Goal: Task Accomplishment & Management: Use online tool/utility

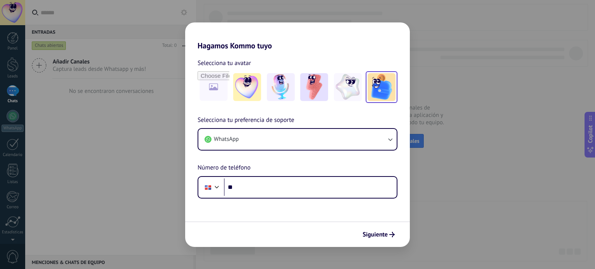
click at [374, 84] on img at bounding box center [381, 87] width 28 height 28
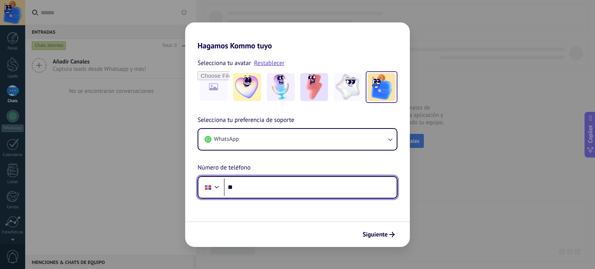
click at [252, 184] on input "**" at bounding box center [310, 187] width 173 height 18
click at [263, 189] on input "*********" at bounding box center [310, 187] width 173 height 18
type input "**********"
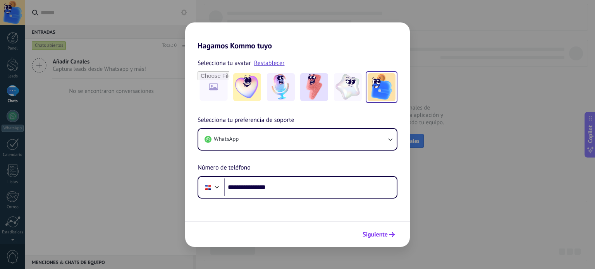
click at [389, 233] on icon "submit" at bounding box center [391, 234] width 5 height 5
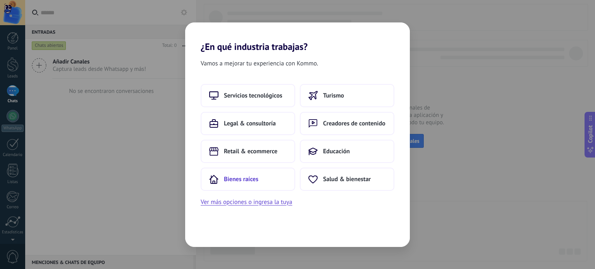
click at [235, 178] on span "Bienes raíces" at bounding box center [241, 179] width 34 height 8
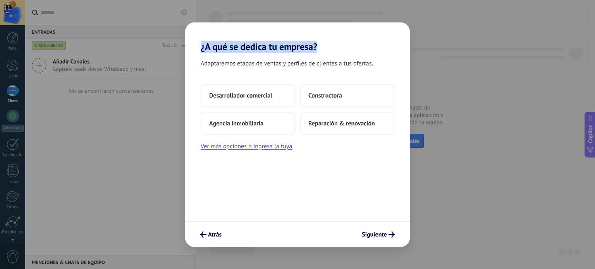
drag, startPoint x: 201, startPoint y: 46, endPoint x: 329, endPoint y: 45, distance: 127.8
click at [329, 45] on h2 "¿A qué se dedica tu empresa?" at bounding box center [297, 37] width 225 height 30
click at [328, 47] on h2 "¿A qué se dedica tu empresa?" at bounding box center [297, 37] width 225 height 30
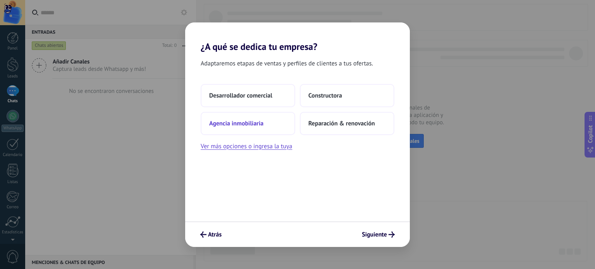
click at [236, 122] on span "Agencia inmobiliaria" at bounding box center [236, 124] width 54 height 8
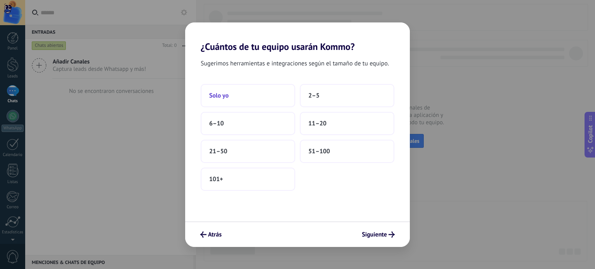
click at [226, 95] on span "Solo yo" at bounding box center [218, 96] width 19 height 8
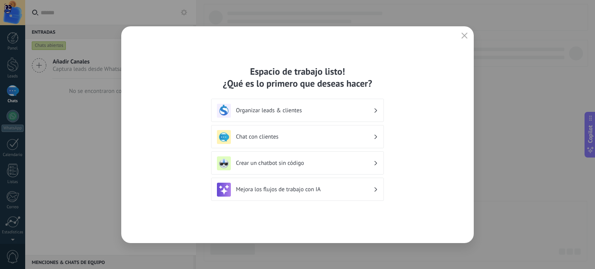
click at [360, 109] on h3 "Organizar leads & clientes" at bounding box center [304, 110] width 137 height 7
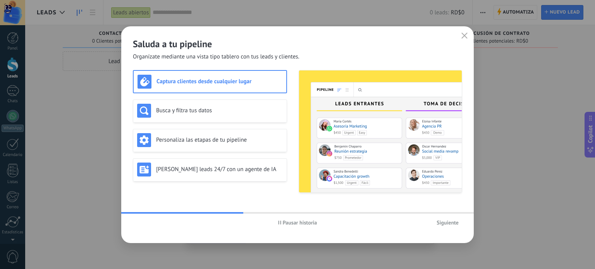
click at [448, 225] on span "Siguiente" at bounding box center [447, 222] width 22 height 5
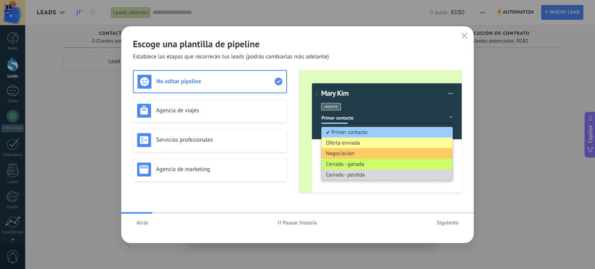
click at [451, 223] on span "Siguiente" at bounding box center [447, 222] width 22 height 5
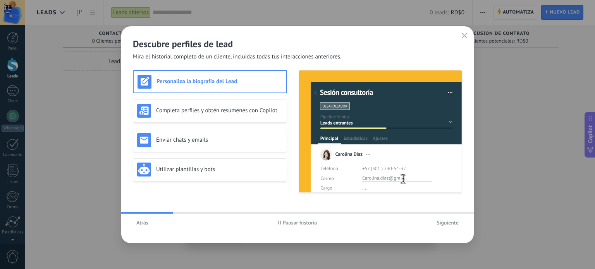
click at [451, 223] on span "Siguiente" at bounding box center [447, 222] width 22 height 5
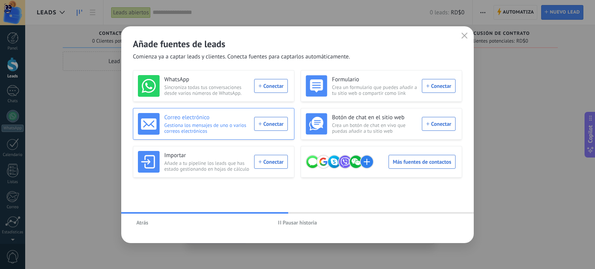
click at [271, 125] on div "Correo electrónico Gestiona los mensajes de uno o varios correos electrónicos C…" at bounding box center [213, 124] width 150 height 22
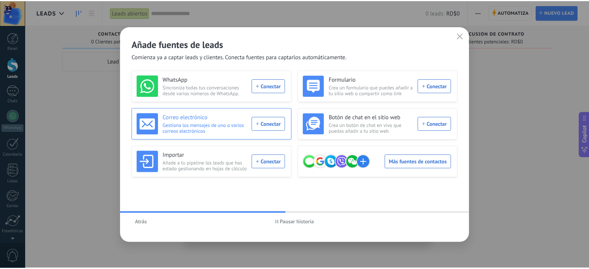
scroll to position [53, 0]
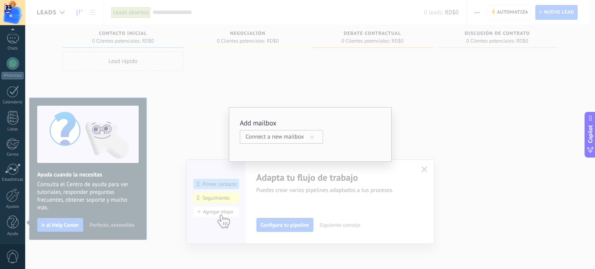
click at [273, 135] on span "Connect a new mailbox" at bounding box center [277, 136] width 64 height 7
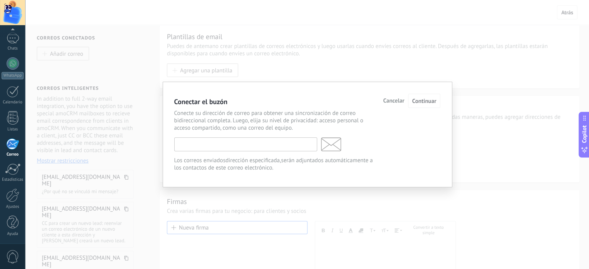
click at [221, 141] on input "text" at bounding box center [245, 144] width 143 height 14
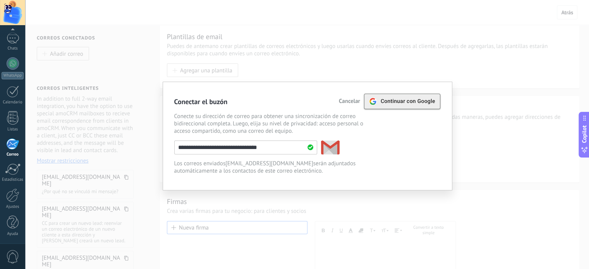
type input "**********"
click at [395, 101] on span "Continuar con Google" at bounding box center [408, 101] width 55 height 6
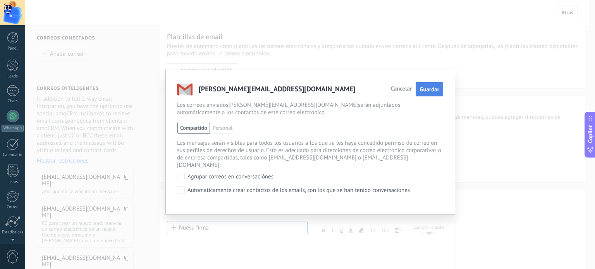
click at [427, 89] on span "Guardar" at bounding box center [429, 89] width 20 height 7
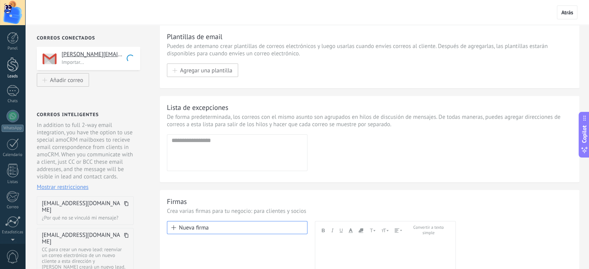
click at [14, 68] on div at bounding box center [13, 64] width 12 height 14
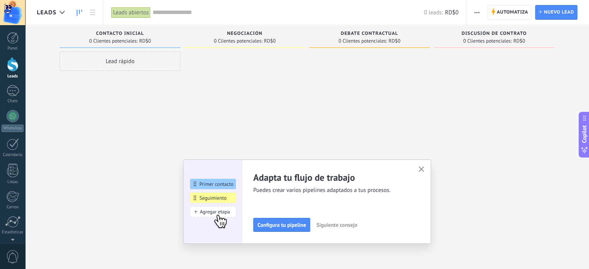
click at [424, 171] on icon "button" at bounding box center [421, 169] width 6 height 6
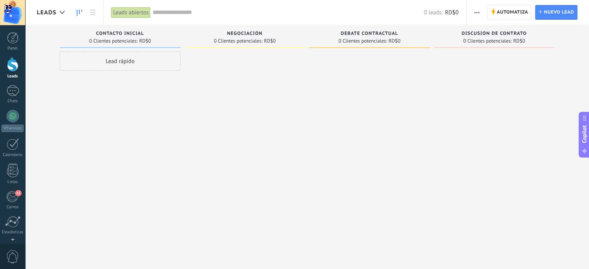
click at [152, 159] on div "Lead rápido" at bounding box center [120, 135] width 121 height 168
click at [473, 11] on button "button" at bounding box center [476, 12] width 11 height 15
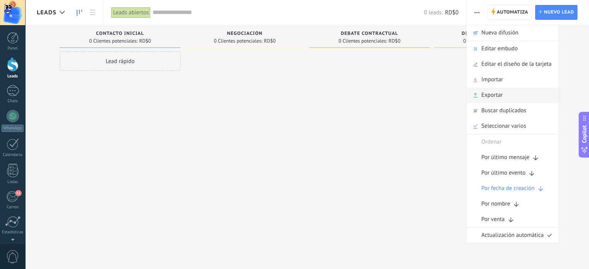
click at [490, 92] on span "Exportar" at bounding box center [491, 94] width 21 height 15
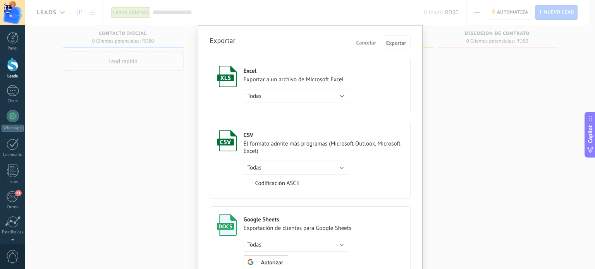
click at [367, 43] on span "Cancelar" at bounding box center [366, 42] width 20 height 7
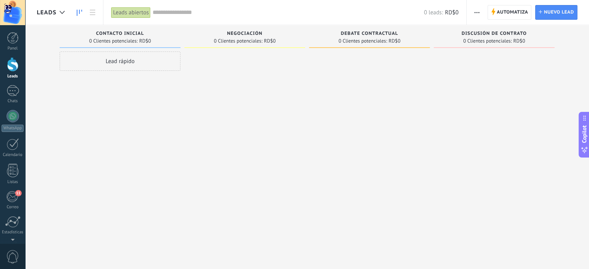
click at [478, 10] on span "button" at bounding box center [476, 12] width 5 height 15
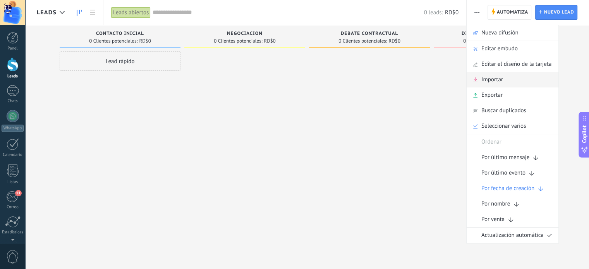
click at [482, 77] on span "Importar" at bounding box center [492, 79] width 22 height 15
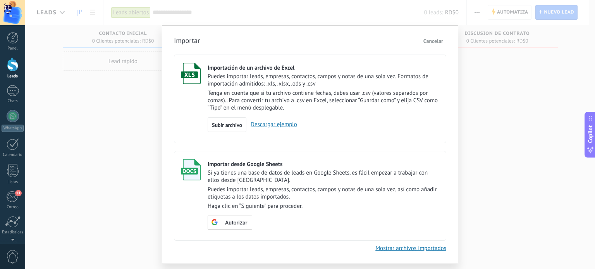
click at [439, 41] on span "Cancelar" at bounding box center [433, 41] width 20 height 7
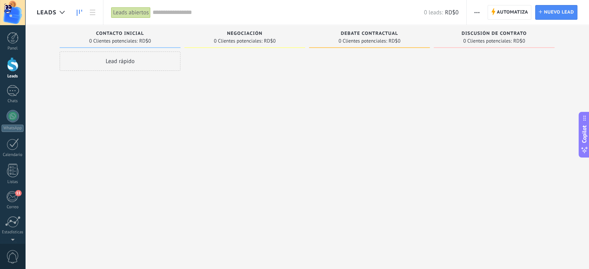
click at [477, 14] on span "button" at bounding box center [476, 12] width 5 height 15
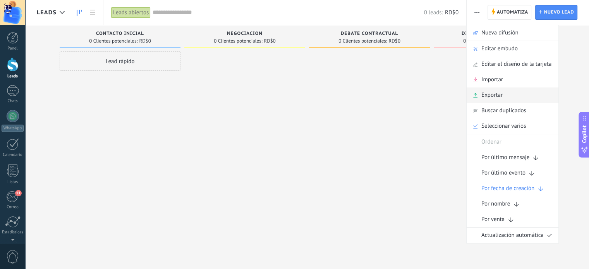
click at [488, 96] on span "Exportar" at bounding box center [491, 94] width 21 height 15
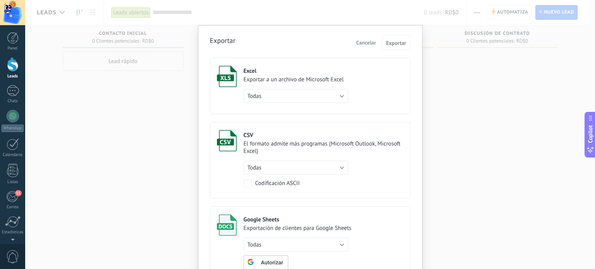
drag, startPoint x: 508, startPoint y: 102, endPoint x: 463, endPoint y: 88, distance: 46.6
click at [508, 102] on div "Exportar Cancelar Exportar Excel Exportar a un archivo de Microsoft Excel Todas…" at bounding box center [309, 134] width 569 height 269
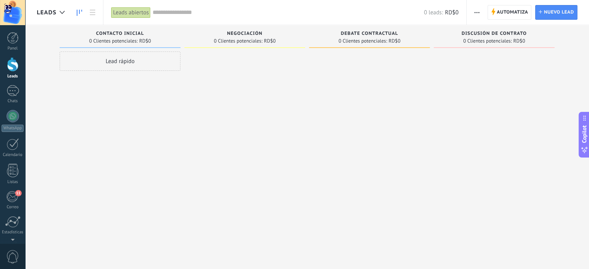
click at [476, 9] on span "button" at bounding box center [476, 12] width 5 height 15
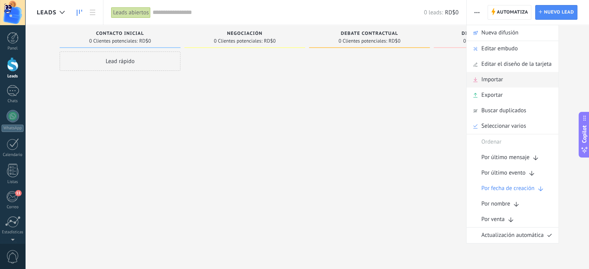
click at [489, 75] on span "Importar" at bounding box center [492, 79] width 22 height 15
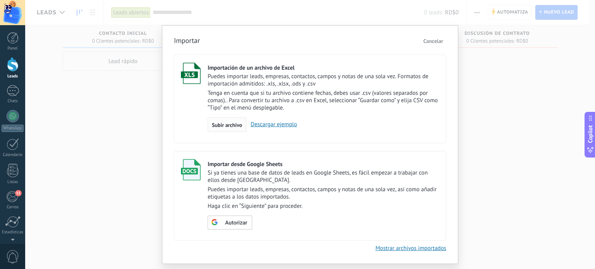
click at [228, 125] on span "Subir archivo" at bounding box center [227, 124] width 30 height 5
click at [0, 0] on input "Importación de un archivo de Excel Puedes importar leads, empresas, contactos, …" at bounding box center [0, 0] width 0 height 0
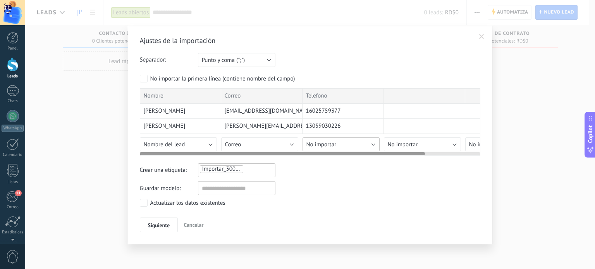
click at [334, 145] on span "No importar" at bounding box center [321, 144] width 30 height 7
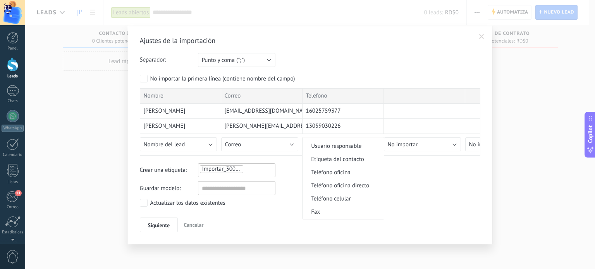
scroll to position [155, 0]
click at [334, 182] on li "Teléfono celular" at bounding box center [342, 184] width 81 height 13
click at [345, 176] on div "Crear una etiqueta: Importar_30092025_1816" at bounding box center [310, 170] width 340 height 14
click at [256, 167] on div "Importar_30092025_1816" at bounding box center [236, 169] width 75 height 9
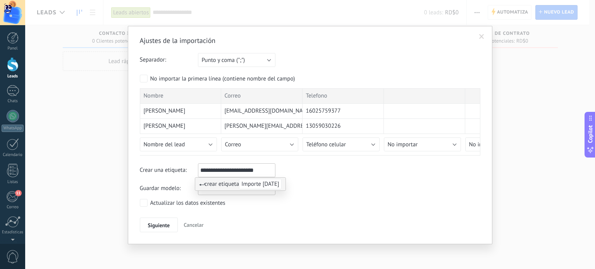
type input "**********"
click at [256, 185] on span "Importe [DATE]" at bounding box center [260, 184] width 43 height 10
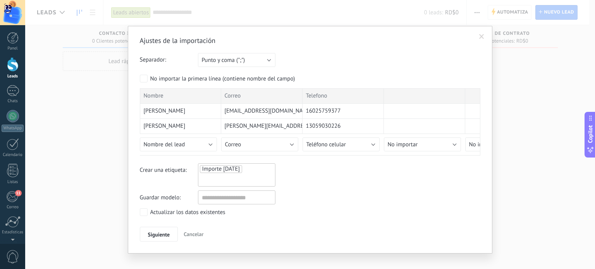
click at [348, 182] on div "Crear una etiqueta: Importe [DATE] Importe [DATE]" at bounding box center [310, 174] width 340 height 23
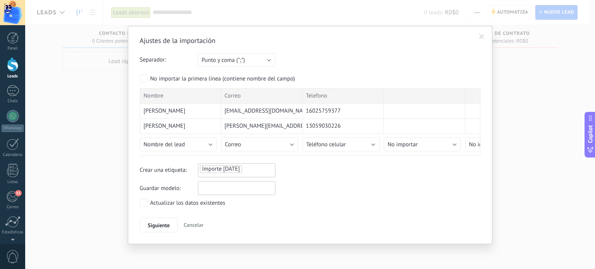
click at [223, 187] on input "text" at bounding box center [236, 188] width 77 height 14
type input "**********"
click at [170, 227] on button "Siguiente" at bounding box center [159, 225] width 38 height 15
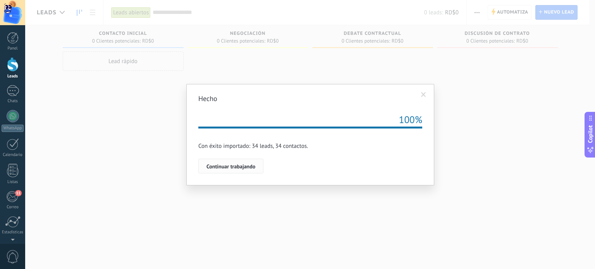
click at [235, 167] on span "Continuar trabajando" at bounding box center [230, 166] width 49 height 5
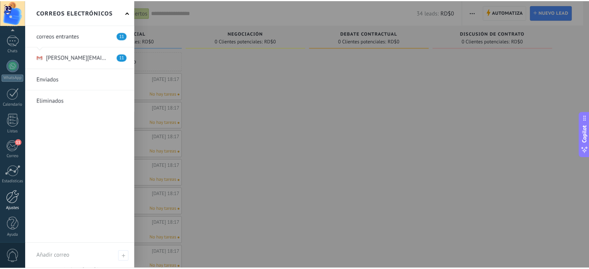
scroll to position [53, 0]
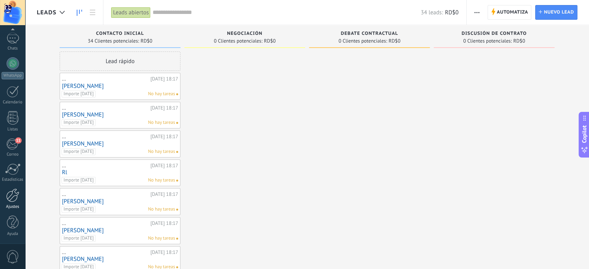
click at [13, 197] on div at bounding box center [12, 196] width 13 height 14
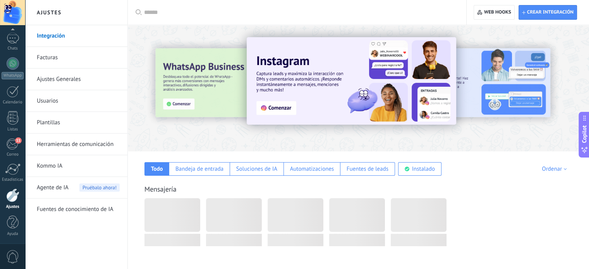
click at [60, 34] on link "Integración" at bounding box center [78, 36] width 83 height 22
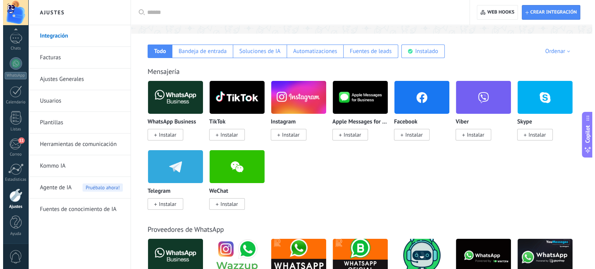
scroll to position [155, 0]
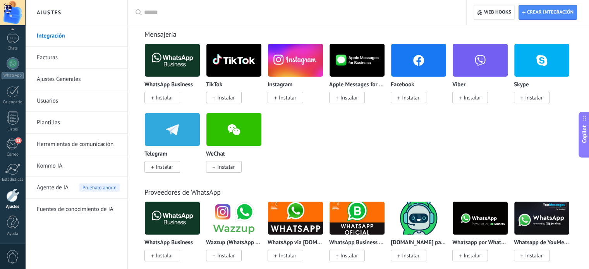
click at [284, 97] on span "Instalar" at bounding box center [287, 97] width 17 height 7
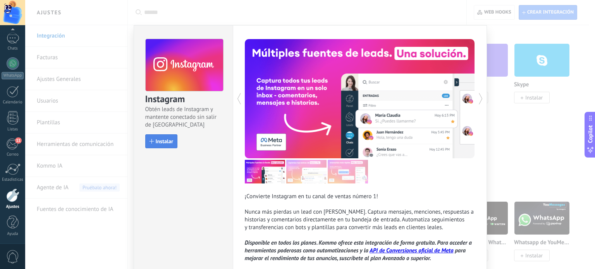
click at [169, 139] on span "Instalar" at bounding box center [164, 141] width 17 height 5
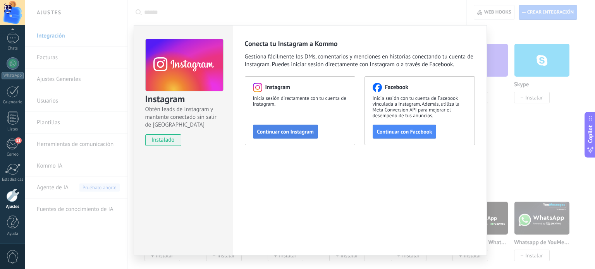
click at [286, 130] on span "Continuar con Instagram" at bounding box center [285, 131] width 57 height 5
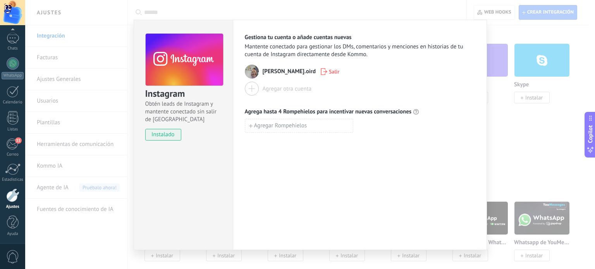
scroll to position [0, 0]
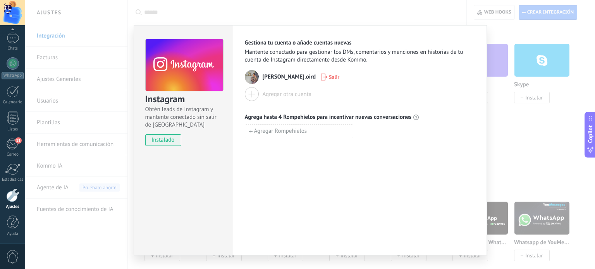
click at [436, 163] on div "Gestiona tu cuenta o añade cuentas nuevas Mantente conectado para gestionar los…" at bounding box center [360, 140] width 254 height 230
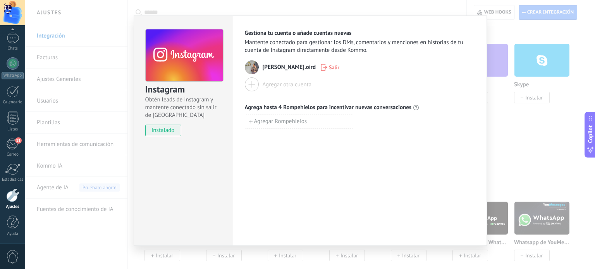
scroll to position [15, 0]
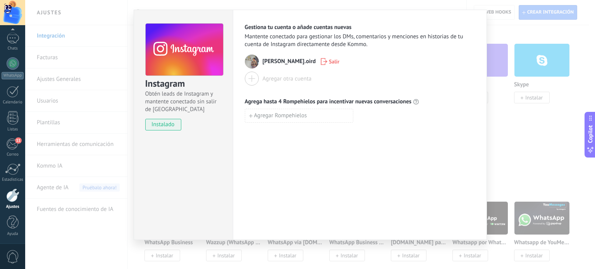
click at [514, 131] on div "Instagram Obtén leads de Instagram y mantente conectado sin salir de Kommo inst…" at bounding box center [309, 134] width 569 height 269
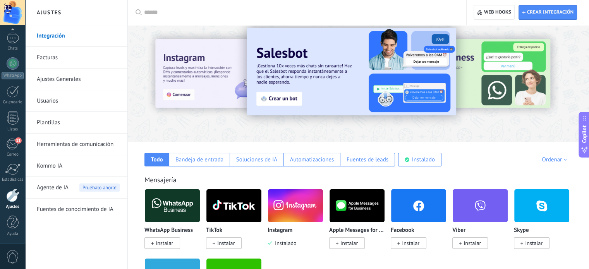
scroll to position [0, 0]
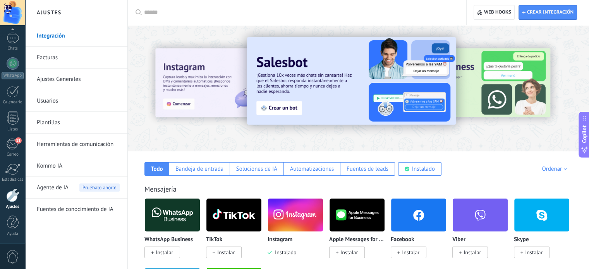
click at [410, 252] on span "Instalar" at bounding box center [410, 252] width 17 height 7
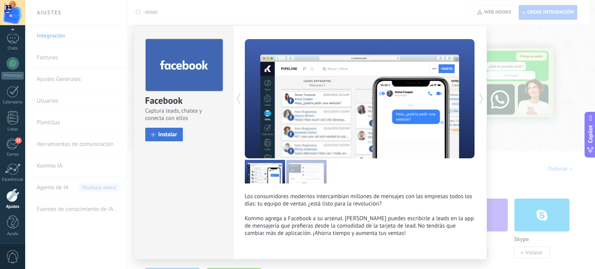
click at [166, 133] on span "Instalar" at bounding box center [167, 135] width 19 height 6
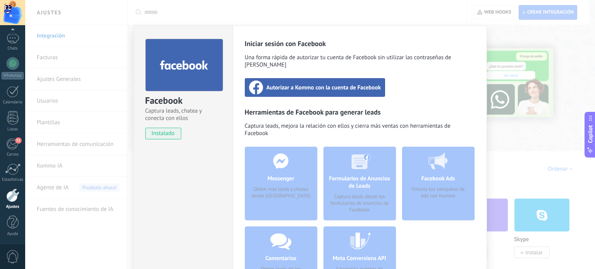
click at [314, 84] on span "Autorizar a Kommo con la cuenta de Facebook" at bounding box center [323, 88] width 115 height 8
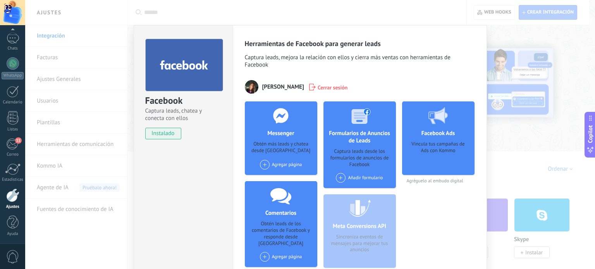
click at [348, 86] on span "Cerrar sesión" at bounding box center [332, 87] width 30 height 8
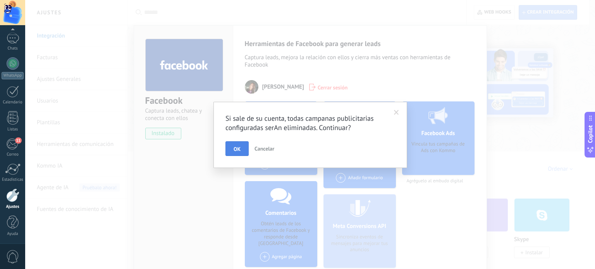
click at [240, 149] on button "OK" at bounding box center [236, 148] width 23 height 15
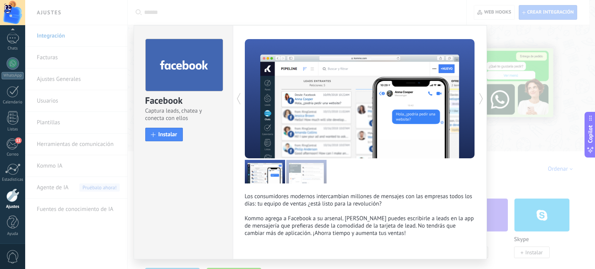
click at [181, 182] on div "Facebook Captura leads, chatea y conecta con ellos install Instalar" at bounding box center [183, 142] width 99 height 234
click at [527, 147] on div "Facebook Captura leads, chatea y conecta con ellos install Instalar Los consumi…" at bounding box center [309, 134] width 569 height 269
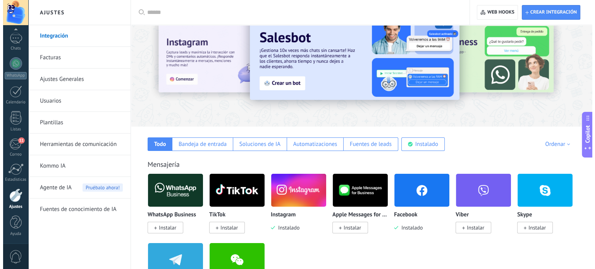
scroll to position [39, 0]
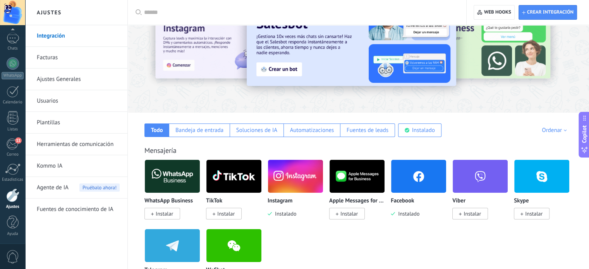
click at [418, 180] on img at bounding box center [418, 177] width 55 height 38
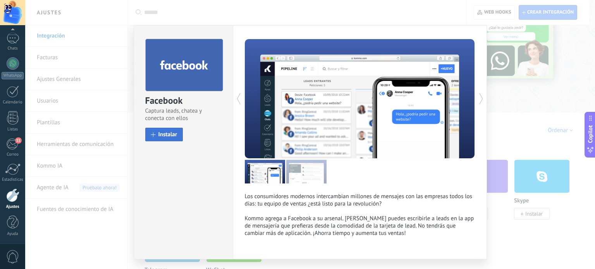
click at [168, 135] on span "Instalar" at bounding box center [167, 135] width 19 height 6
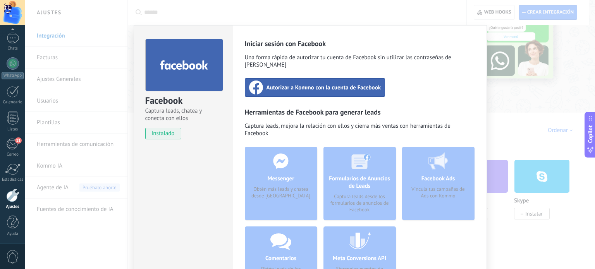
click at [314, 84] on span "Autorizar a Kommo con la cuenta de Facebook" at bounding box center [323, 88] width 115 height 8
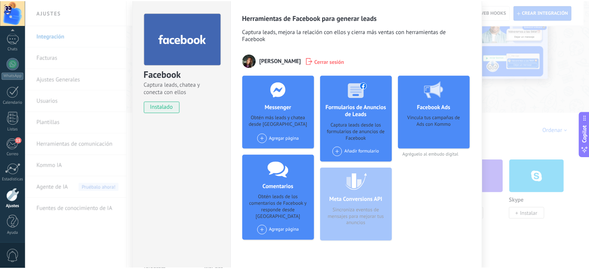
scroll to position [0, 0]
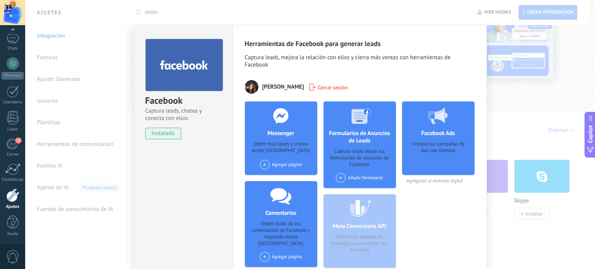
click at [520, 117] on div "Facebook Captura leads, chatea y conecta con ellos instalado Desinstalar Herram…" at bounding box center [309, 134] width 569 height 269
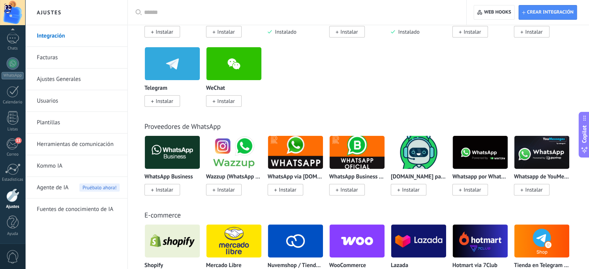
scroll to position [232, 0]
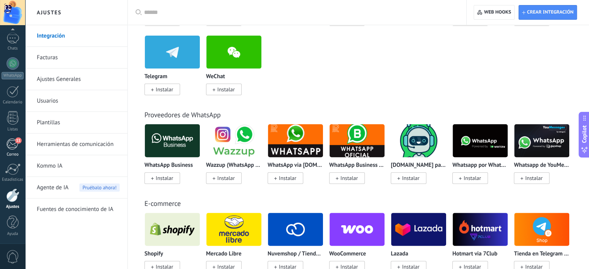
click at [12, 146] on div "11" at bounding box center [12, 144] width 13 height 12
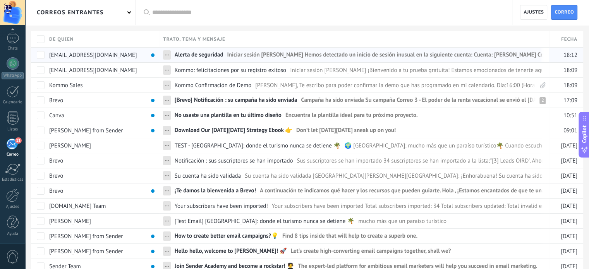
click at [352, 52] on span "Iniciar sesión [PERSON_NAME] Hemos detectado un inicio de sesión inusual en la …" at bounding box center [553, 56] width 653 height 11
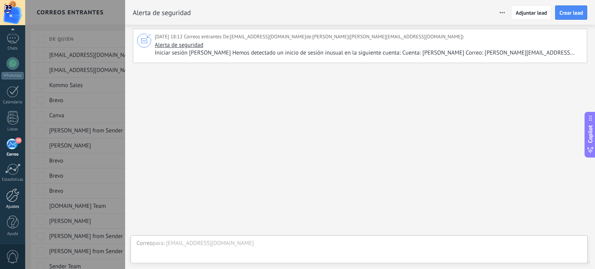
click at [13, 200] on div at bounding box center [12, 196] width 13 height 14
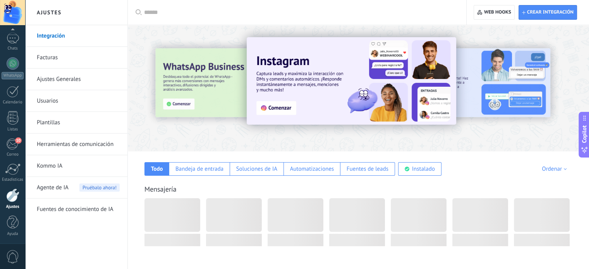
click at [54, 37] on link "Integración" at bounding box center [78, 36] width 83 height 22
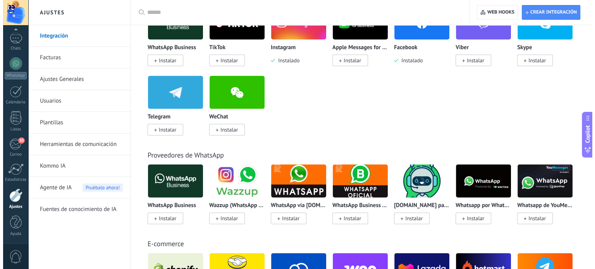
scroll to position [194, 0]
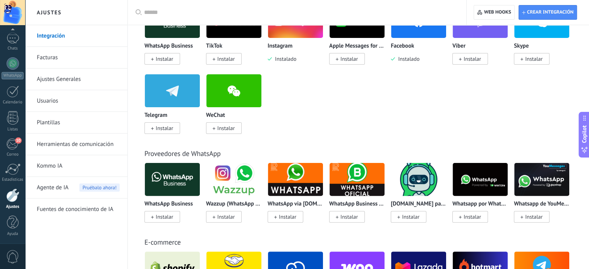
click at [162, 216] on span "Instalar" at bounding box center [164, 216] width 17 height 7
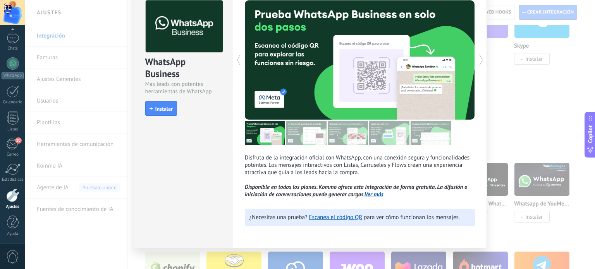
scroll to position [47, 0]
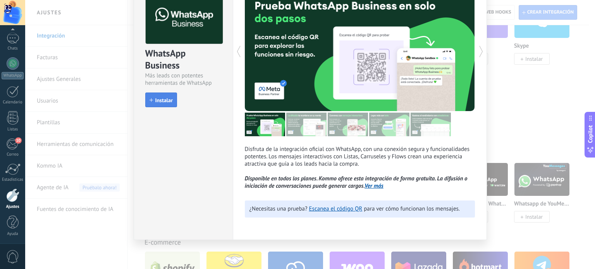
click at [161, 98] on span "Instalar" at bounding box center [163, 100] width 17 height 5
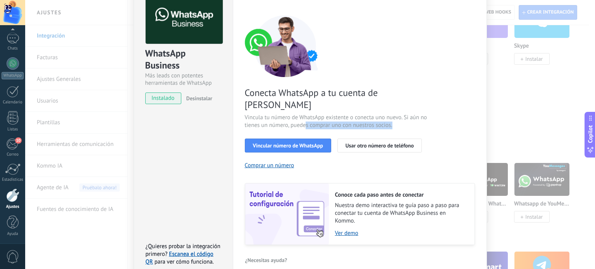
drag, startPoint x: 305, startPoint y: 113, endPoint x: 400, endPoint y: 115, distance: 94.9
click at [400, 115] on span "Vincula tu número de WhatsApp existente o conecta uno nuevo. Si aún no tienes u…" at bounding box center [337, 121] width 184 height 15
click at [409, 114] on span "Vincula tu número de WhatsApp existente o conecta uno nuevo. Si aún no tienes u…" at bounding box center [337, 121] width 184 height 15
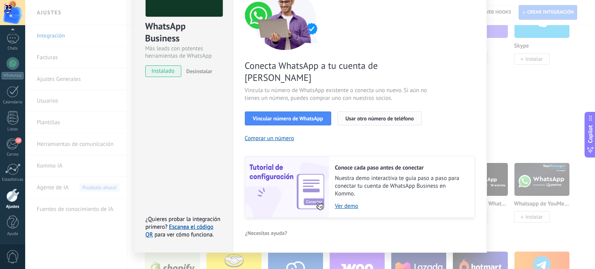
click at [372, 116] on span "Usar otro número de teléfono" at bounding box center [379, 118] width 68 height 5
click at [348, 202] on link "Ver demo" at bounding box center [401, 205] width 132 height 7
click at [271, 135] on button "Comprar un número" at bounding box center [270, 138] width 50 height 7
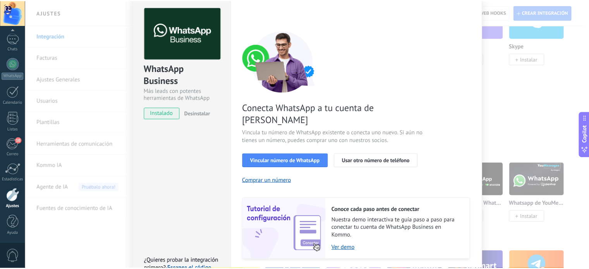
scroll to position [0, 0]
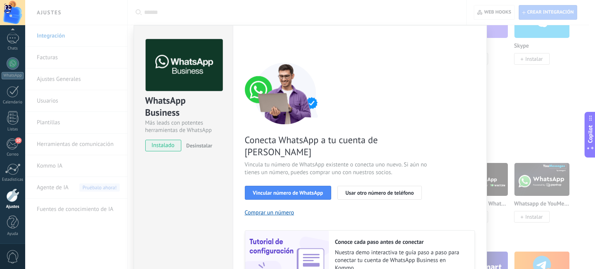
click at [535, 117] on div "WhatsApp Business Más leads con potentes herramientas de WhatsApp instalado Des…" at bounding box center [309, 134] width 569 height 269
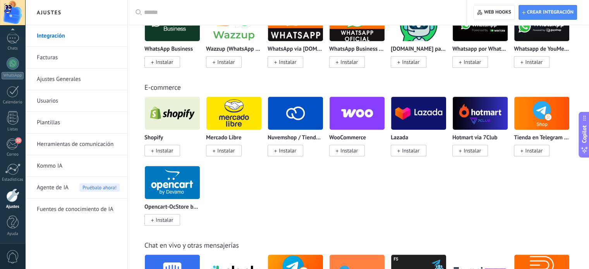
scroll to position [542, 0]
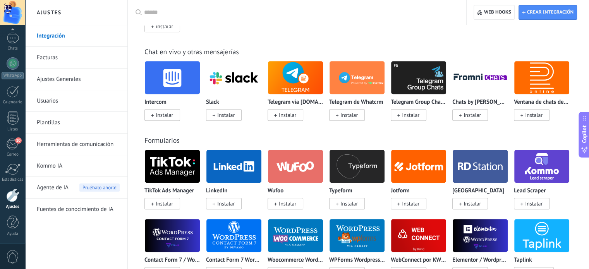
click at [69, 144] on link "Herramientas de comunicación" at bounding box center [78, 145] width 83 height 22
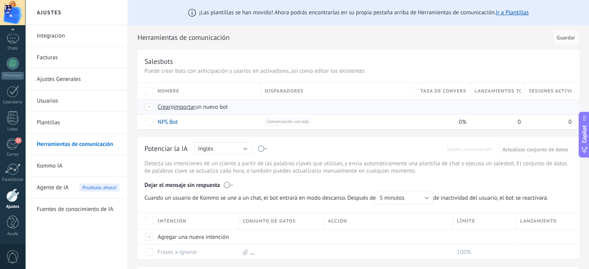
click at [166, 108] on span "Crear" at bounding box center [164, 106] width 13 height 7
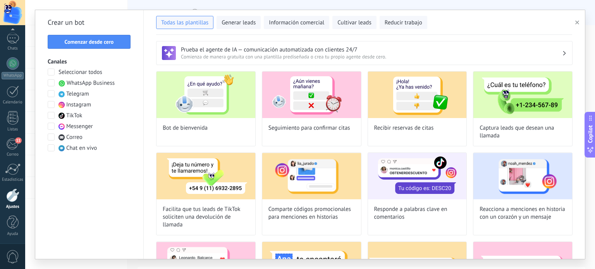
click at [52, 106] on span at bounding box center [51, 104] width 7 height 7
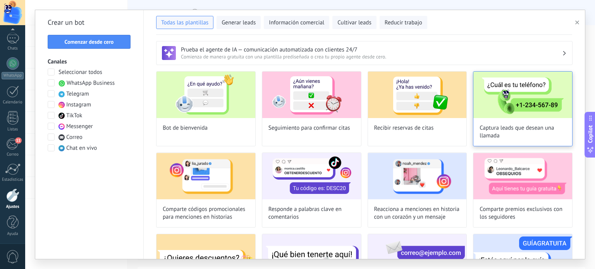
click at [539, 94] on img at bounding box center [522, 95] width 99 height 46
type input "**********"
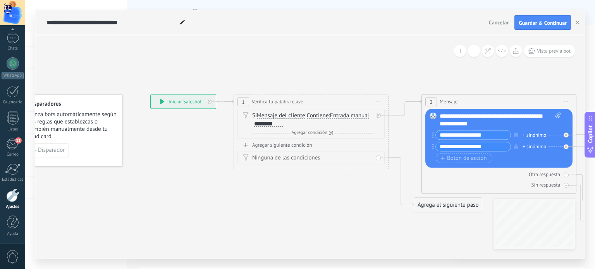
drag, startPoint x: 377, startPoint y: 64, endPoint x: 327, endPoint y: 65, distance: 49.6
click at [273, 123] on div "********" at bounding box center [268, 124] width 29 height 6
click at [307, 134] on span "Agregar condición (y)" at bounding box center [313, 133] width 46 height 6
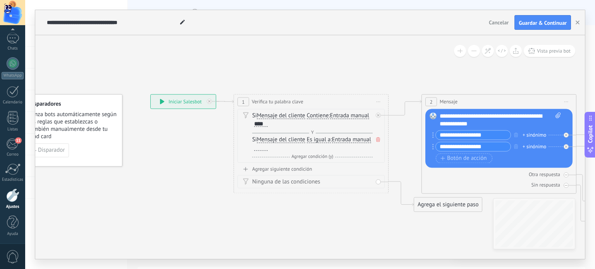
click at [332, 143] on span "Entrada manual" at bounding box center [351, 140] width 39 height 6
click at [328, 147] on button "Entrada manual" at bounding box center [376, 140] width 97 height 14
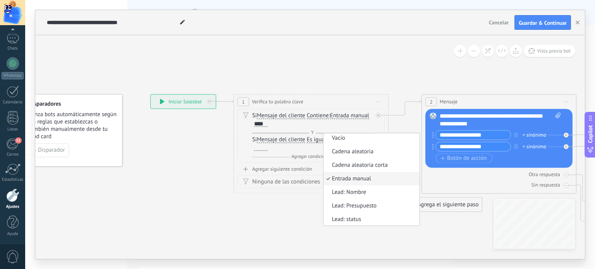
click at [322, 139] on span "Es igual a" at bounding box center [319, 140] width 24 height 6
click at [322, 139] on button "Es igual a" at bounding box center [351, 140] width 97 height 14
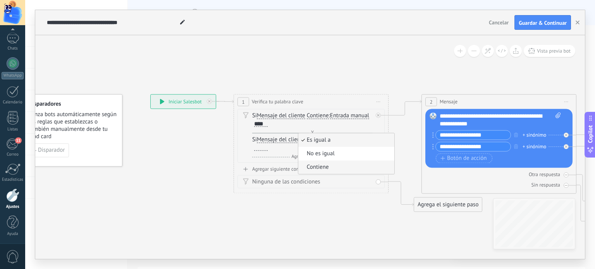
click at [319, 168] on span "Contiene" at bounding box center [345, 168] width 94 height 8
click at [255, 148] on div at bounding box center [261, 148] width 14 height 6
click at [314, 158] on span "Agregar condición (y)" at bounding box center [313, 157] width 46 height 6
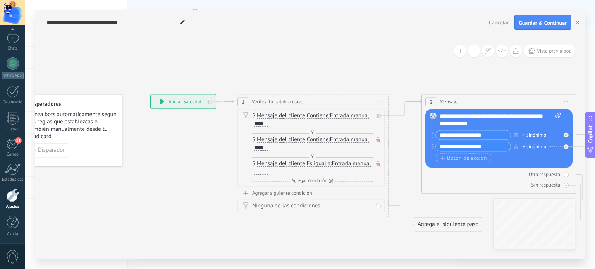
drag, startPoint x: 295, startPoint y: 170, endPoint x: 229, endPoint y: 173, distance: 65.9
click at [150, 94] on div "**********" at bounding box center [150, 94] width 0 height 0
click at [320, 165] on span "Es igual a" at bounding box center [319, 164] width 24 height 6
click at [320, 165] on button "Es igual a" at bounding box center [351, 164] width 97 height 14
click at [313, 190] on span "Contiene" at bounding box center [345, 192] width 94 height 8
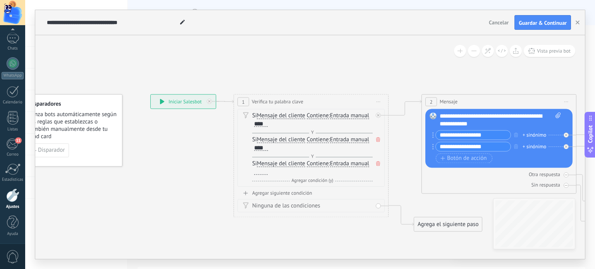
click at [261, 172] on div at bounding box center [261, 172] width 14 height 6
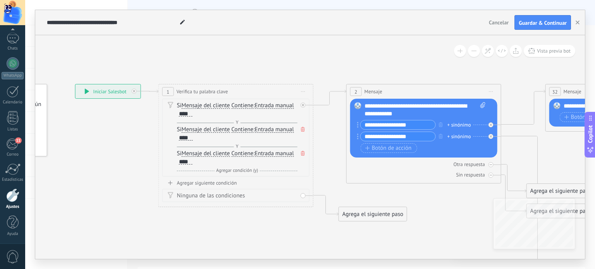
drag, startPoint x: 366, startPoint y: 234, endPoint x: 291, endPoint y: 224, distance: 75.8
click at [218, 105] on span "Mensaje del cliente" at bounding box center [206, 106] width 48 height 6
click at [218, 105] on button "Mensaje del cliente" at bounding box center [226, 106] width 97 height 14
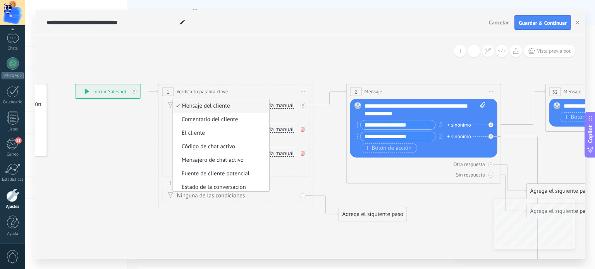
click at [218, 105] on span "Mensaje del cliente" at bounding box center [220, 106] width 94 height 8
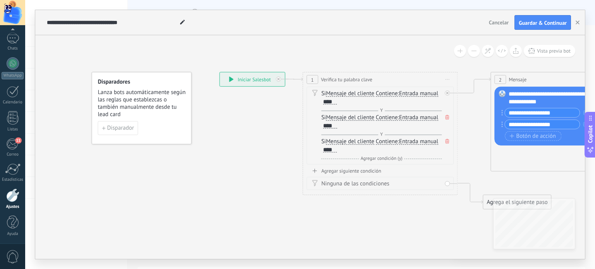
drag, startPoint x: 121, startPoint y: 127, endPoint x: 265, endPoint y: 115, distance: 144.5
click at [115, 130] on span "Disparador" at bounding box center [120, 127] width 27 height 5
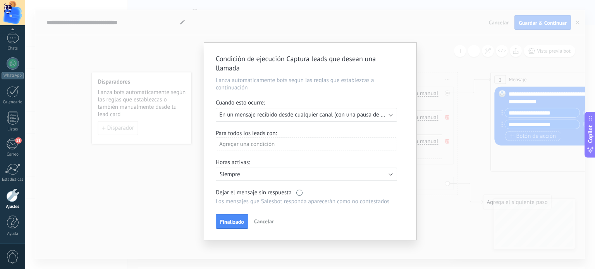
click at [296, 115] on span "En un mensaje recibido desde cualquier canal (con una pausa de un día)" at bounding box center [308, 114] width 178 height 7
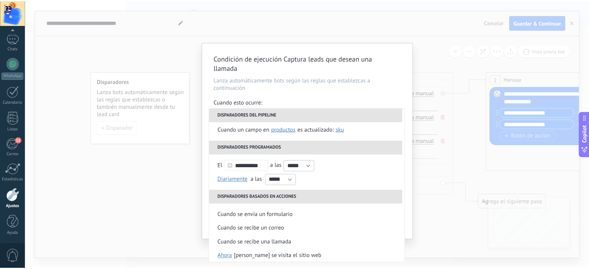
scroll to position [77, 0]
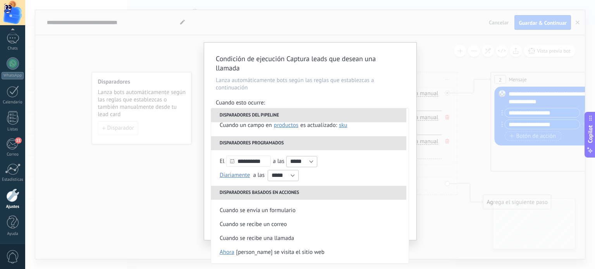
click at [135, 166] on div "Condición de ejecución Captura leads que desean una llamada Lanza automáticamen…" at bounding box center [309, 134] width 569 height 269
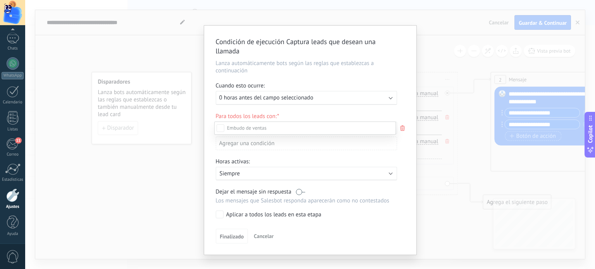
click at [455, 58] on div at bounding box center [309, 134] width 569 height 269
click at [429, 57] on div "Condición de ejecución Captura leads que desean una llamada Lanza automáticamen…" at bounding box center [309, 134] width 569 height 269
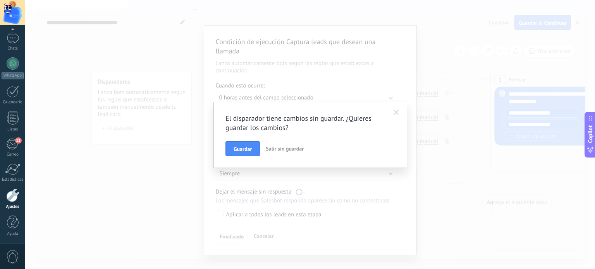
click at [269, 150] on span "Salir sin guardar" at bounding box center [285, 148] width 38 height 7
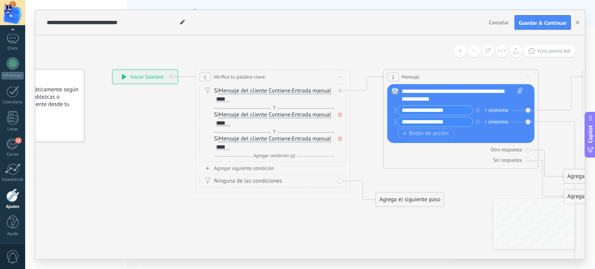
drag, startPoint x: 255, startPoint y: 126, endPoint x: 148, endPoint y: 123, distance: 107.3
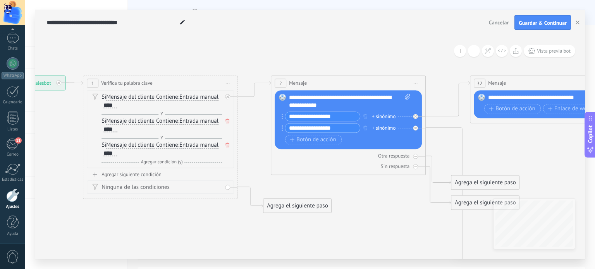
drag, startPoint x: 424, startPoint y: 175, endPoint x: 312, endPoint y: 182, distance: 112.4
click at [355, 96] on div "**********" at bounding box center [350, 101] width 122 height 15
click at [547, 20] on span "Guardar & Continuar" at bounding box center [542, 22] width 48 height 5
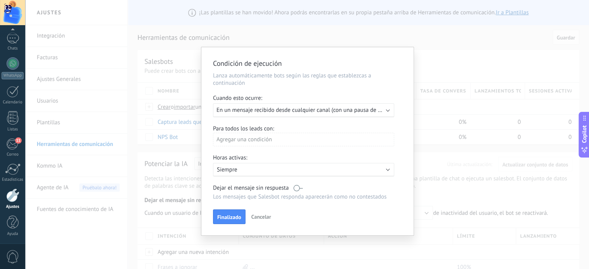
click at [279, 113] on span "En un mensaje recibido desde cualquier canal (con una pausa de un día)" at bounding box center [305, 109] width 178 height 7
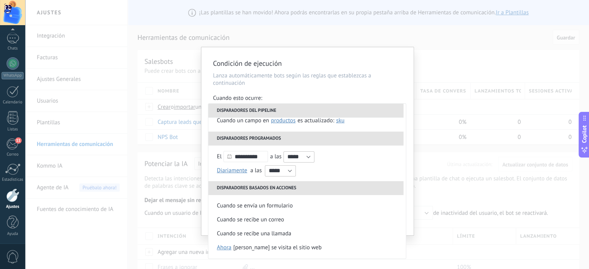
click at [393, 65] on h2 "Condición de ejecución" at bounding box center [303, 63] width 181 height 9
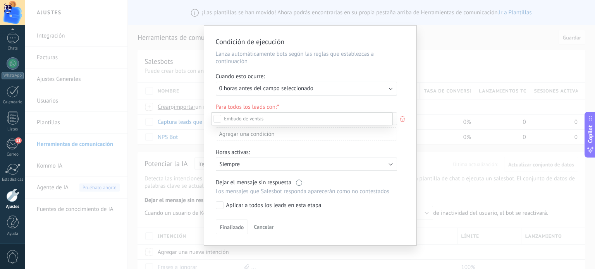
click at [470, 60] on div at bounding box center [309, 134] width 569 height 269
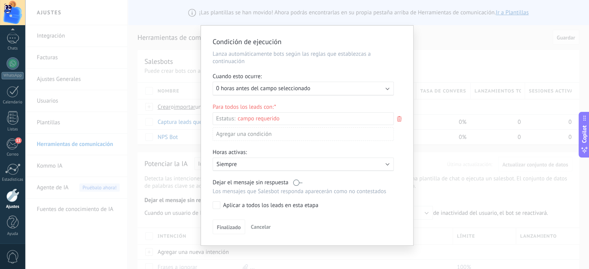
click at [261, 226] on span "Cancelar" at bounding box center [261, 226] width 20 height 7
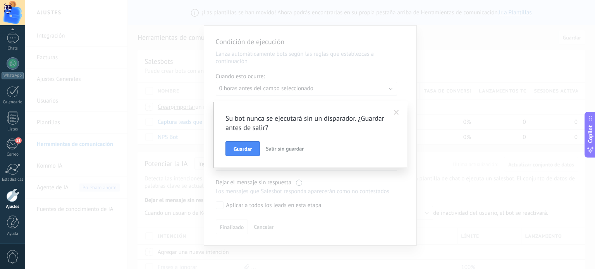
click at [277, 150] on span "Salir sin guardar" at bounding box center [285, 148] width 38 height 7
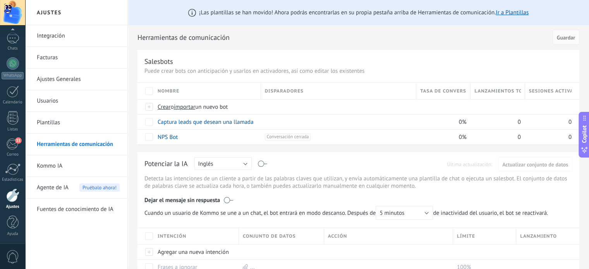
click at [63, 142] on link "Herramientas de comunicación" at bounding box center [78, 145] width 83 height 22
click at [165, 106] on span "Crear" at bounding box center [164, 106] width 13 height 7
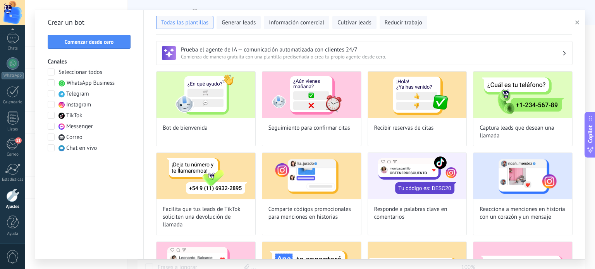
click at [53, 106] on span at bounding box center [51, 104] width 7 height 7
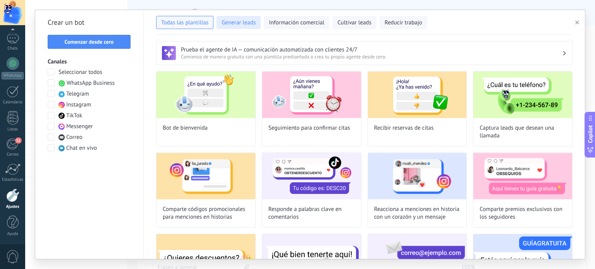
click at [238, 23] on span "Generar leads" at bounding box center [238, 23] width 34 height 8
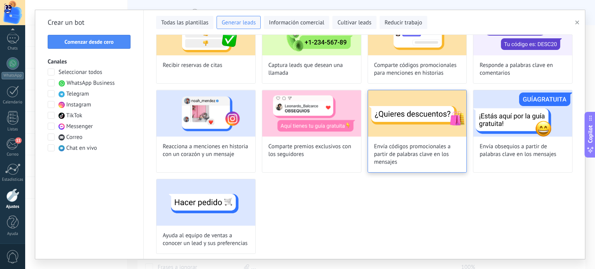
scroll to position [0, 0]
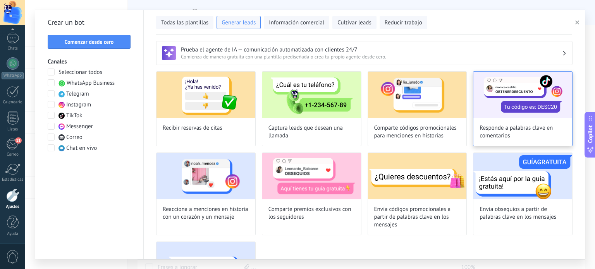
click at [537, 108] on img at bounding box center [522, 95] width 99 height 46
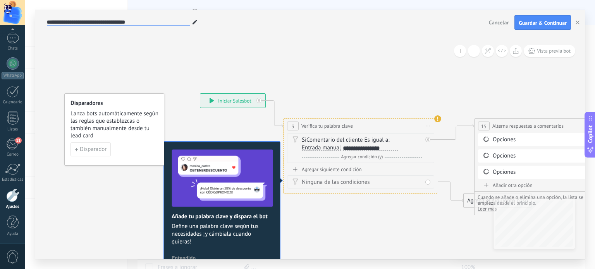
click at [163, 23] on input "**********" at bounding box center [118, 22] width 143 height 6
click at [194, 23] on use at bounding box center [194, 22] width 5 height 5
drag, startPoint x: 189, startPoint y: 20, endPoint x: 34, endPoint y: 27, distance: 154.6
click at [35, 27] on div "**********" at bounding box center [310, 135] width 550 height 250
type input "**********"
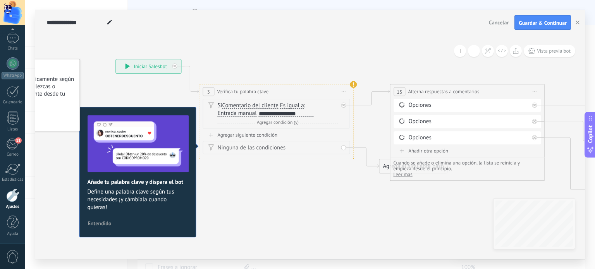
drag, startPoint x: 379, startPoint y: 221, endPoint x: 295, endPoint y: 186, distance: 90.8
click at [294, 100] on div "Si Comentario del cliente Mensaje del cliente Comentario del cliente El cliente…" at bounding box center [275, 114] width 147 height 30
click at [294, 104] on span "Es igual a" at bounding box center [292, 106] width 24 height 6
click at [294, 104] on button "Es igual a" at bounding box center [324, 106] width 97 height 14
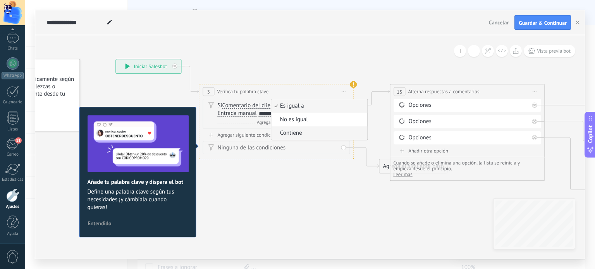
click at [294, 131] on span "Contiene" at bounding box center [318, 133] width 94 height 8
click at [276, 113] on div "**********" at bounding box center [286, 114] width 55 height 6
click at [259, 134] on div "Agregar siguiente condición" at bounding box center [275, 135] width 147 height 7
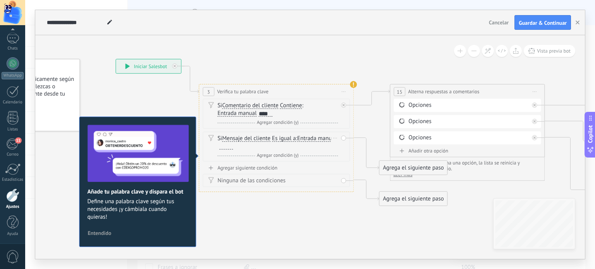
click at [297, 142] on span "Entrada manual" at bounding box center [316, 138] width 39 height 6
click at [293, 146] on button "Entrada manual" at bounding box center [341, 139] width 97 height 14
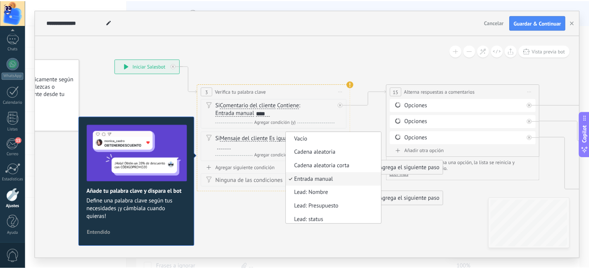
scroll to position [2, 0]
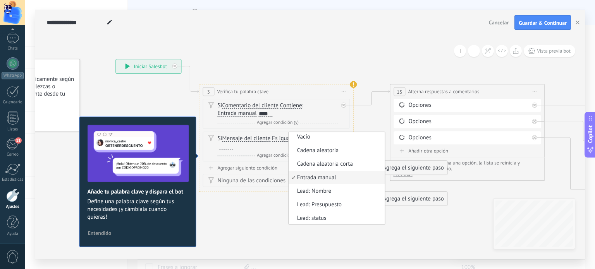
click at [285, 137] on span "Es igual a" at bounding box center [284, 138] width 24 height 6
click at [285, 137] on button "Es igual a" at bounding box center [316, 139] width 97 height 14
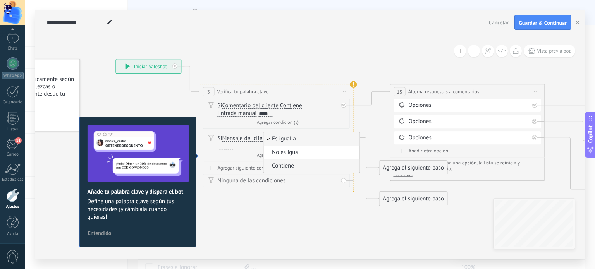
click at [284, 165] on span "Contiene" at bounding box center [310, 166] width 94 height 8
click at [228, 148] on div at bounding box center [226, 146] width 14 height 6
click at [283, 154] on span "Agregar condición (y)" at bounding box center [278, 156] width 46 height 6
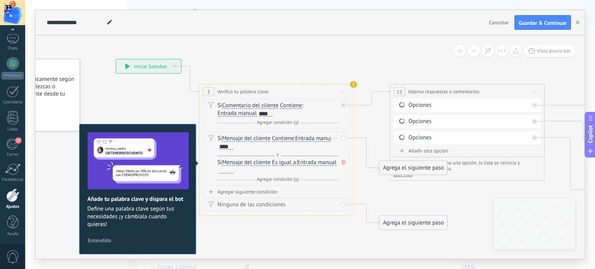
click at [285, 163] on span "Es igual a" at bounding box center [284, 162] width 24 height 6
click at [285, 163] on button "Es igual a" at bounding box center [316, 163] width 97 height 14
click at [280, 189] on span "Contiene" at bounding box center [310, 190] width 94 height 8
click at [226, 171] on div at bounding box center [226, 170] width 14 height 6
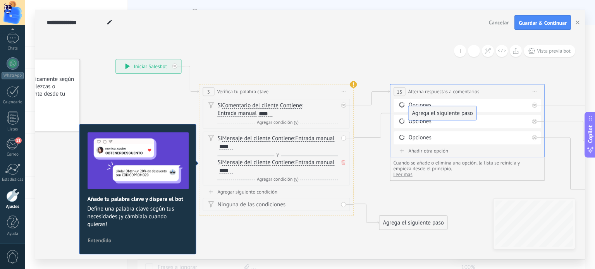
drag, startPoint x: 396, startPoint y: 167, endPoint x: 423, endPoint y: 113, distance: 60.6
click at [275, 179] on span "Agregar condición (y)" at bounding box center [278, 180] width 46 height 6
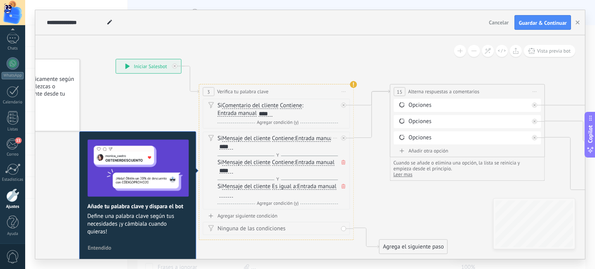
click at [280, 185] on span "Es igual a" at bounding box center [284, 186] width 24 height 6
click at [280, 185] on button "Es igual a" at bounding box center [316, 187] width 97 height 14
click at [283, 211] on span "Contiene" at bounding box center [310, 214] width 94 height 8
click at [226, 195] on div at bounding box center [226, 194] width 14 height 6
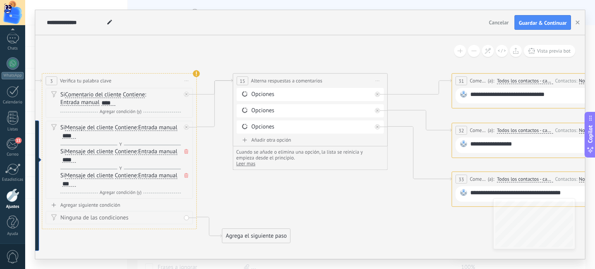
drag, startPoint x: 433, startPoint y: 202, endPoint x: 279, endPoint y: 192, distance: 153.7
click at [279, 192] on icon at bounding box center [532, 145] width 1534 height 582
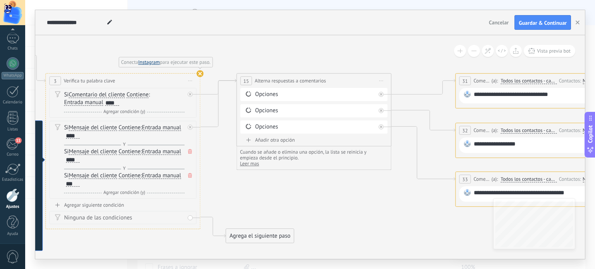
click at [146, 63] on link "Instagram" at bounding box center [149, 62] width 22 height 7
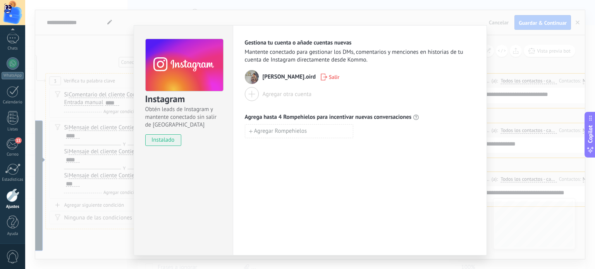
click at [273, 77] on span "[PERSON_NAME].oird" at bounding box center [288, 77] width 53 height 8
click at [250, 74] on img at bounding box center [252, 77] width 14 height 14
click at [248, 76] on img at bounding box center [252, 77] width 14 height 14
click at [379, 101] on div "Gestiona tu cuenta o añade cuentas nuevas Mantente conectado para gestionar los…" at bounding box center [360, 88] width 230 height 99
click at [333, 48] on span "Mantente conectado para gestionar los DMs, comentarios y menciones en historias…" at bounding box center [360, 55] width 230 height 15
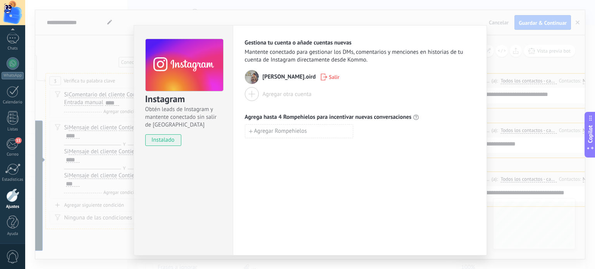
click at [420, 13] on div "Instagram Obtén leads de Instagram y mantente conectado sin salir de Kommo inst…" at bounding box center [309, 134] width 569 height 269
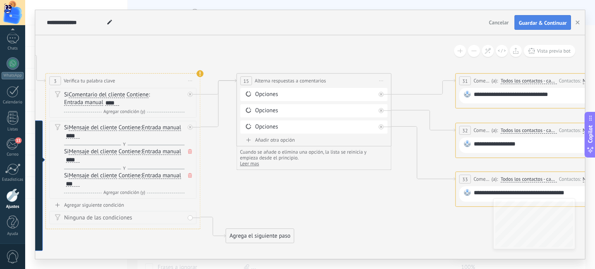
click at [549, 21] on span "Guardar & Continuar" at bounding box center [542, 22] width 48 height 5
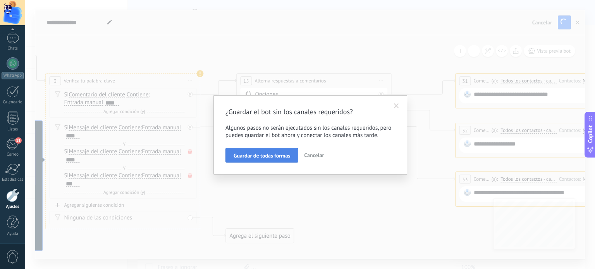
click at [276, 152] on button "Guardar de todas formas" at bounding box center [261, 155] width 73 height 15
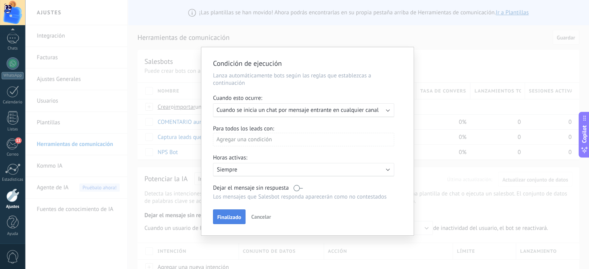
click at [228, 215] on span "Finalizado" at bounding box center [229, 216] width 24 height 5
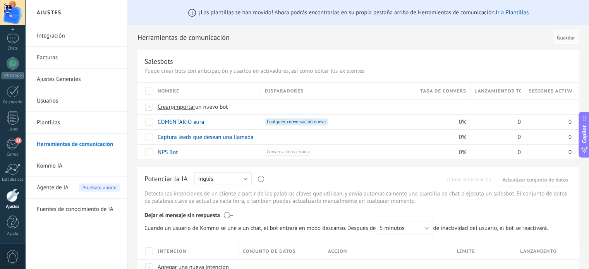
click at [12, 197] on div at bounding box center [12, 196] width 13 height 14
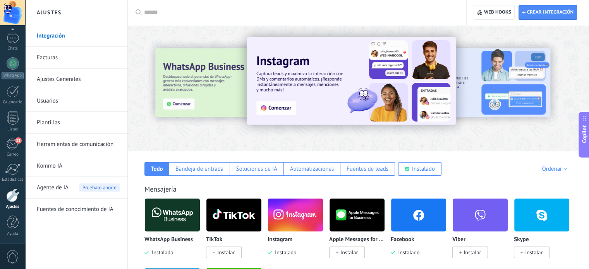
click at [53, 34] on link "Integración" at bounding box center [78, 36] width 83 height 22
click at [13, 93] on div at bounding box center [13, 90] width 12 height 11
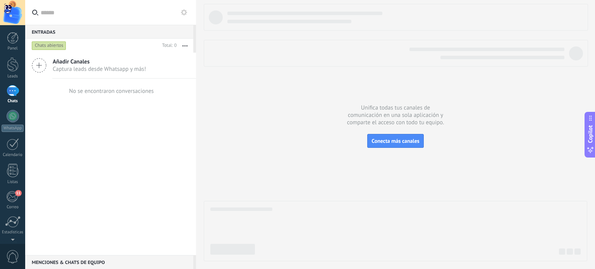
click at [49, 45] on div "Chats abiertos" at bounding box center [49, 45] width 34 height 9
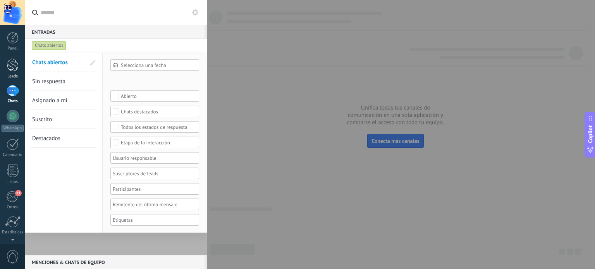
click at [13, 65] on div at bounding box center [13, 64] width 12 height 14
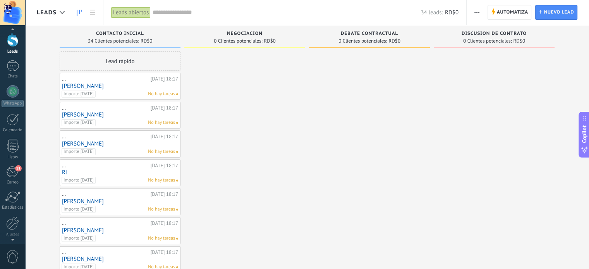
scroll to position [53, 0]
click at [12, 204] on div "Ajustes" at bounding box center [13, 206] width 22 height 5
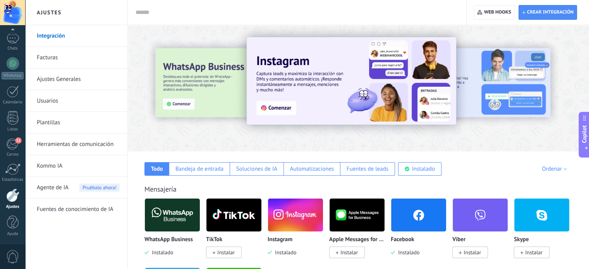
click at [60, 142] on link "Herramientas de comunicación" at bounding box center [78, 145] width 83 height 22
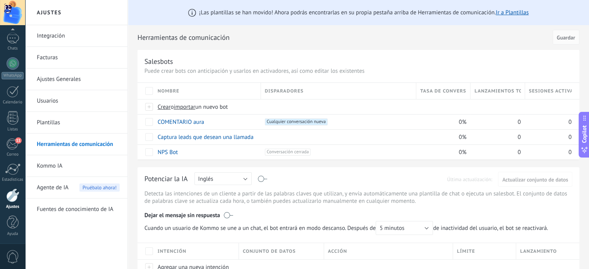
click at [47, 37] on link "Integración" at bounding box center [78, 36] width 83 height 22
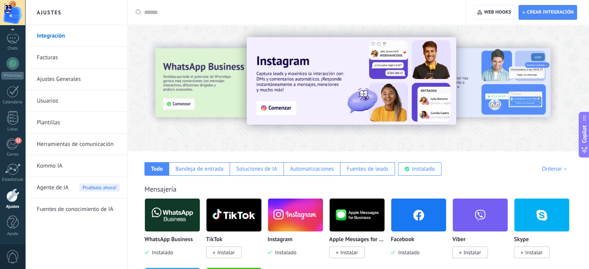
click at [288, 216] on img at bounding box center [295, 215] width 55 height 38
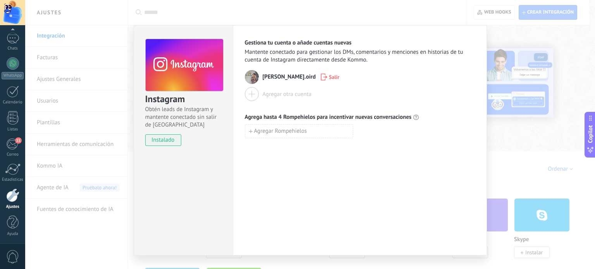
click at [250, 78] on img at bounding box center [252, 77] width 14 height 14
click at [270, 52] on span "Mantente conectado para gestionar los DMs, comentarios y menciones en historias…" at bounding box center [360, 55] width 230 height 15
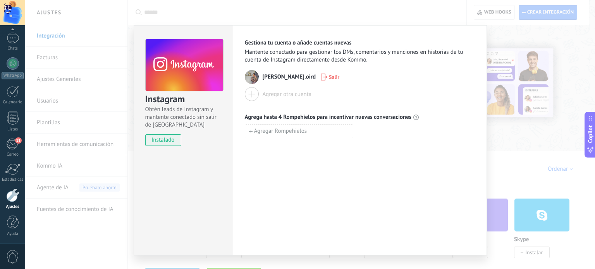
click at [565, 125] on div "Instagram Obtén leads de Instagram y mantente conectado sin salir de Kommo inst…" at bounding box center [309, 134] width 569 height 269
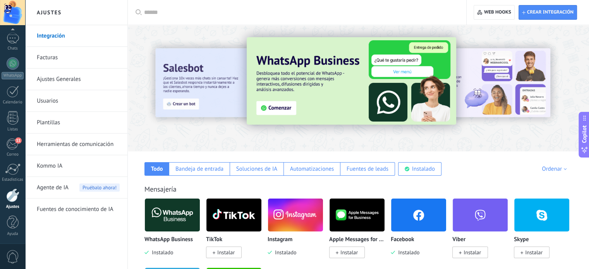
click at [74, 144] on link "Herramientas de comunicación" at bounding box center [78, 145] width 83 height 22
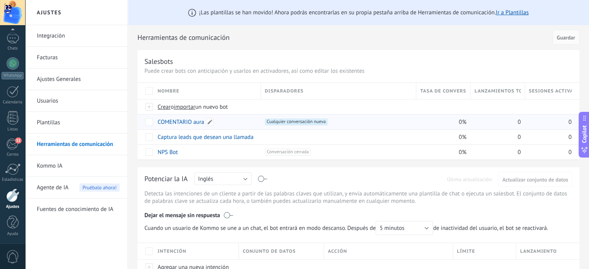
click at [179, 120] on link "COMENTARIO aura" at bounding box center [181, 121] width 46 height 7
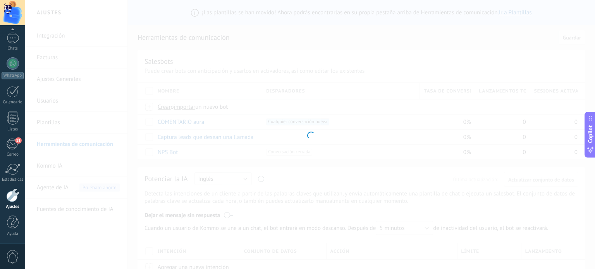
type input "**********"
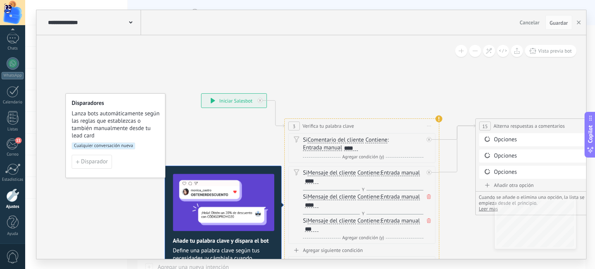
click at [112, 144] on span "Cualquier conversación nueva" at bounding box center [103, 145] width 63 height 7
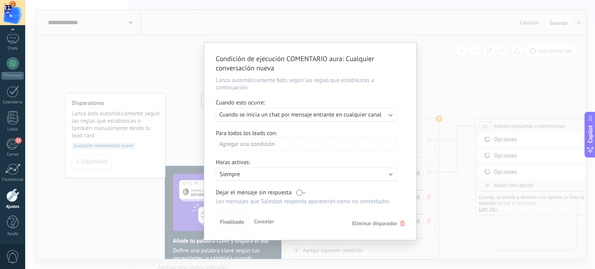
click at [291, 118] on span "Cuando se inicia un chat por mensaje entrante en cualquier canal" at bounding box center [300, 114] width 162 height 7
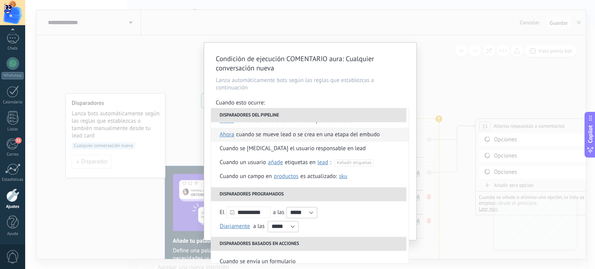
scroll to position [39, 0]
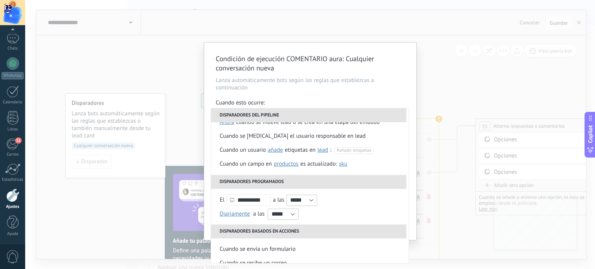
click at [451, 69] on div "Condición de ejecución COMENTARIO aura : Cualquier conversación nueva Lanza aut…" at bounding box center [309, 134] width 569 height 269
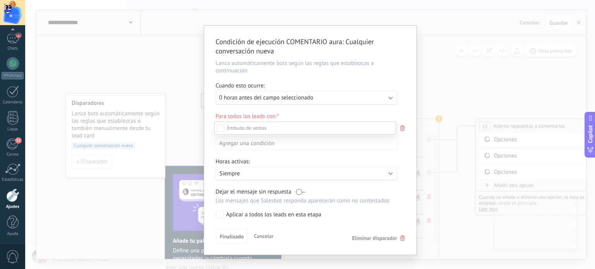
click at [264, 238] on div "Incoming leads Contacto inicial Negociación Debate contractual Discusión de con…" at bounding box center [305, 195] width 182 height 146
drag, startPoint x: 259, startPoint y: 234, endPoint x: 236, endPoint y: 229, distance: 23.0
click at [259, 234] on span "Cancelar" at bounding box center [264, 236] width 20 height 7
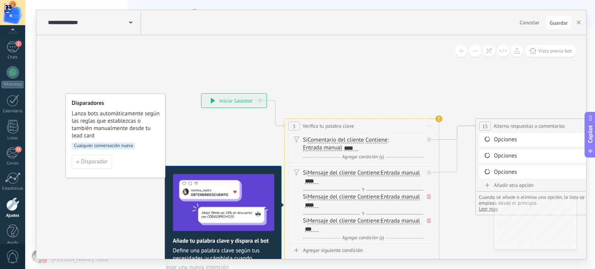
click at [11, 36] on div at bounding box center [12, 31] width 25 height 12
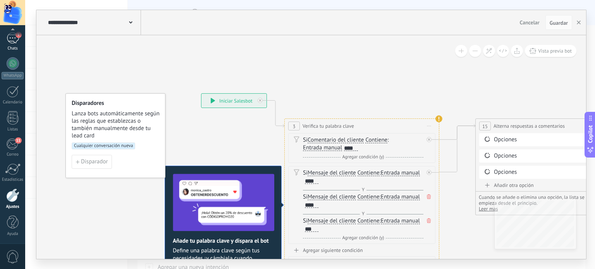
click at [15, 40] on div "1" at bounding box center [13, 38] width 12 height 11
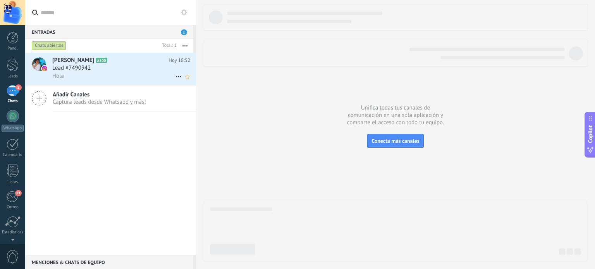
click at [96, 73] on div "Hola" at bounding box center [121, 76] width 138 height 8
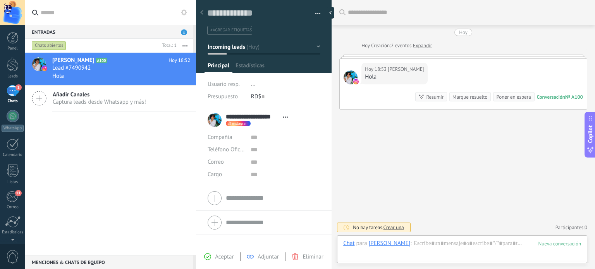
scroll to position [11, 0]
click at [14, 226] on div at bounding box center [12, 222] width 15 height 12
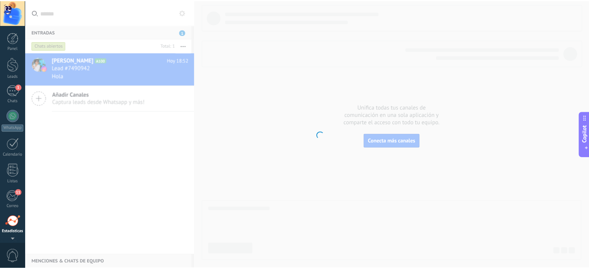
scroll to position [53, 0]
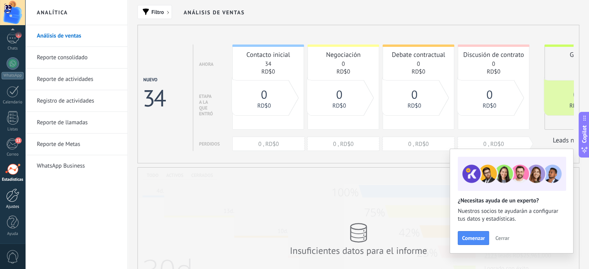
click at [14, 199] on div at bounding box center [12, 196] width 13 height 14
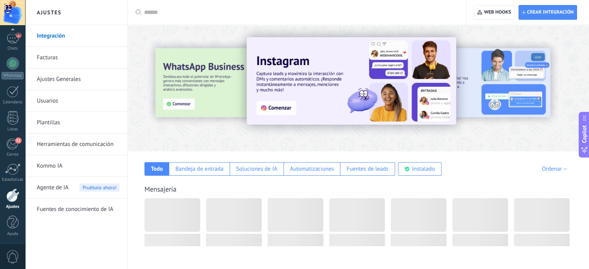
click at [75, 143] on link "Herramientas de comunicación" at bounding box center [78, 145] width 83 height 22
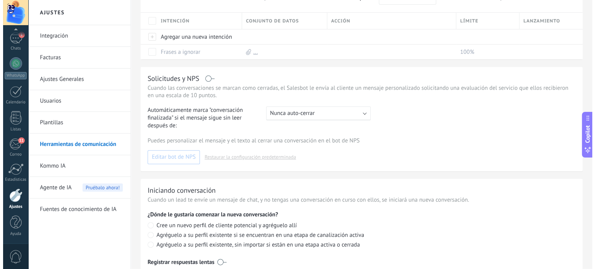
scroll to position [34, 0]
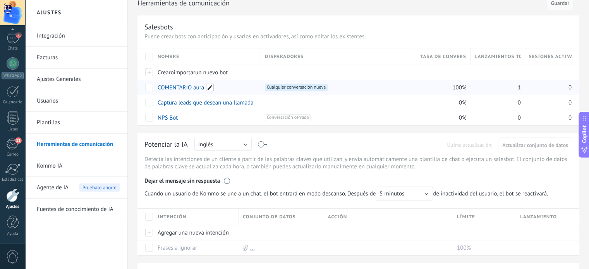
click at [209, 88] on span at bounding box center [210, 88] width 8 height 8
click at [297, 87] on span "Cualquier conversación nueva +0" at bounding box center [296, 87] width 63 height 7
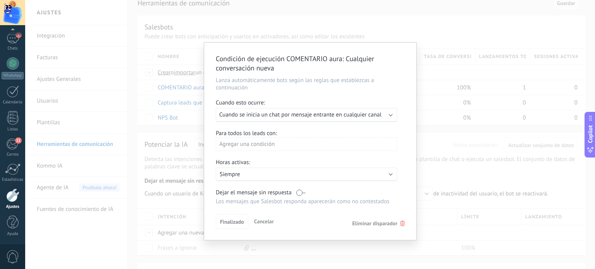
click at [273, 113] on span "Cuando se inicia un chat por mensaje entrante en cualquier canal" at bounding box center [300, 114] width 162 height 7
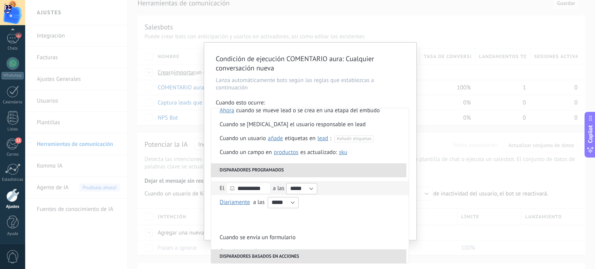
scroll to position [0, 0]
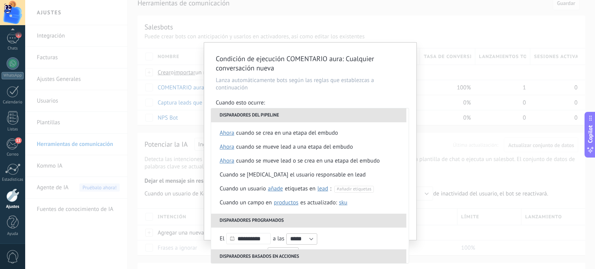
click at [331, 114] on li "Disparadores del pipeline" at bounding box center [308, 115] width 195 height 14
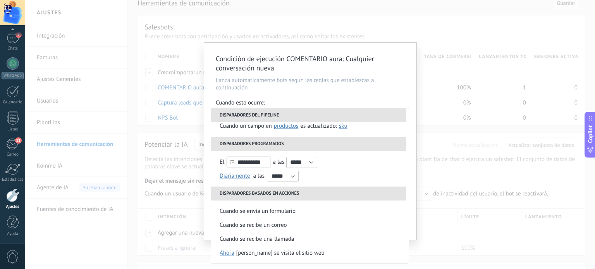
scroll to position [77, 0]
click at [439, 58] on div "Condición de ejecución COMENTARIO aura : Cualquier conversación nueva Lanza aut…" at bounding box center [309, 134] width 569 height 269
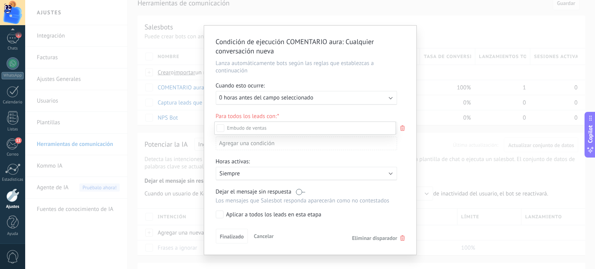
click at [270, 234] on div "Incoming leads Contacto inicial Negociación Debate contractual Discusión de con…" at bounding box center [305, 195] width 182 height 146
click at [266, 236] on span "Cancelar" at bounding box center [264, 236] width 20 height 7
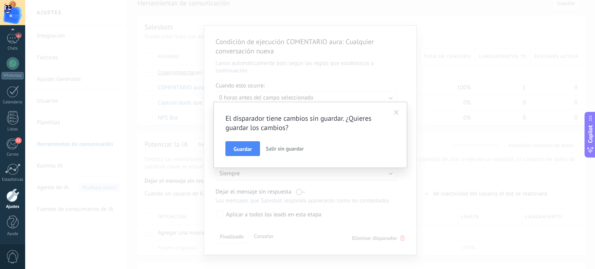
click at [278, 151] on span "Salir sin guardar" at bounding box center [285, 148] width 38 height 7
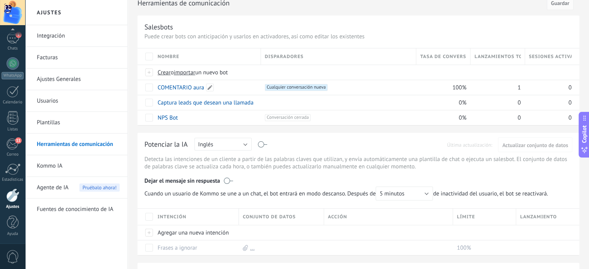
click at [192, 89] on link "COMENTARIO aura" at bounding box center [181, 87] width 46 height 7
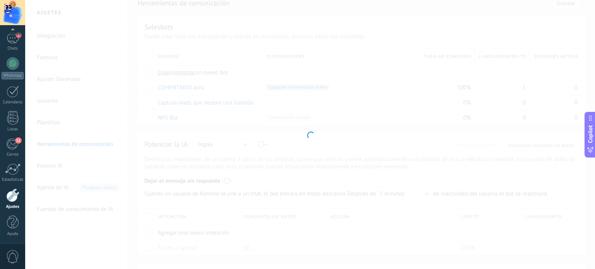
type input "**********"
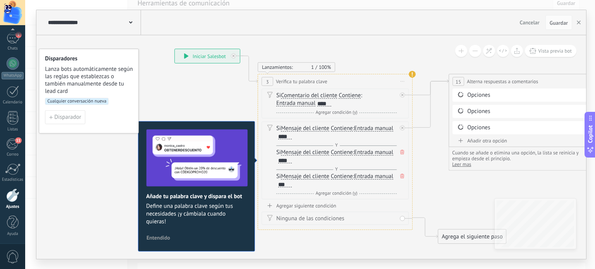
drag, startPoint x: 232, startPoint y: 141, endPoint x: 206, endPoint y: 96, distance: 51.9
click at [14, 38] on div "2" at bounding box center [13, 38] width 12 height 11
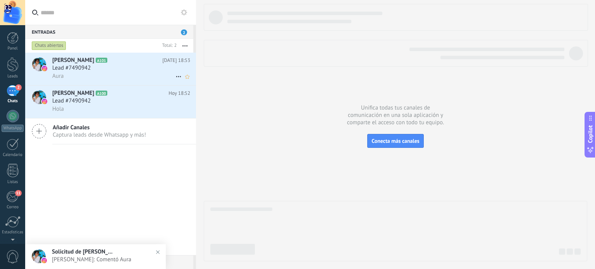
click at [90, 67] on span "Lead #7490942" at bounding box center [71, 68] width 38 height 8
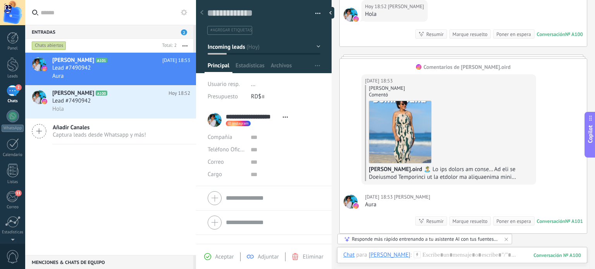
click at [44, 135] on icon at bounding box center [39, 131] width 15 height 15
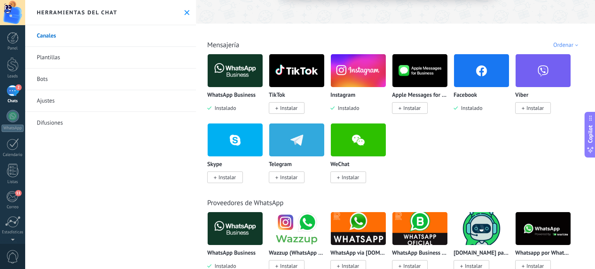
scroll to position [116, 0]
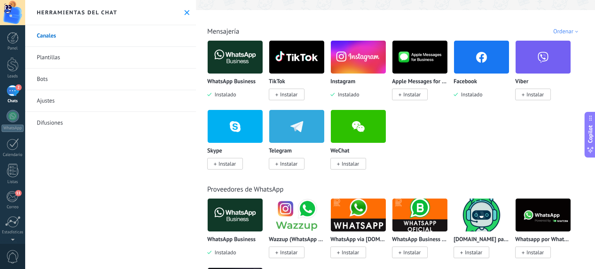
click at [43, 82] on link "Bots" at bounding box center [110, 80] width 171 height 22
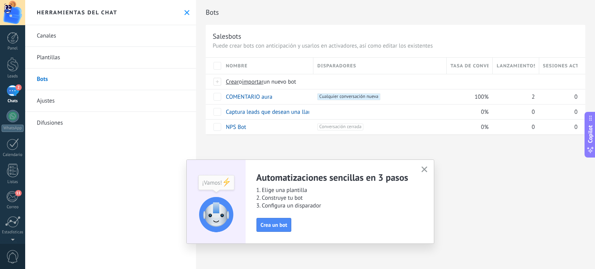
click at [426, 168] on use "button" at bounding box center [424, 169] width 6 height 6
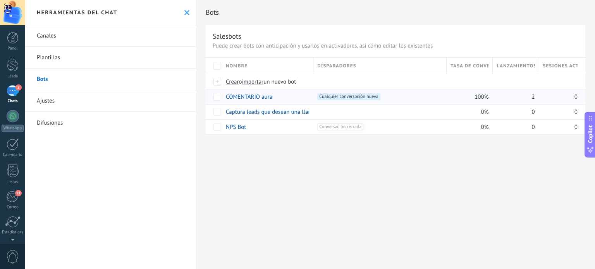
click at [533, 97] on span "2" at bounding box center [532, 96] width 3 height 7
click at [187, 14] on button at bounding box center [186, 12] width 7 height 7
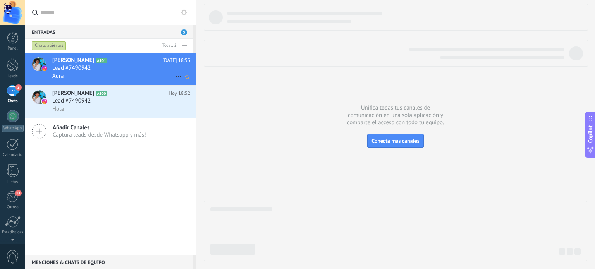
click at [101, 67] on div "Lead #7490942" at bounding box center [121, 68] width 138 height 8
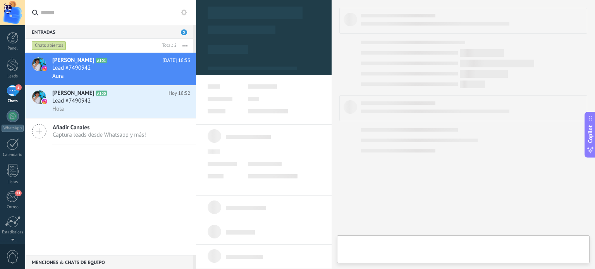
type textarea "**********"
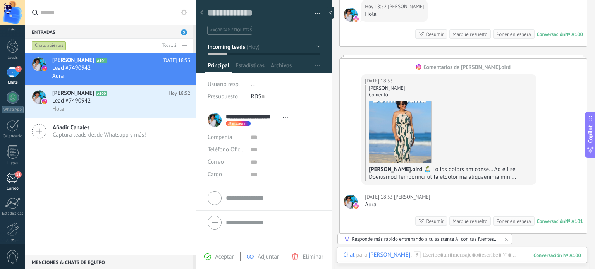
scroll to position [25, 0]
click at [14, 223] on div at bounding box center [12, 223] width 13 height 14
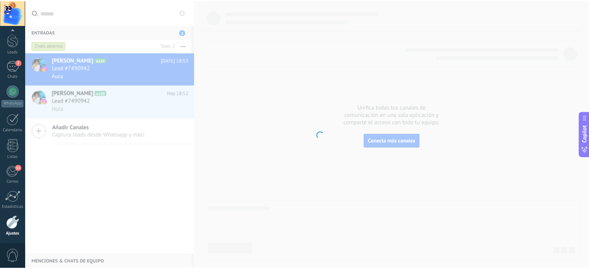
scroll to position [53, 0]
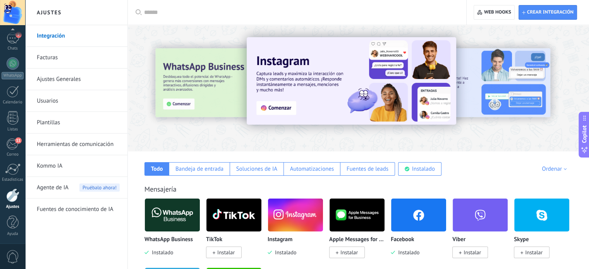
click at [52, 139] on link "Herramientas de comunicación" at bounding box center [78, 145] width 83 height 22
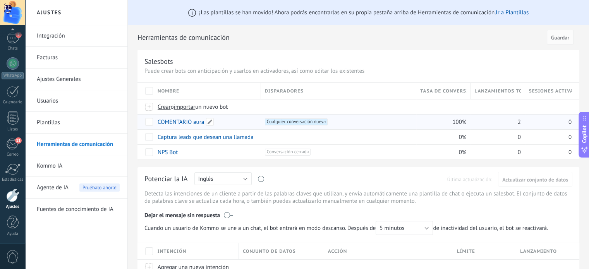
click at [179, 120] on link "COMENTARIO aura" at bounding box center [181, 121] width 46 height 7
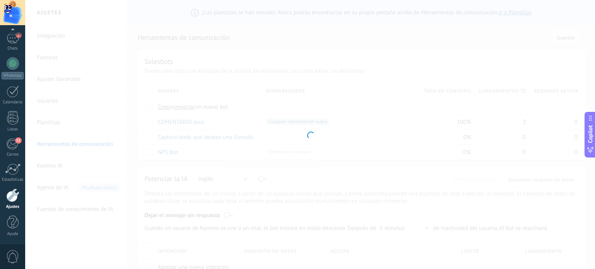
type input "**********"
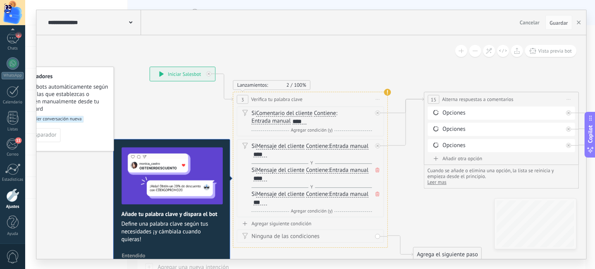
drag, startPoint x: 400, startPoint y: 82, endPoint x: 349, endPoint y: 55, distance: 57.8
click at [180, 76] on div "**********" at bounding box center [182, 74] width 65 height 14
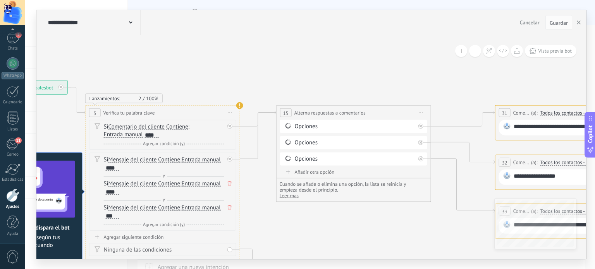
drag, startPoint x: 383, startPoint y: 54, endPoint x: 156, endPoint y: 67, distance: 227.2
click at [156, 67] on icon at bounding box center [575, 178] width 1534 height 582
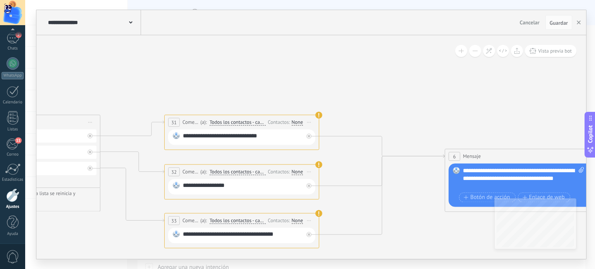
drag, startPoint x: 395, startPoint y: 67, endPoint x: 143, endPoint y: 77, distance: 252.6
click at [143, 77] on icon at bounding box center [245, 187] width 1534 height 582
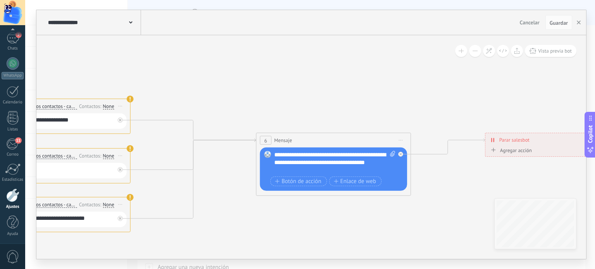
drag, startPoint x: 434, startPoint y: 96, endPoint x: 247, endPoint y: 80, distance: 188.0
click at [247, 80] on icon at bounding box center [56, 171] width 1534 height 582
drag, startPoint x: 338, startPoint y: 154, endPoint x: 292, endPoint y: 156, distance: 45.7
click at [292, 156] on div "**********" at bounding box center [335, 162] width 122 height 23
click at [338, 154] on div "**********" at bounding box center [335, 162] width 122 height 23
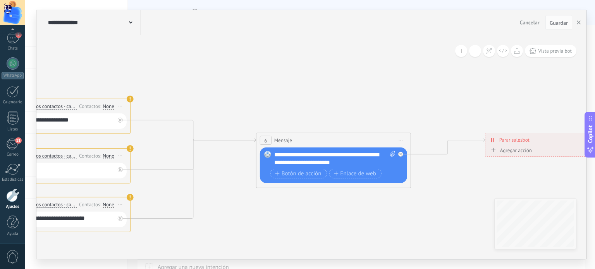
click at [285, 156] on div "**********" at bounding box center [335, 158] width 122 height 15
click at [292, 154] on div "**********" at bounding box center [335, 158] width 122 height 15
drag, startPoint x: 291, startPoint y: 154, endPoint x: 316, endPoint y: 161, distance: 25.6
click at [316, 161] on div "**********" at bounding box center [335, 158] width 122 height 15
click at [291, 152] on div "**********" at bounding box center [335, 158] width 122 height 15
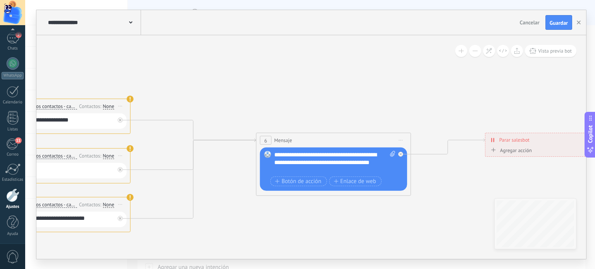
click at [338, 158] on div "**********" at bounding box center [335, 162] width 122 height 23
click at [343, 164] on div "**********" at bounding box center [335, 162] width 122 height 23
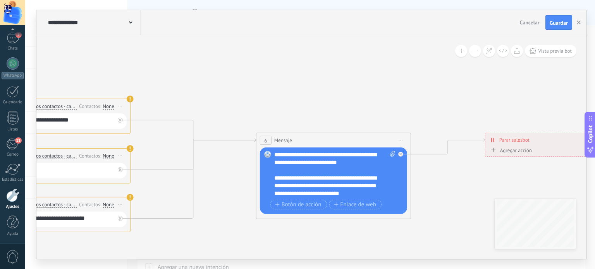
scroll to position [7, 0]
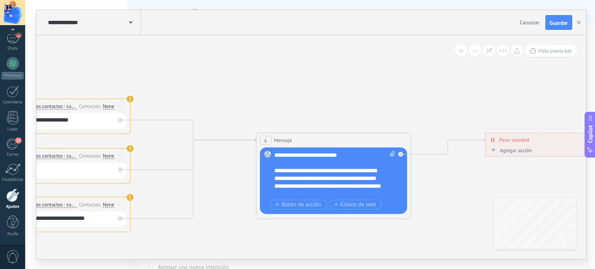
click at [346, 195] on div "**********" at bounding box center [328, 186] width 108 height 39
click at [358, 197] on div "**********" at bounding box center [334, 181] width 121 height 60
click at [359, 192] on div "**********" at bounding box center [328, 186] width 108 height 39
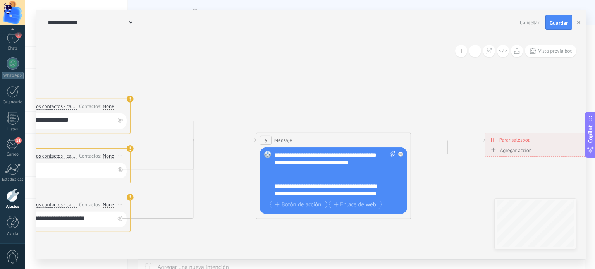
scroll to position [38, 0]
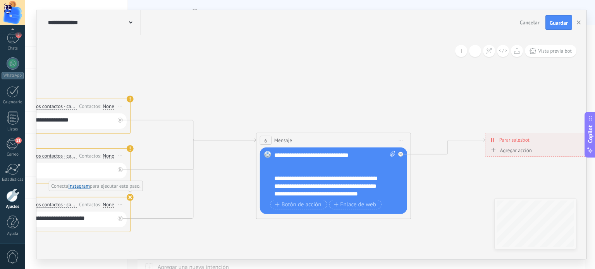
click at [360, 192] on div "**********" at bounding box center [328, 190] width 108 height 31
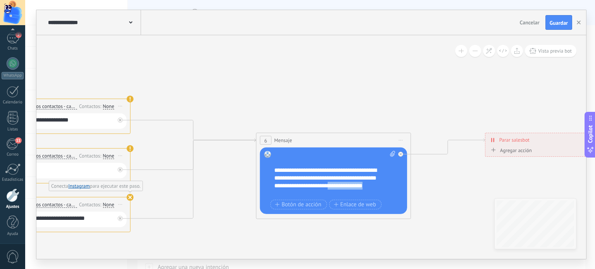
drag, startPoint x: 336, startPoint y: 194, endPoint x: 263, endPoint y: 194, distance: 72.8
click at [263, 194] on div "Reemplazar Quitar Convertir a mensaje de voz Arrastre la imagen aquí para adjun…" at bounding box center [333, 180] width 147 height 67
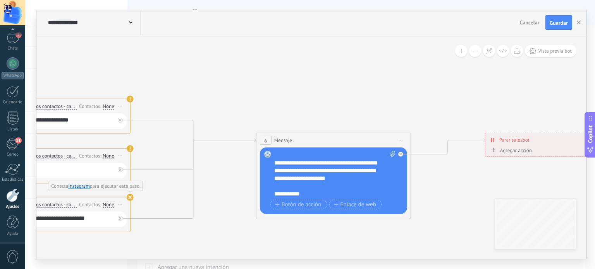
click at [328, 190] on div "**********" at bounding box center [328, 194] width 108 height 8
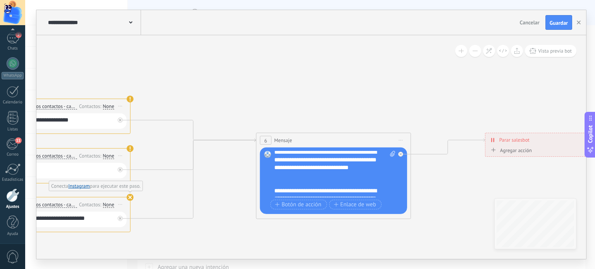
scroll to position [39, 0]
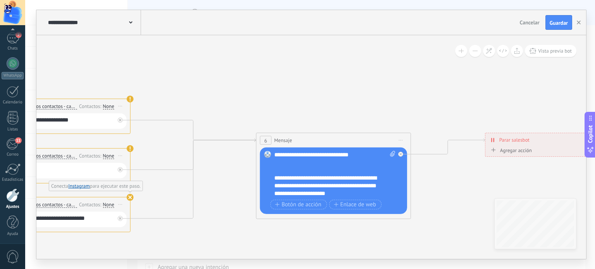
click at [316, 161] on div "**********" at bounding box center [328, 150] width 108 height 31
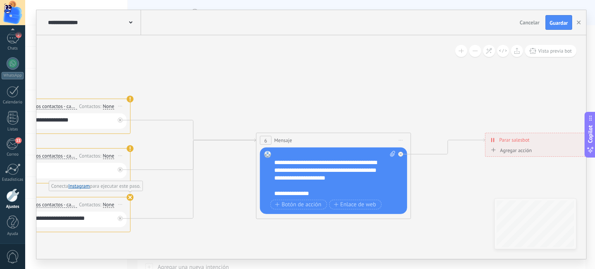
click at [363, 180] on div "**********" at bounding box center [328, 170] width 108 height 23
click at [353, 175] on div "**********" at bounding box center [328, 170] width 108 height 23
click at [364, 175] on div "**********" at bounding box center [328, 170] width 108 height 23
click at [363, 178] on div "**********" at bounding box center [328, 170] width 108 height 23
drag, startPoint x: 311, startPoint y: 192, endPoint x: 273, endPoint y: 193, distance: 37.9
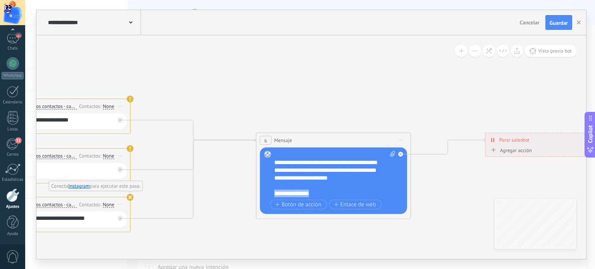
click at [273, 193] on div "Reemplazar Quitar Convertir a mensaje de voz Arrastre la imagen aquí para adjun…" at bounding box center [333, 180] width 147 height 67
click at [284, 194] on div "**********" at bounding box center [328, 194] width 108 height 8
drag, startPoint x: 316, startPoint y: 194, endPoint x: 271, endPoint y: 192, distance: 44.9
click at [271, 192] on div "Reemplazar Quitar Convertir a mensaje de voz Arrastre la imagen aquí para adjun…" at bounding box center [333, 180] width 147 height 67
click at [328, 192] on div "**********" at bounding box center [328, 194] width 108 height 8
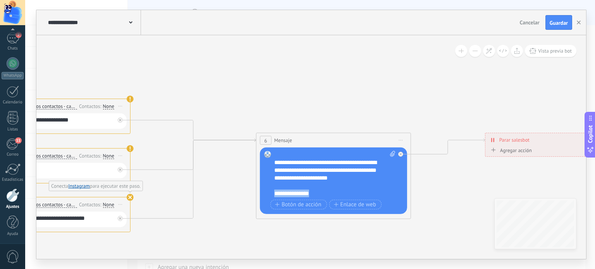
drag, startPoint x: 312, startPoint y: 190, endPoint x: 271, endPoint y: 194, distance: 40.8
click at [271, 194] on div "Reemplazar Quitar Convertir a mensaje de voz Arrastre la imagen aquí para adjun…" at bounding box center [333, 180] width 147 height 67
click at [334, 191] on div "**********" at bounding box center [328, 194] width 108 height 8
click at [348, 192] on div "**********" at bounding box center [328, 194] width 108 height 8
click at [346, 204] on span "Enlace de web" at bounding box center [354, 205] width 42 height 6
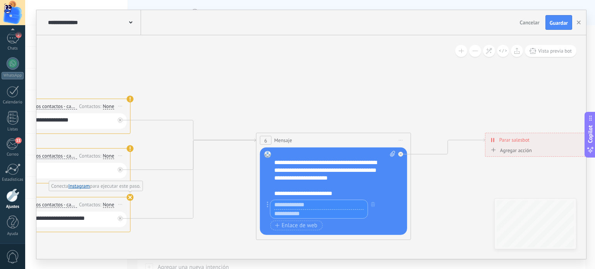
click at [299, 214] on input "text" at bounding box center [318, 213] width 97 height 9
paste input "**********"
click at [310, 213] on input "**********" at bounding box center [318, 213] width 97 height 9
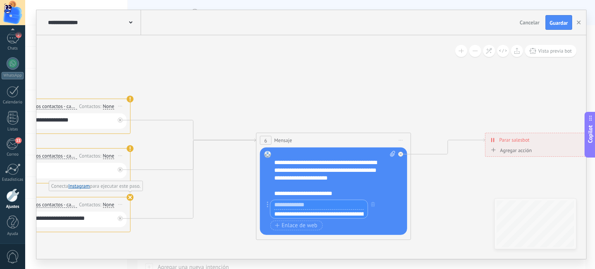
scroll to position [0, 31]
drag, startPoint x: 338, startPoint y: 213, endPoint x: 373, endPoint y: 212, distance: 34.9
click at [373, 212] on div "**********" at bounding box center [329, 209] width 125 height 19
click at [346, 213] on input "**********" at bounding box center [318, 213] width 97 height 9
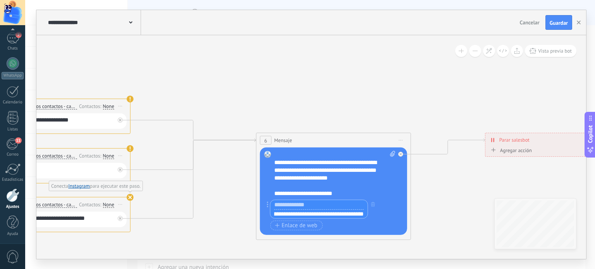
scroll to position [0, 173]
click at [349, 213] on input "**********" at bounding box center [318, 213] width 97 height 9
drag, startPoint x: 314, startPoint y: 211, endPoint x: 177, endPoint y: 208, distance: 137.1
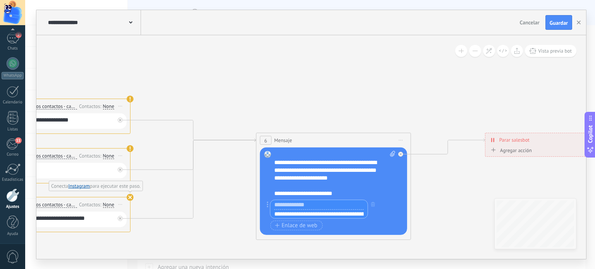
click at [285, 215] on input "**********" at bounding box center [318, 213] width 97 height 9
drag, startPoint x: 273, startPoint y: 214, endPoint x: 470, endPoint y: 216, distance: 197.1
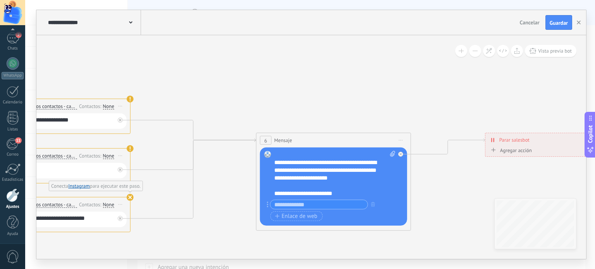
scroll to position [0, 0]
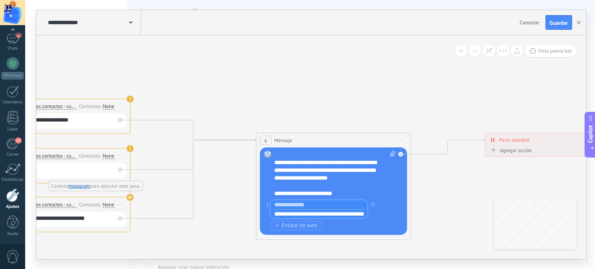
click at [326, 213] on input "**********" at bounding box center [318, 213] width 97 height 9
click at [340, 213] on input "**********" at bounding box center [318, 213] width 97 height 9
drag, startPoint x: 355, startPoint y: 213, endPoint x: 424, endPoint y: 211, distance: 68.5
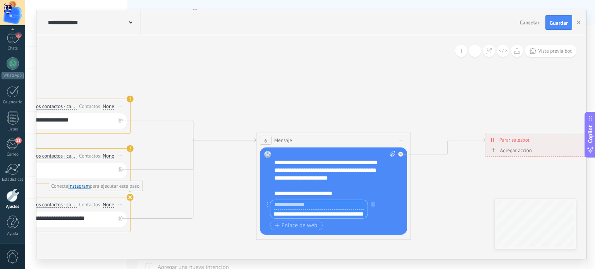
click at [355, 213] on input "**********" at bounding box center [318, 213] width 97 height 9
drag, startPoint x: 360, startPoint y: 213, endPoint x: 338, endPoint y: 213, distance: 22.8
click at [338, 213] on input "**********" at bounding box center [318, 213] width 97 height 9
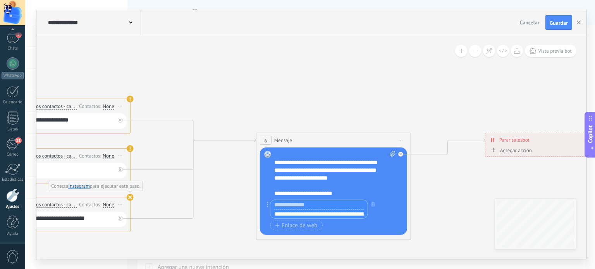
click at [333, 216] on input "**********" at bounding box center [318, 213] width 97 height 9
paste input "**********"
type input "**********"
click at [311, 202] on input "text" at bounding box center [318, 204] width 97 height 9
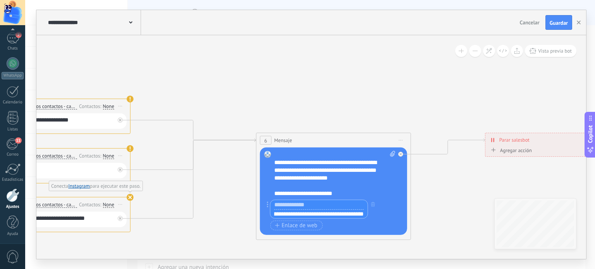
scroll to position [0, 0]
drag, startPoint x: 298, startPoint y: 190, endPoint x: 332, endPoint y: 195, distance: 34.0
click at [332, 195] on div "**********" at bounding box center [328, 194] width 108 height 8
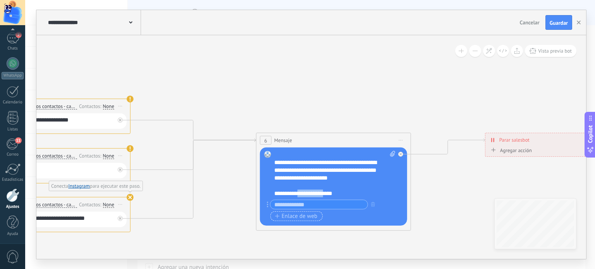
copy div "**********"
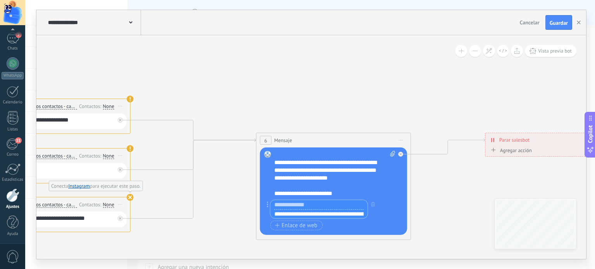
click at [297, 204] on input "text" at bounding box center [318, 204] width 97 height 9
paste input "**********"
type input "**********"
click at [394, 92] on icon at bounding box center [56, 171] width 1534 height 582
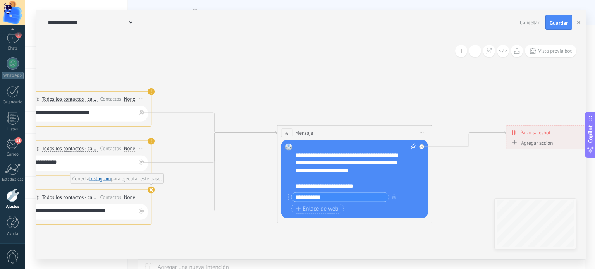
drag, startPoint x: 453, startPoint y: 192, endPoint x: 474, endPoint y: 184, distance: 22.2
click at [474, 184] on icon at bounding box center [77, 164] width 1534 height 582
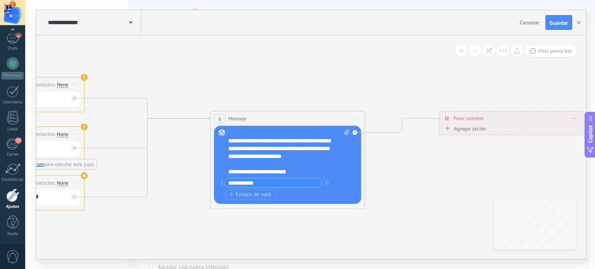
drag, startPoint x: 446, startPoint y: 211, endPoint x: 379, endPoint y: 196, distance: 68.5
click at [379, 196] on icon at bounding box center [10, 149] width 1534 height 582
click at [355, 132] on icon at bounding box center [354, 132] width 3 height 3
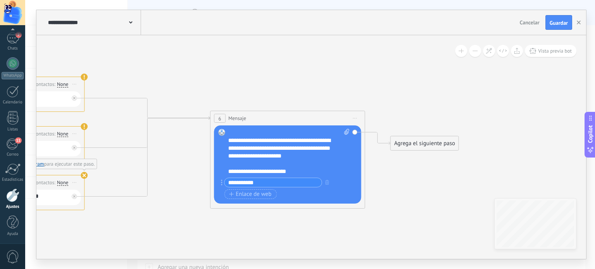
click at [410, 144] on div "Agrega el siguiente paso" at bounding box center [424, 143] width 68 height 13
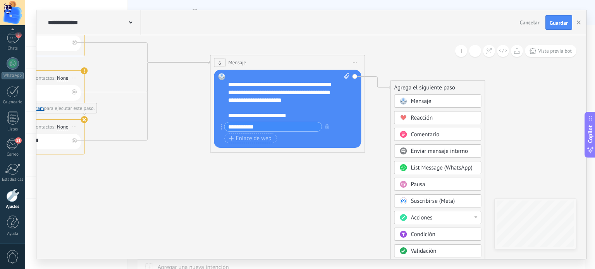
click at [438, 216] on div "Acciones" at bounding box center [442, 218] width 65 height 8
click at [449, 219] on div "Administrar etiquetas" at bounding box center [437, 217] width 86 height 13
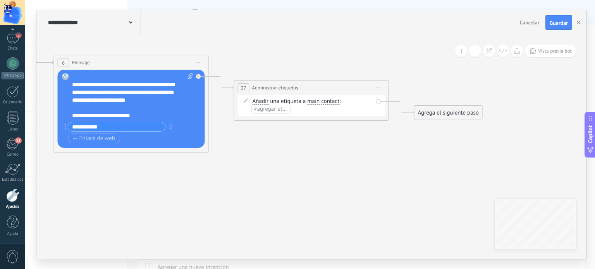
click at [277, 108] on span "#agregar etiquetas" at bounding box center [277, 108] width 46 height 7
type input "**********"
click at [307, 122] on span "Lead de IG" at bounding box center [306, 122] width 31 height 10
type input "*********"
click at [312, 123] on span "Reel Aura" at bounding box center [305, 123] width 28 height 10
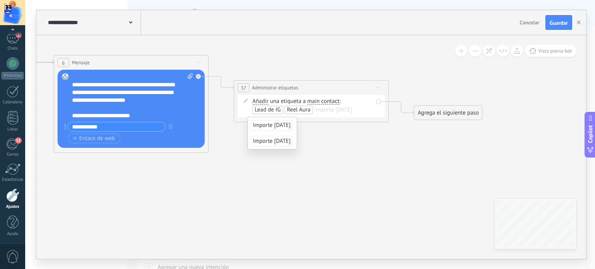
click at [454, 110] on div "Agrega el siguiente paso" at bounding box center [448, 112] width 68 height 13
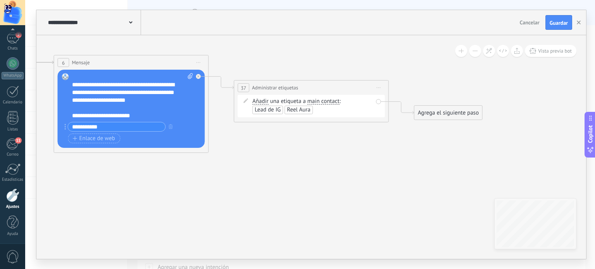
click at [438, 112] on div "Agrega el siguiente paso" at bounding box center [448, 112] width 68 height 13
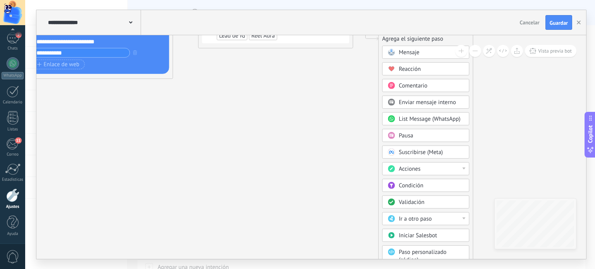
drag, startPoint x: 365, startPoint y: 193, endPoint x: 328, endPoint y: 49, distance: 148.6
drag, startPoint x: 538, startPoint y: 151, endPoint x: 539, endPoint y: 59, distance: 92.1
click at [473, 52] on button at bounding box center [475, 51] width 12 height 12
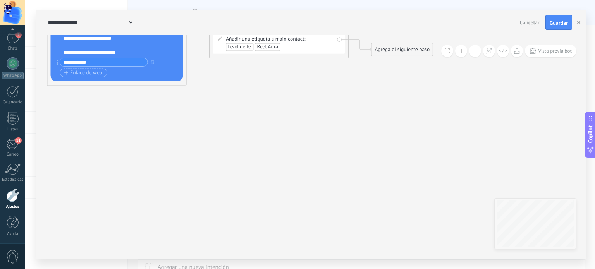
click at [473, 52] on button at bounding box center [475, 51] width 12 height 12
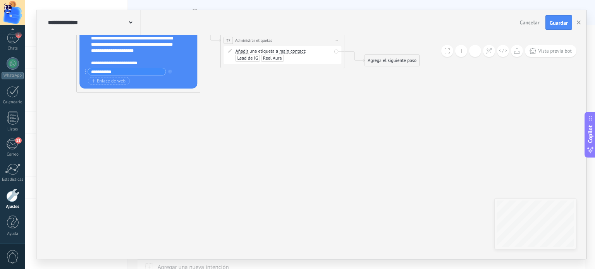
click at [390, 58] on div "Agrega el siguiente paso" at bounding box center [392, 60] width 54 height 10
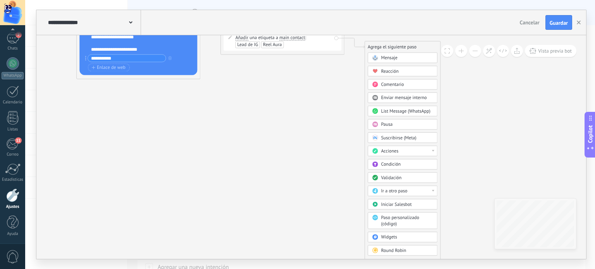
click at [397, 259] on span "Parar Salesbot" at bounding box center [395, 262] width 29 height 6
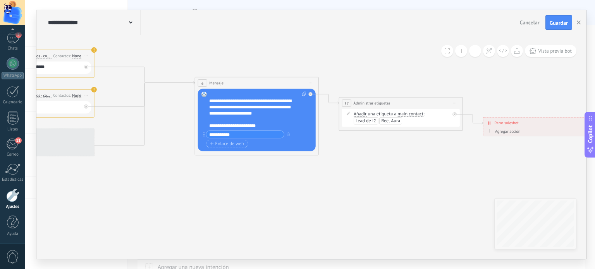
drag, startPoint x: 231, startPoint y: 101, endPoint x: 540, endPoint y: 196, distance: 323.2
click at [540, 196] on icon at bounding box center [46, 93] width 1250 height 436
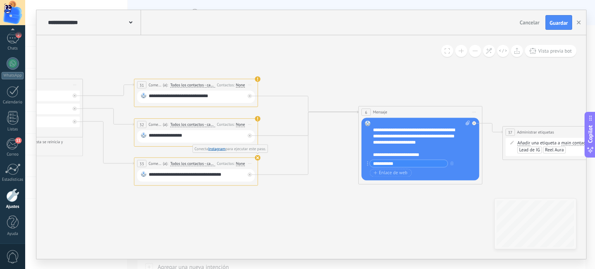
drag, startPoint x: 271, startPoint y: 198, endPoint x: 355, endPoint y: 209, distance: 84.3
click at [355, 209] on icon at bounding box center [210, 122] width 1250 height 436
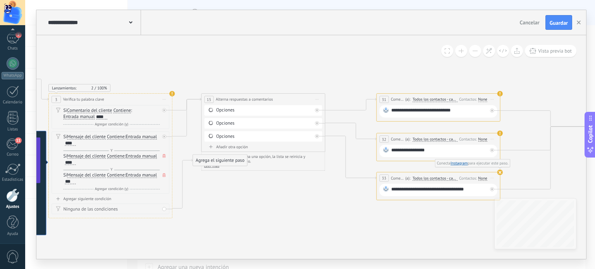
drag, startPoint x: 159, startPoint y: 199, endPoint x: 401, endPoint y: 213, distance: 242.8
click at [401, 213] on icon at bounding box center [452, 136] width 1250 height 436
click at [222, 146] on div "Añadir otra opción" at bounding box center [263, 146] width 118 height 5
click at [392, 111] on div "**********" at bounding box center [439, 111] width 96 height 8
click at [391, 111] on div "**********" at bounding box center [439, 111] width 96 height 8
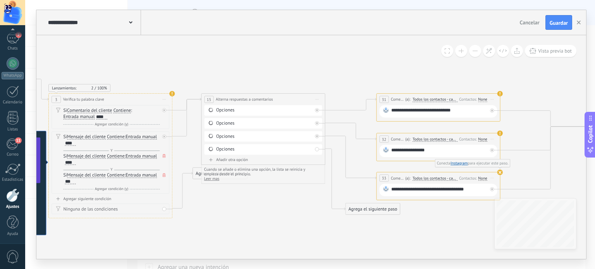
paste div
drag, startPoint x: 424, startPoint y: 123, endPoint x: 406, endPoint y: 117, distance: 19.7
click at [406, 117] on div "**********" at bounding box center [439, 116] width 96 height 19
click at [406, 116] on div "**********" at bounding box center [439, 113] width 96 height 12
drag, startPoint x: 432, startPoint y: 149, endPoint x: 395, endPoint y: 150, distance: 37.2
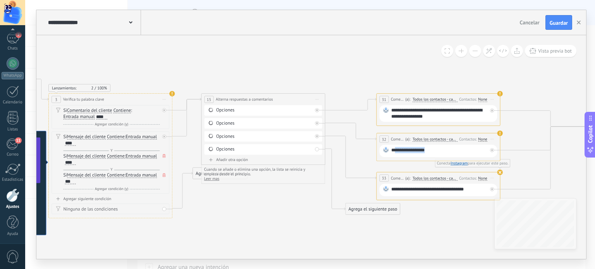
click at [395, 150] on div "**********" at bounding box center [439, 151] width 96 height 8
click at [397, 150] on div "**********" at bounding box center [439, 151] width 96 height 8
drag, startPoint x: 423, startPoint y: 148, endPoint x: 381, endPoint y: 151, distance: 41.9
click at [381, 151] on div "**********" at bounding box center [438, 151] width 118 height 12
paste div
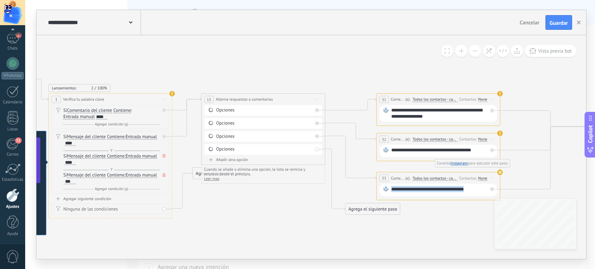
drag, startPoint x: 473, startPoint y: 187, endPoint x: 382, endPoint y: 189, distance: 90.2
click at [382, 189] on div "**********" at bounding box center [438, 190] width 118 height 12
paste div
drag, startPoint x: 383, startPoint y: 209, endPoint x: 425, endPoint y: 216, distance: 42.4
click at [425, 216] on div "Agrega el siguiente paso" at bounding box center [414, 216] width 54 height 10
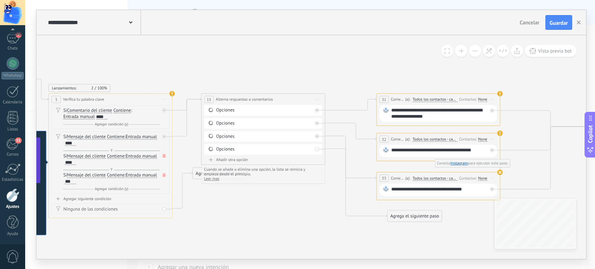
click at [483, 99] on div "None" at bounding box center [482, 99] width 9 height 5
click at [447, 69] on icon at bounding box center [493, 147] width 1332 height 458
click at [493, 177] on span "Iniciar vista previa aquí Cambiar nombre Duplicar Borrar" at bounding box center [492, 178] width 10 height 9
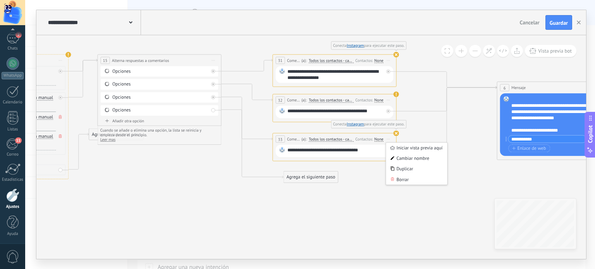
drag, startPoint x: 440, startPoint y: 249, endPoint x: 309, endPoint y: 193, distance: 142.7
click at [309, 193] on icon at bounding box center [389, 109] width 1332 height 458
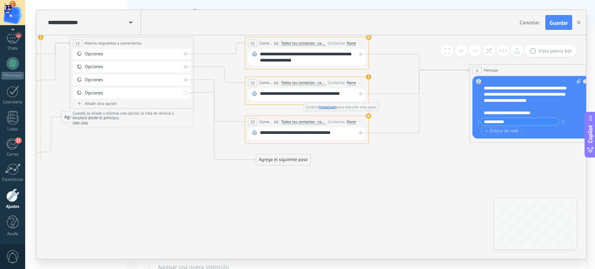
click at [360, 120] on span "Iniciar vista previa aquí Cambiar nombre Duplicar Borrar" at bounding box center [361, 121] width 10 height 9
click at [370, 148] on div "Duplicar" at bounding box center [388, 151] width 61 height 10
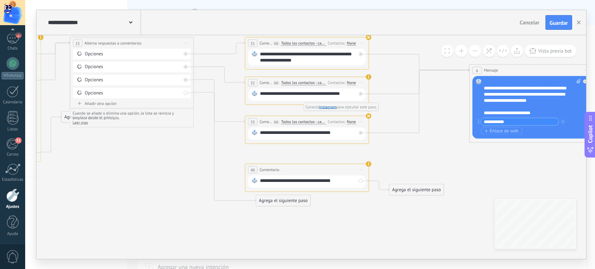
click at [362, 122] on icon at bounding box center [360, 122] width 3 height 1
click at [367, 148] on div "Duplicar" at bounding box center [388, 151] width 61 height 10
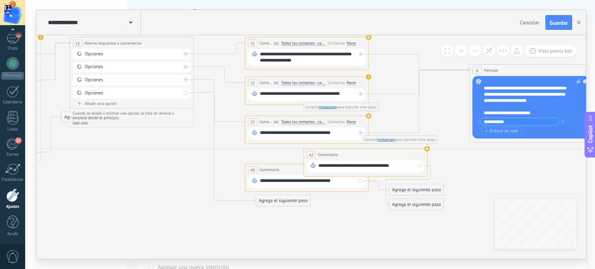
drag, startPoint x: 352, startPoint y: 165, endPoint x: 405, endPoint y: 153, distance: 54.8
click at [405, 153] on div "**********" at bounding box center [365, 155] width 123 height 12
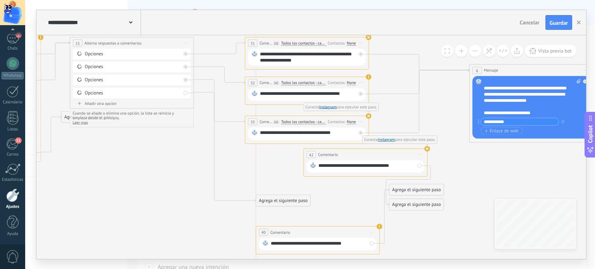
drag, startPoint x: 283, startPoint y: 171, endPoint x: 303, endPoint y: 207, distance: 41.7
click at [293, 232] on div "**********" at bounding box center [317, 232] width 123 height 12
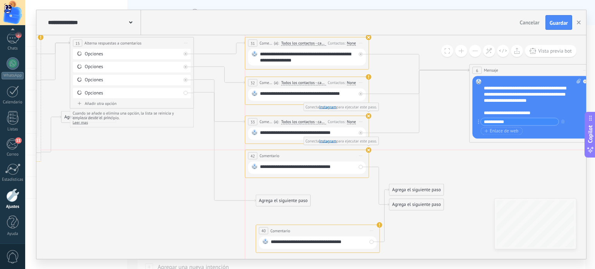
drag, startPoint x: 345, startPoint y: 153, endPoint x: 286, endPoint y: 151, distance: 58.9
click at [286, 151] on div "**********" at bounding box center [306, 156] width 123 height 12
drag, startPoint x: 285, startPoint y: 197, endPoint x: 298, endPoint y: 158, distance: 41.4
drag, startPoint x: 352, startPoint y: 165, endPoint x: 260, endPoint y: 169, distance: 91.4
click at [260, 169] on div "**********" at bounding box center [308, 168] width 96 height 8
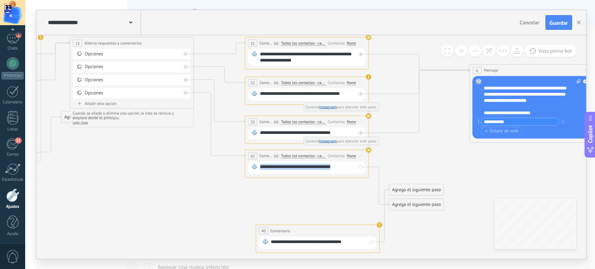
paste div
click at [353, 164] on div "**********" at bounding box center [308, 168] width 96 height 8
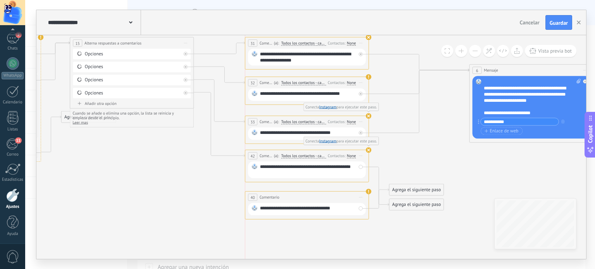
drag, startPoint x: 311, startPoint y: 227, endPoint x: 302, endPoint y: 194, distance: 34.8
click at [302, 194] on div "**********" at bounding box center [306, 198] width 123 height 12
click at [302, 209] on div "**********" at bounding box center [308, 209] width 96 height 8
drag, startPoint x: 346, startPoint y: 207, endPoint x: 252, endPoint y: 209, distance: 94.1
click at [252, 209] on div "**********" at bounding box center [307, 209] width 118 height 12
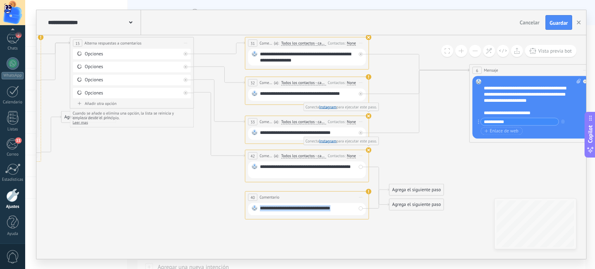
paste div
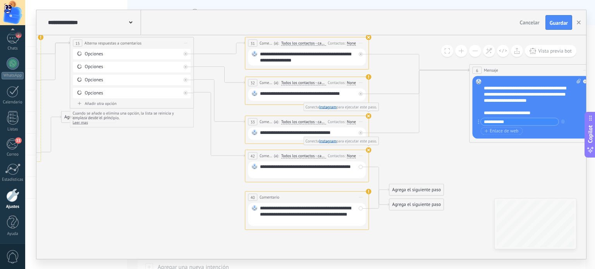
click at [296, 211] on div "**********" at bounding box center [308, 214] width 96 height 19
click at [343, 213] on div "**********" at bounding box center [308, 211] width 96 height 12
drag, startPoint x: 273, startPoint y: 171, endPoint x: 251, endPoint y: 176, distance: 22.5
click at [251, 176] on div "**********" at bounding box center [307, 169] width 118 height 17
copy div "**"
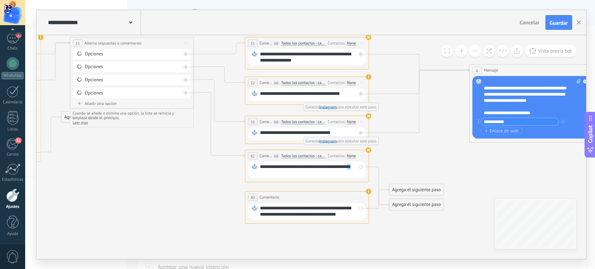
click at [356, 214] on div "**********" at bounding box center [307, 211] width 118 height 17
click at [348, 215] on div "**********" at bounding box center [308, 211] width 96 height 12
click at [363, 196] on span "Iniciar vista previa aquí Cambiar nombre Duplicar Borrar" at bounding box center [361, 197] width 10 height 9
click at [371, 228] on div "Duplicar" at bounding box center [388, 227] width 61 height 10
drag, startPoint x: 297, startPoint y: 251, endPoint x: 296, endPoint y: 235, distance: 15.9
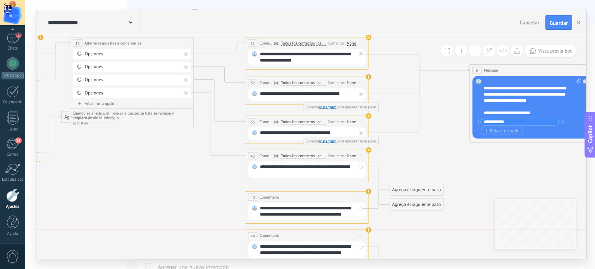
click at [296, 235] on div "**********" at bounding box center [306, 236] width 123 height 12
click at [293, 249] on div "**********" at bounding box center [308, 249] width 96 height 12
paste div
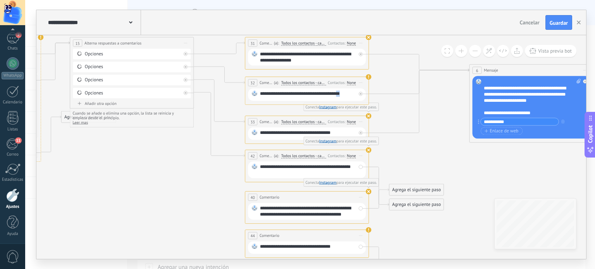
drag, startPoint x: 351, startPoint y: 93, endPoint x: 345, endPoint y: 93, distance: 6.2
click at [345, 93] on div "**********" at bounding box center [308, 95] width 96 height 8
copy div "**"
click at [345, 249] on div "**********" at bounding box center [308, 247] width 96 height 8
click at [333, 247] on div "**********" at bounding box center [308, 247] width 96 height 8
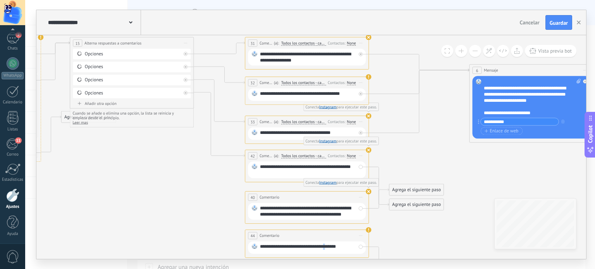
click at [333, 247] on div "**********" at bounding box center [308, 247] width 96 height 8
click at [419, 224] on icon at bounding box center [362, 146] width 1332 height 568
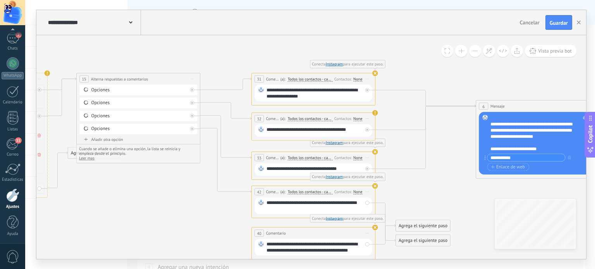
drag, startPoint x: 121, startPoint y: 197, endPoint x: 129, endPoint y: 195, distance: 8.3
click at [129, 195] on icon at bounding box center [368, 182] width 1332 height 568
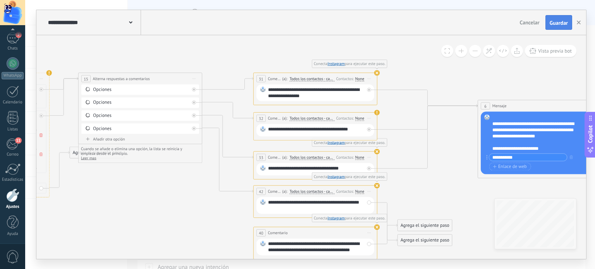
click at [564, 23] on span "Guardar" at bounding box center [558, 22] width 18 height 5
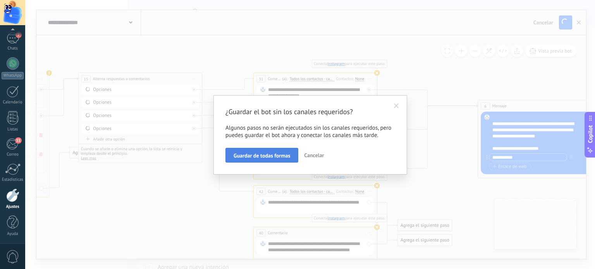
click at [271, 156] on span "Guardar de todas formas" at bounding box center [261, 155] width 57 height 5
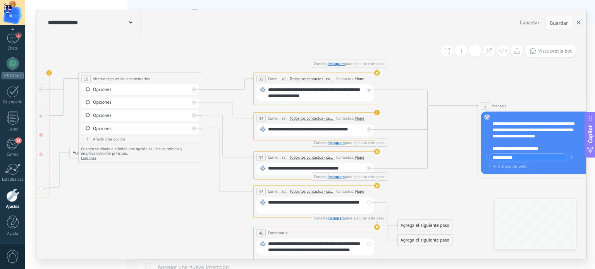
click at [580, 21] on button "button" at bounding box center [579, 22] width 12 height 15
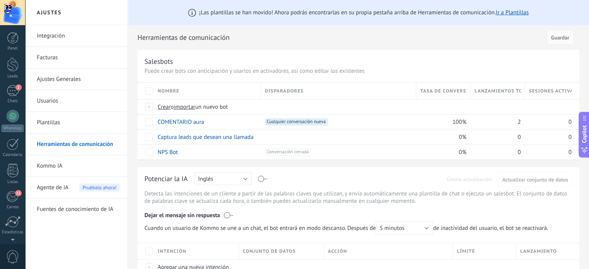
scroll to position [53, 0]
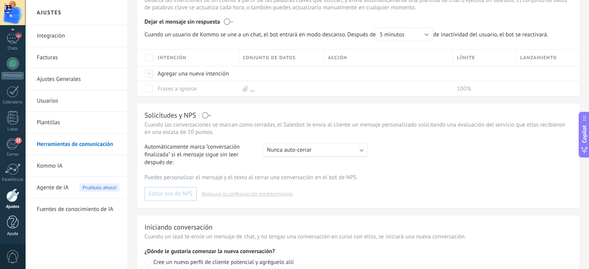
click at [14, 221] on div at bounding box center [13, 223] width 12 height 14
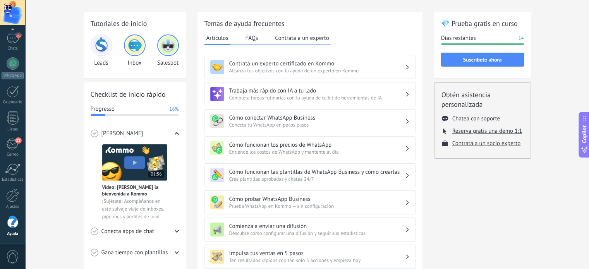
scroll to position [39, 0]
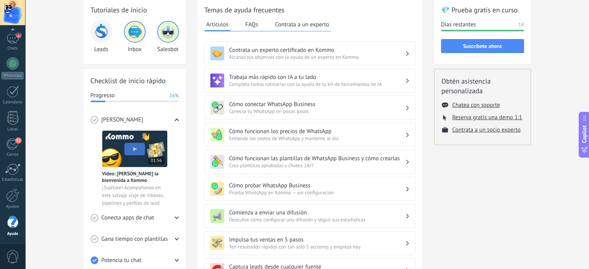
click at [132, 97] on div "Progresso 16%" at bounding box center [135, 96] width 88 height 8
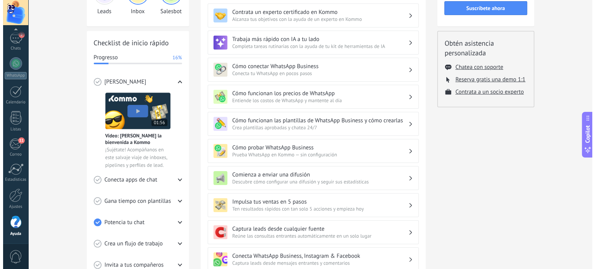
scroll to position [0, 0]
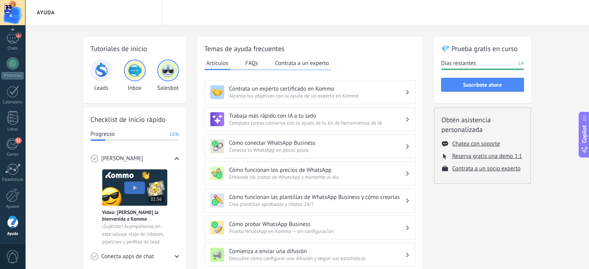
click at [87, 141] on div "Checklist de inicio rápido Progresso 16% Conoce Kommo Vídeo: Dale la bienvenida…" at bounding box center [135, 230] width 102 height 245
click at [177, 159] on icon at bounding box center [177, 158] width 4 height 4
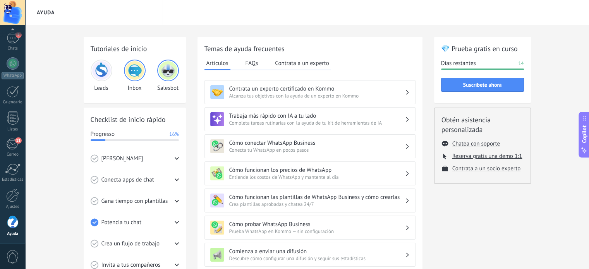
click at [177, 180] on icon at bounding box center [177, 180] width 4 height 4
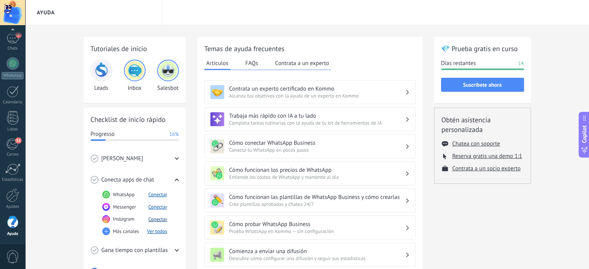
click at [159, 219] on button "Conectar" at bounding box center [157, 219] width 19 height 7
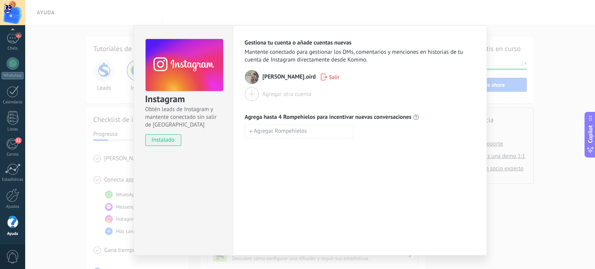
click at [272, 77] on span "[PERSON_NAME].oird" at bounding box center [288, 77] width 53 height 8
click at [331, 52] on span "Mantente conectado para gestionar los DMs, comentarios y menciones en historias…" at bounding box center [360, 55] width 230 height 15
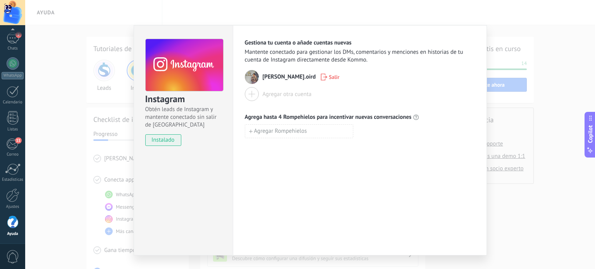
click at [329, 77] on span "Salir" at bounding box center [334, 76] width 10 height 5
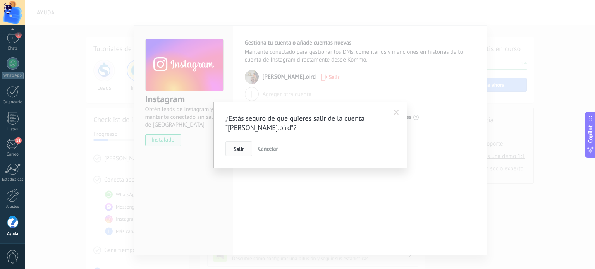
click at [239, 151] on span "Salir" at bounding box center [238, 148] width 10 height 5
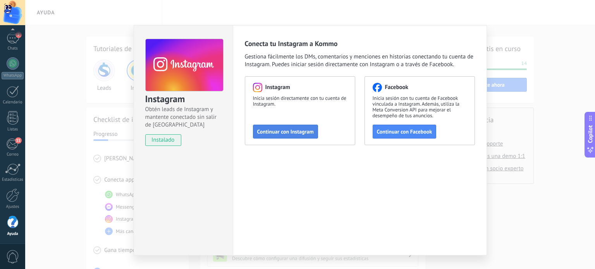
click at [278, 129] on span "Continuar con Instagram" at bounding box center [285, 131] width 57 height 5
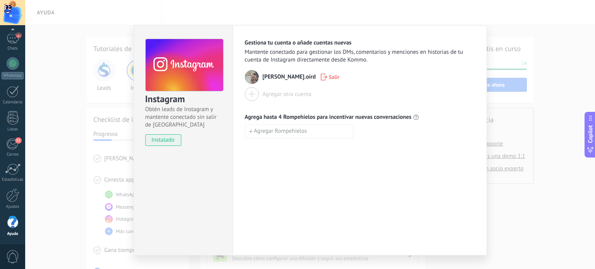
click at [352, 183] on div "Gestiona tu cuenta o añade cuentas nuevas Mantente conectado para gestionar los…" at bounding box center [360, 140] width 254 height 230
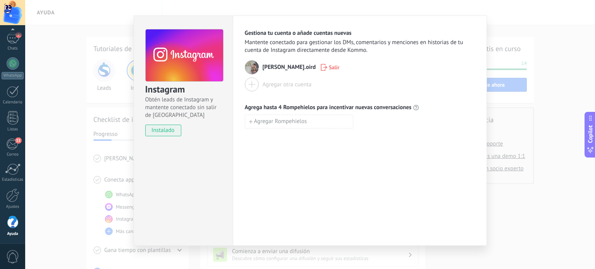
scroll to position [15, 0]
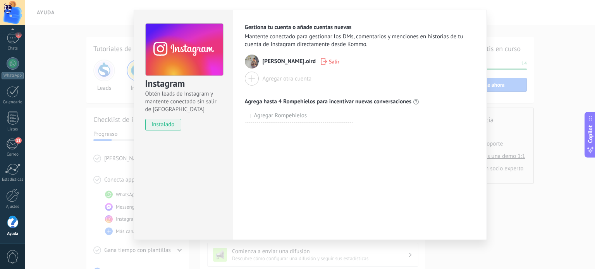
click at [431, 162] on div "Gestiona tu cuenta o añade cuentas nuevas Mantente conectado para gestionar los…" at bounding box center [360, 125] width 254 height 230
click at [570, 243] on div "Instagram Obtén leads de Instagram y mantente conectado sin salir de Kommo inst…" at bounding box center [309, 134] width 569 height 269
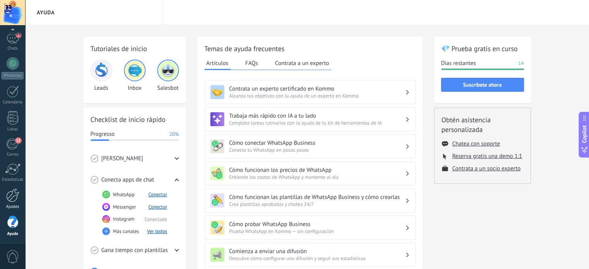
click at [15, 199] on div at bounding box center [12, 196] width 13 height 14
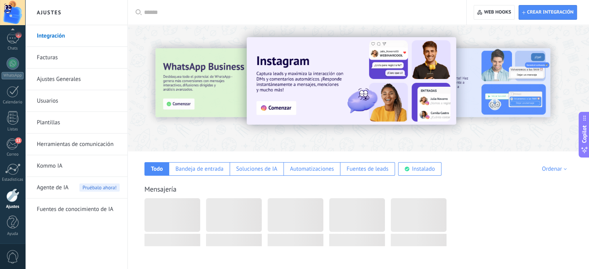
click at [58, 141] on link "Herramientas de comunicación" at bounding box center [78, 145] width 83 height 22
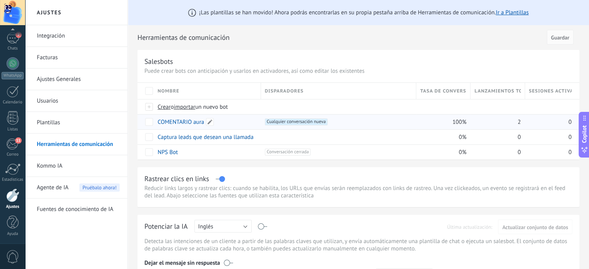
click at [171, 120] on link "COMENTARIO aura" at bounding box center [181, 121] width 46 height 7
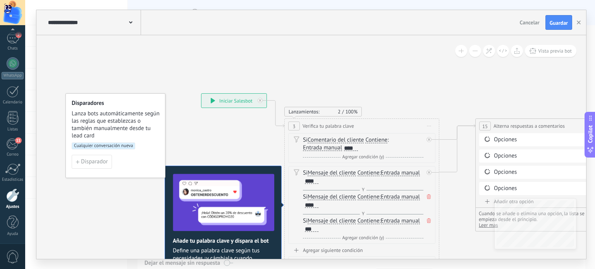
click at [115, 144] on span "Cualquier conversación nueva" at bounding box center [103, 145] width 63 height 7
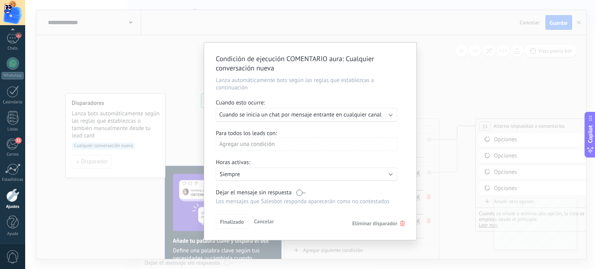
click at [457, 76] on div "Condición de ejecución COMENTARIO aura : Cualquier conversación nueva Lanza aut…" at bounding box center [309, 134] width 569 height 269
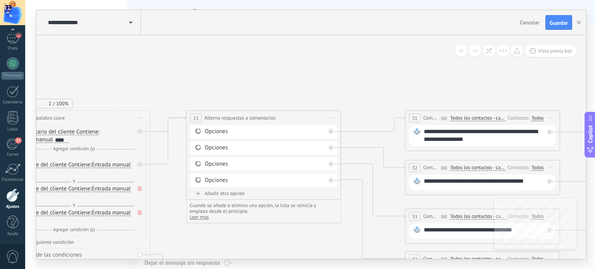
drag, startPoint x: 467, startPoint y: 83, endPoint x: 177, endPoint y: 75, distance: 290.8
click at [177, 75] on icon at bounding box center [551, 238] width 1665 height 693
click at [534, 117] on div "Todos" at bounding box center [535, 118] width 12 height 6
drag, startPoint x: 446, startPoint y: 79, endPoint x: 406, endPoint y: 82, distance: 40.0
click at [446, 79] on icon at bounding box center [549, 238] width 1665 height 693
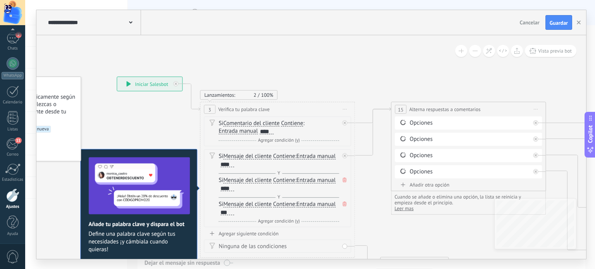
drag, startPoint x: 187, startPoint y: 81, endPoint x: 399, endPoint y: 72, distance: 212.3
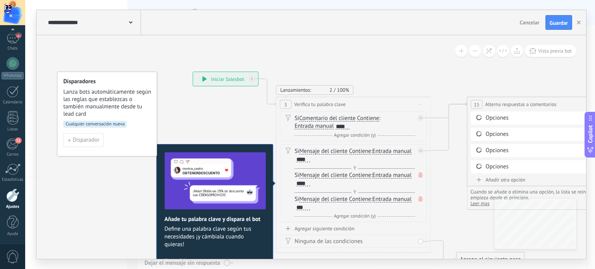
drag, startPoint x: 147, startPoint y: 109, endPoint x: 181, endPoint y: 108, distance: 34.5
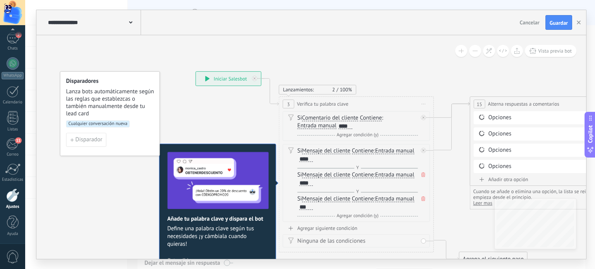
click at [93, 125] on span "Cualquier conversación nueva" at bounding box center [97, 123] width 63 height 7
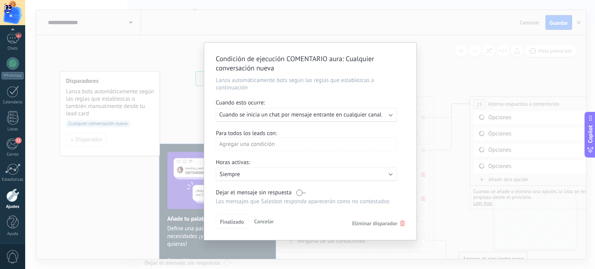
click at [314, 113] on span "Cuando se inicia un chat por mensaje entrante en cualquier canal" at bounding box center [300, 114] width 162 height 7
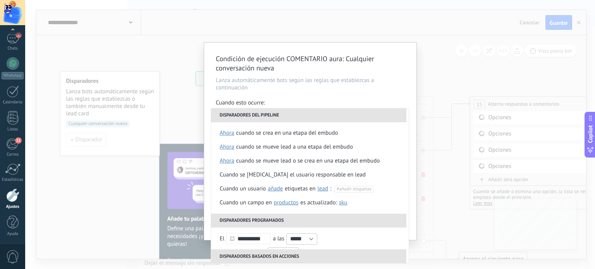
click at [449, 68] on div "Condición de ejecución COMENTARIO aura : Cualquier conversación nueva Lanza aut…" at bounding box center [309, 134] width 569 height 269
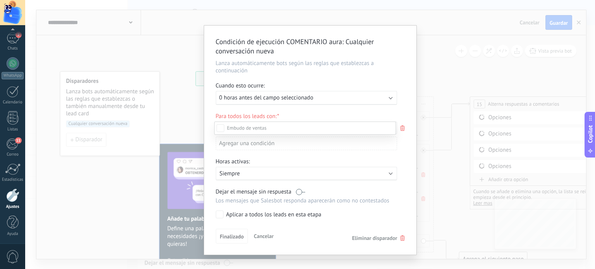
click at [429, 70] on div at bounding box center [309, 134] width 569 height 269
click at [402, 238] on icon at bounding box center [402, 237] width 5 height 5
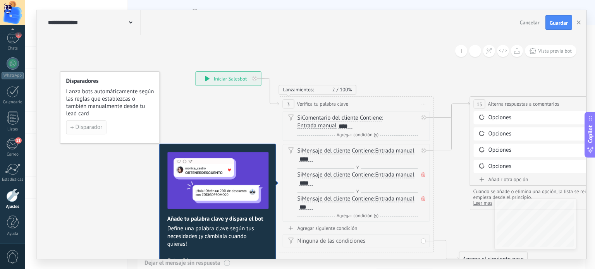
click at [84, 130] on span "Disparador" at bounding box center [88, 127] width 27 height 5
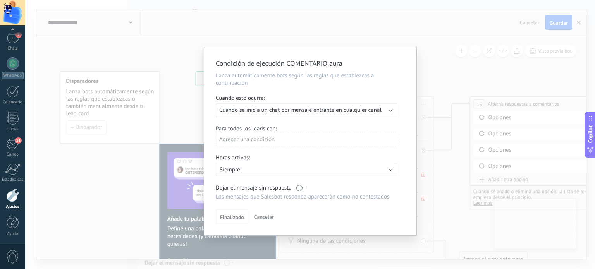
click at [309, 111] on span "Cuando se inicia un chat por mensaje entrante en cualquier canal" at bounding box center [300, 109] width 162 height 7
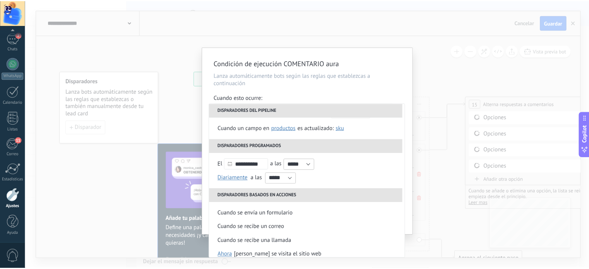
scroll to position [77, 0]
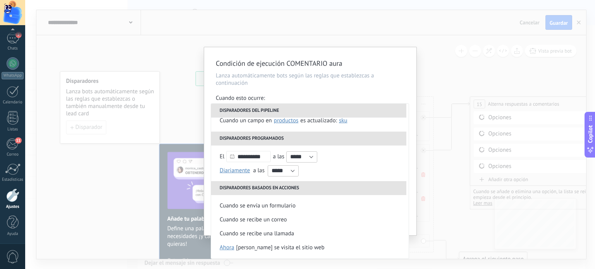
click at [433, 68] on div "Condición de ejecución COMENTARIO aura Lanza automáticamente bots según las reg…" at bounding box center [309, 134] width 569 height 269
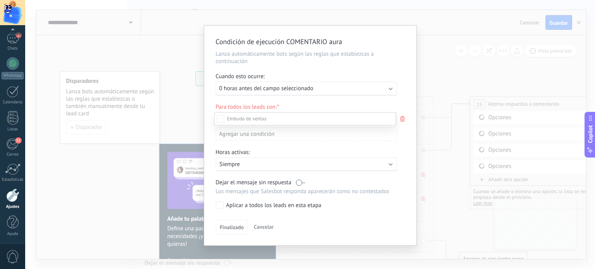
click at [436, 53] on div at bounding box center [309, 134] width 569 height 269
click at [262, 226] on span "Cancelar" at bounding box center [264, 226] width 20 height 7
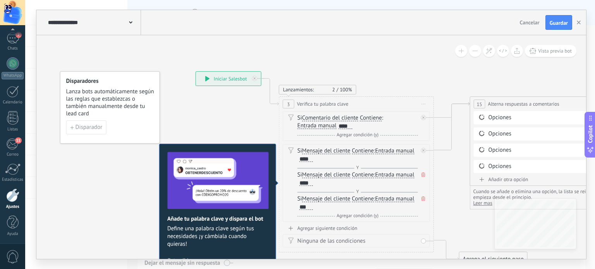
click at [526, 22] on span "Cancelar" at bounding box center [530, 22] width 20 height 7
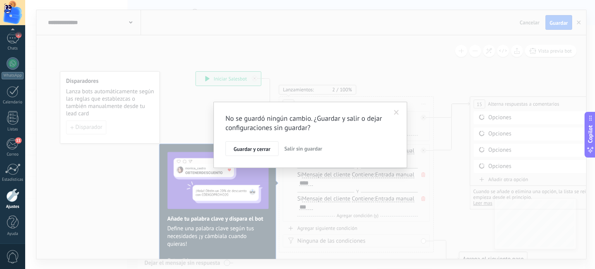
click at [300, 145] on span "Salir sin guardar" at bounding box center [303, 148] width 38 height 7
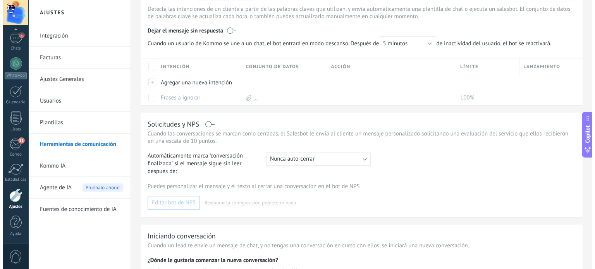
scroll to position [0, 0]
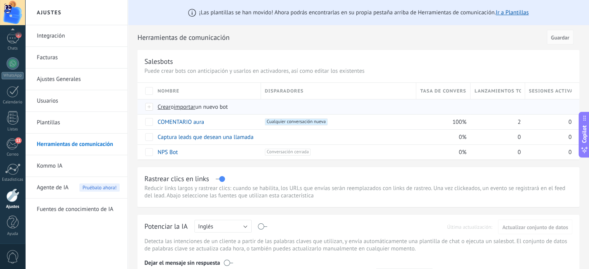
click at [161, 108] on span "Crear" at bounding box center [164, 106] width 13 height 7
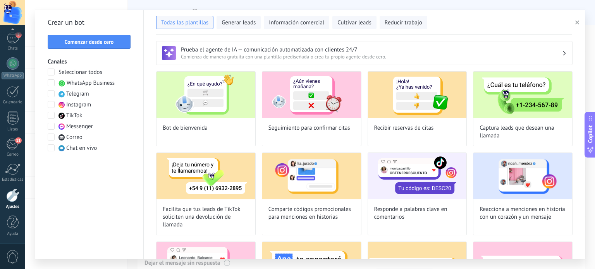
click at [53, 105] on span at bounding box center [51, 104] width 7 height 7
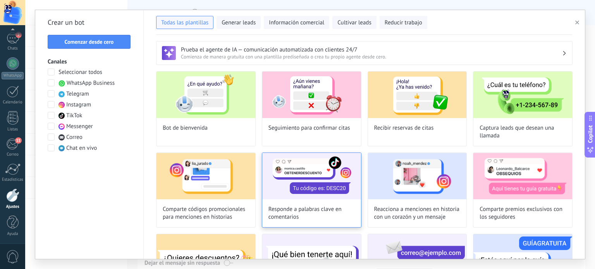
click at [315, 181] on img at bounding box center [311, 176] width 99 height 46
type input "**********"
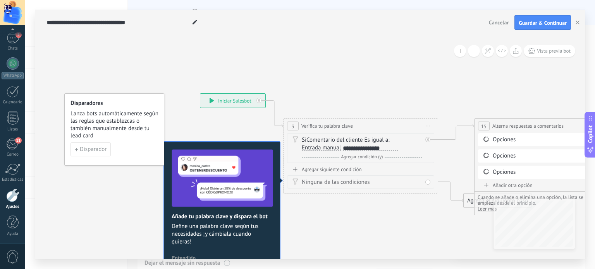
click at [112, 129] on span "Lanza bots automáticamente según las reglas que establezcas o también manualmen…" at bounding box center [114, 124] width 88 height 29
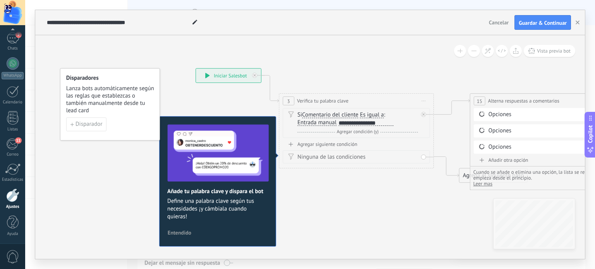
drag, startPoint x: 103, startPoint y: 206, endPoint x: 99, endPoint y: 181, distance: 25.1
click at [181, 230] on span "Entendido" at bounding box center [180, 232] width 24 height 5
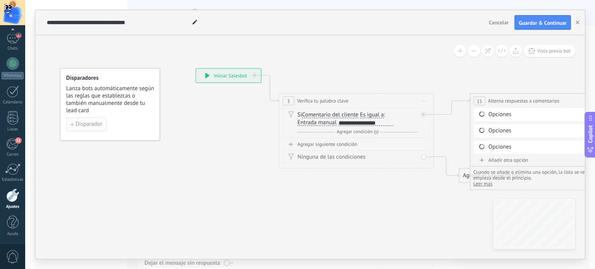
click at [85, 123] on span "Disparador" at bounding box center [88, 124] width 27 height 5
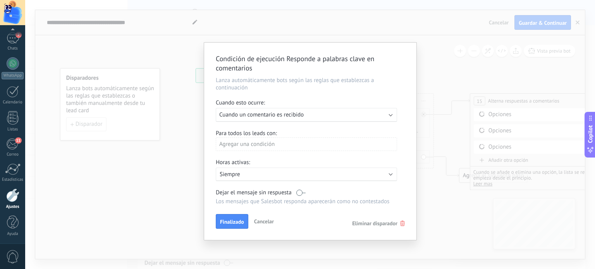
click at [279, 115] on span "Cuando un comentario es recibido" at bounding box center [261, 114] width 84 height 7
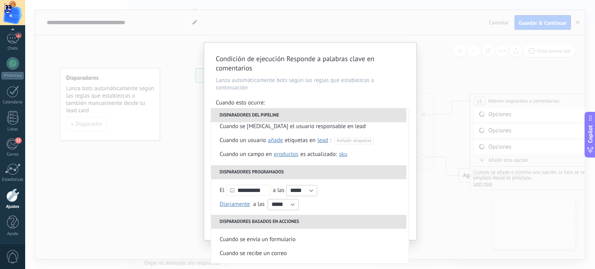
scroll to position [77, 0]
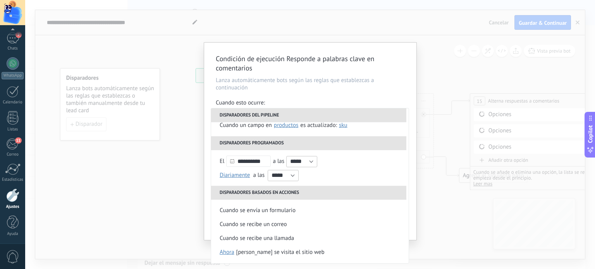
click at [313, 89] on p "Lanza automáticamente bots según las reglas que establezcas a continuación" at bounding box center [310, 84] width 189 height 15
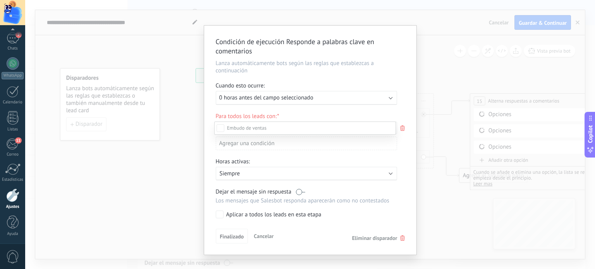
click at [264, 237] on div "Incoming leads Contacto inicial Negociación Debate contractual Discusión de con…" at bounding box center [305, 195] width 182 height 146
click at [258, 235] on span "Cancelar" at bounding box center [264, 236] width 20 height 7
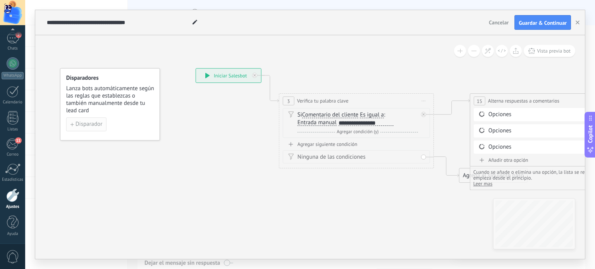
click at [94, 125] on span "Disparador" at bounding box center [88, 124] width 27 height 5
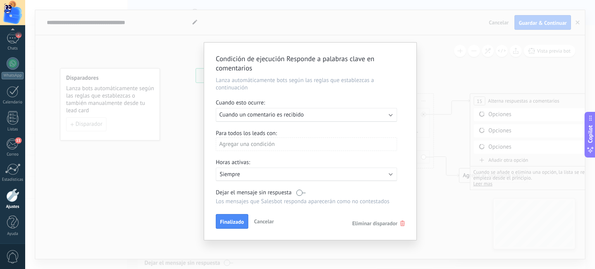
click at [389, 115] on b at bounding box center [391, 114] width 4 height 4
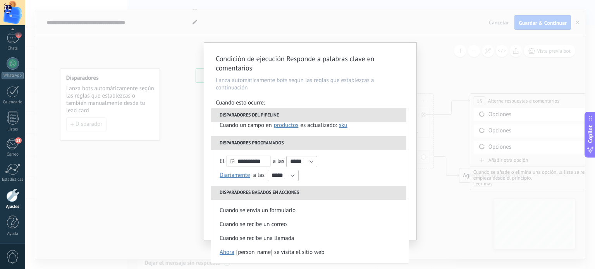
click at [434, 48] on div "Condición de ejecución Responde a palabras clave en comentarios Lanza automátic…" at bounding box center [309, 134] width 569 height 269
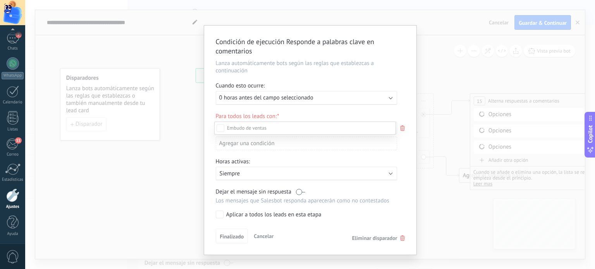
click at [263, 237] on div "Incoming leads Contacto inicial Negociación Debate contractual Discusión de con…" at bounding box center [305, 195] width 182 height 146
click at [266, 236] on span "Cancelar" at bounding box center [264, 236] width 20 height 7
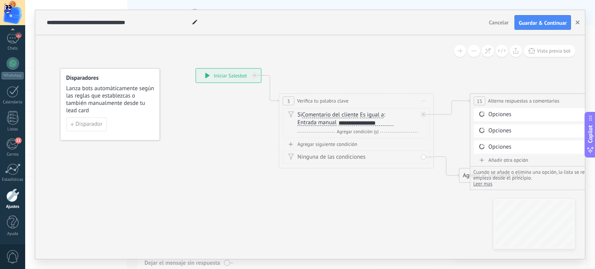
click at [579, 22] on icon "button" at bounding box center [577, 23] width 4 height 4
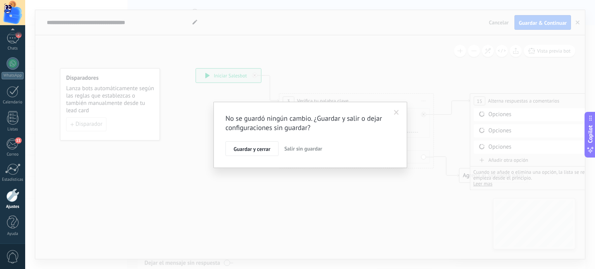
click at [287, 147] on span "Salir sin guardar" at bounding box center [303, 148] width 38 height 7
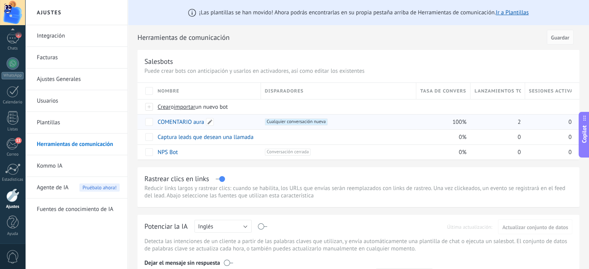
click at [186, 122] on link "COMENTARIO aura" at bounding box center [181, 121] width 46 height 7
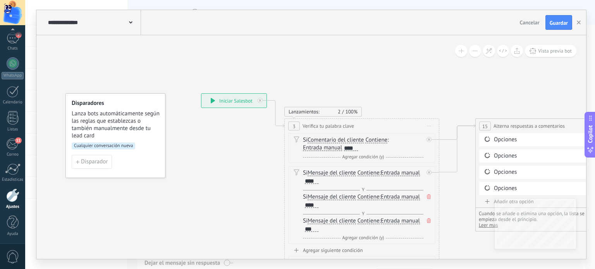
click at [114, 146] on span "Cualquier conversación nueva" at bounding box center [103, 145] width 63 height 7
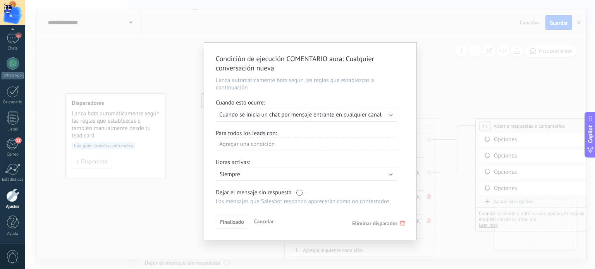
click at [288, 112] on span "Cuando se inicia un chat por mensaje entrante en cualquier canal" at bounding box center [300, 114] width 162 height 7
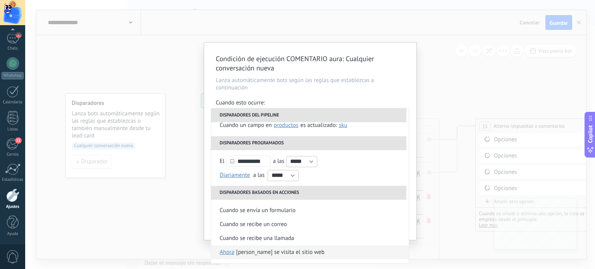
click at [254, 250] on div "[PERSON_NAME] se visita el sitio web" at bounding box center [280, 252] width 88 height 14
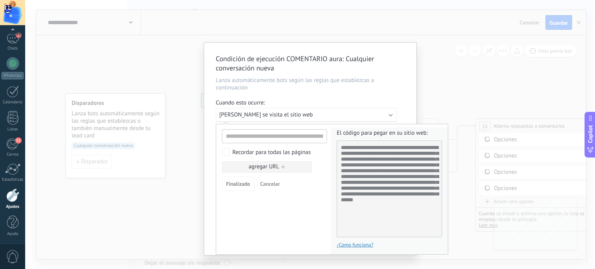
click at [308, 110] on div at bounding box center [310, 149] width 212 height 213
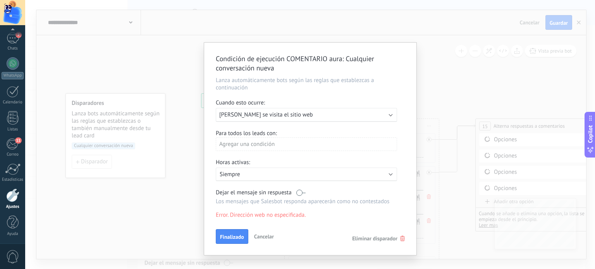
click at [268, 117] on span "[PERSON_NAME] se visita el sitio web" at bounding box center [266, 114] width 94 height 7
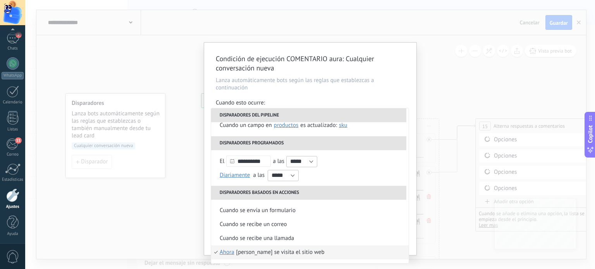
click at [470, 94] on div "Condición de ejecución COMENTARIO aura : Cualquier conversación nueva Lanza aut…" at bounding box center [309, 134] width 569 height 269
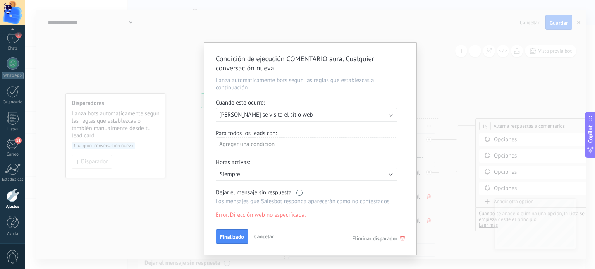
click at [470, 87] on div "Condición de ejecución COMENTARIO aura : Cualquier conversación nueva Lanza aut…" at bounding box center [309, 134] width 569 height 269
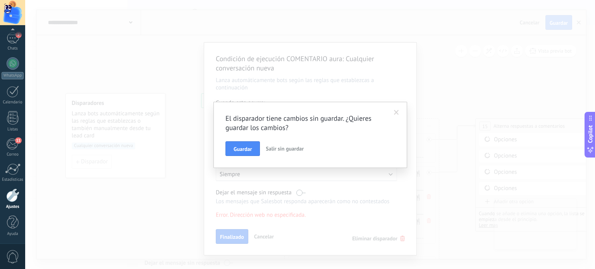
click at [286, 149] on span "Salir sin guardar" at bounding box center [285, 148] width 38 height 7
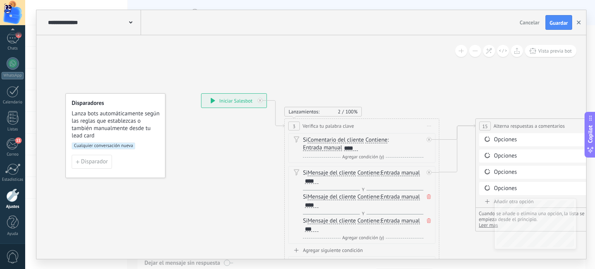
click at [581, 23] on button "button" at bounding box center [579, 22] width 12 height 15
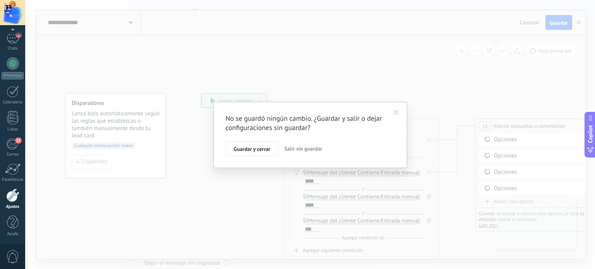
click at [298, 148] on span "Salir sin guardar" at bounding box center [303, 148] width 38 height 7
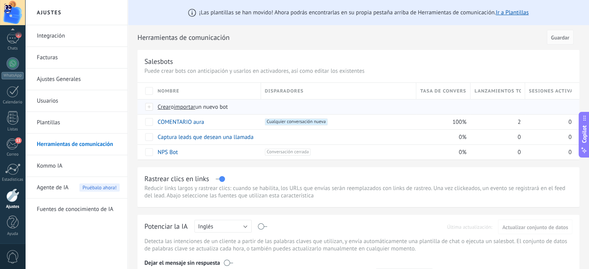
click at [163, 106] on span "Crear" at bounding box center [164, 106] width 13 height 7
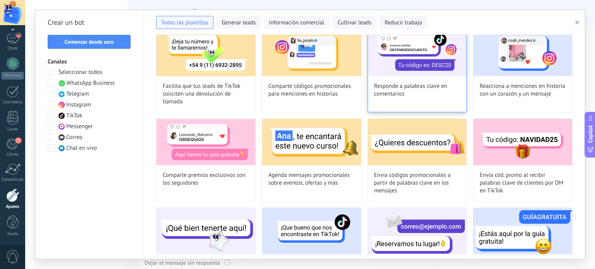
scroll to position [39, 0]
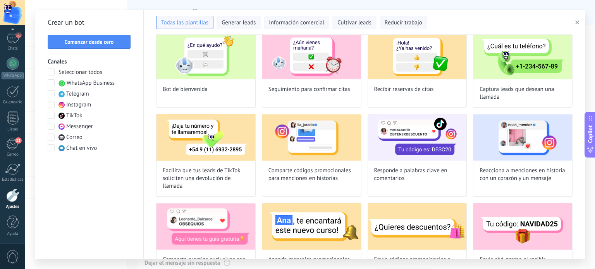
click at [51, 105] on span at bounding box center [51, 104] width 7 height 7
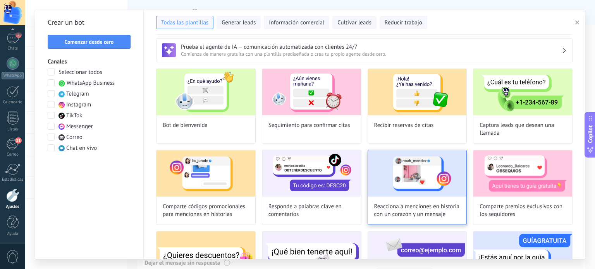
scroll to position [0, 0]
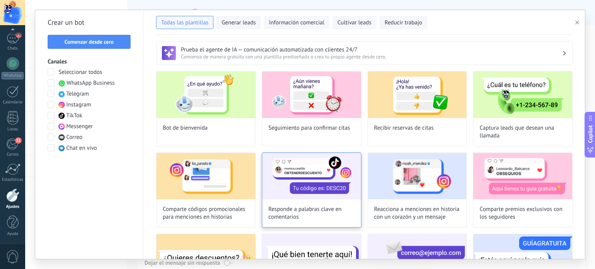
click at [299, 181] on img at bounding box center [311, 176] width 99 height 46
type input "**********"
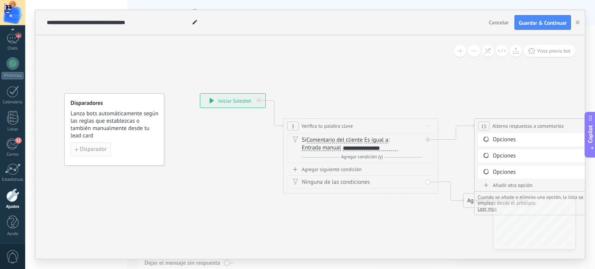
click at [103, 151] on span "Disparador" at bounding box center [93, 149] width 27 height 5
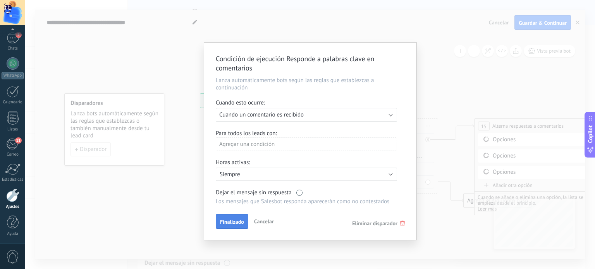
click at [229, 221] on span "Finalizado" at bounding box center [232, 221] width 24 height 5
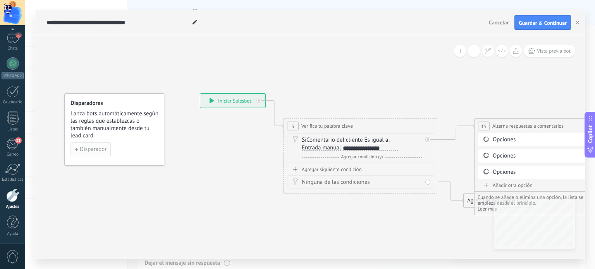
click at [90, 148] on span "Disparador" at bounding box center [93, 149] width 27 height 5
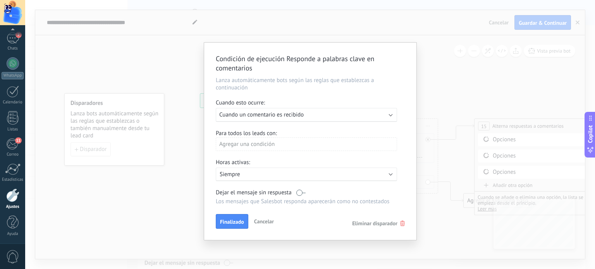
click at [300, 192] on label at bounding box center [300, 192] width 9 height 7
click at [231, 218] on button "Finalizado" at bounding box center [232, 221] width 33 height 15
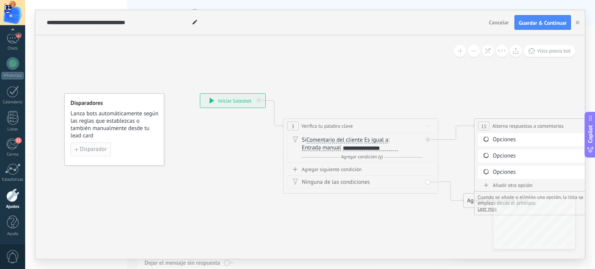
click at [106, 147] on span "Disparador" at bounding box center [93, 149] width 27 height 5
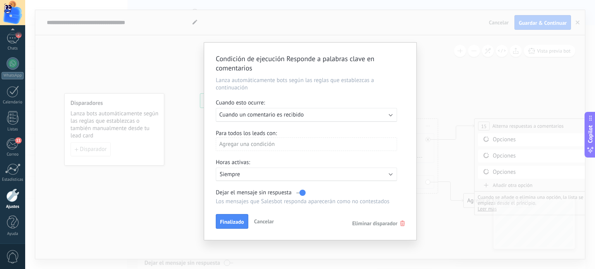
click at [290, 116] on span "Cuando un comentario es recibido" at bounding box center [261, 114] width 84 height 7
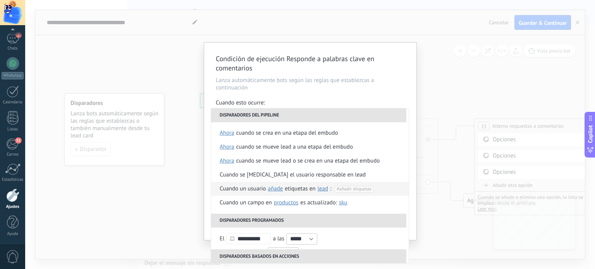
click at [348, 190] on span "#añadir etiquetas" at bounding box center [353, 189] width 34 height 6
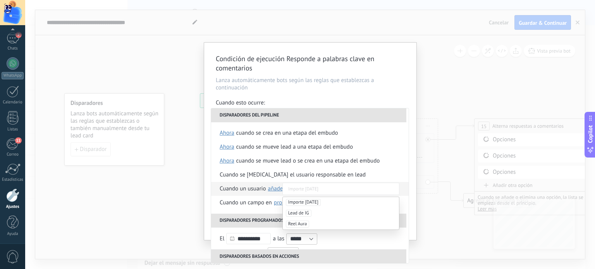
click at [449, 98] on div "Condición de ejecución Responde a palabras clave en comentarios Lanza automátic…" at bounding box center [309, 134] width 569 height 269
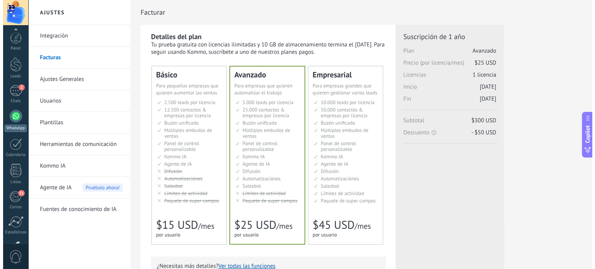
scroll to position [53, 0]
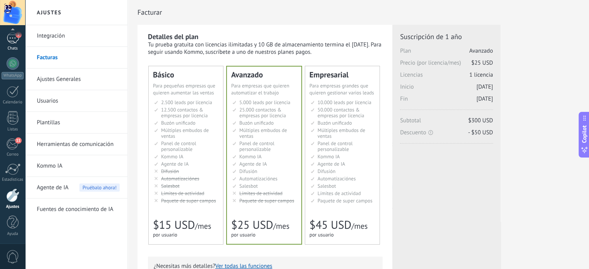
click at [15, 37] on div "2" at bounding box center [13, 38] width 12 height 11
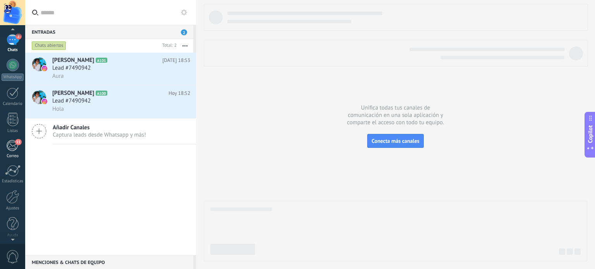
scroll to position [53, 0]
click at [12, 197] on div at bounding box center [12, 196] width 13 height 14
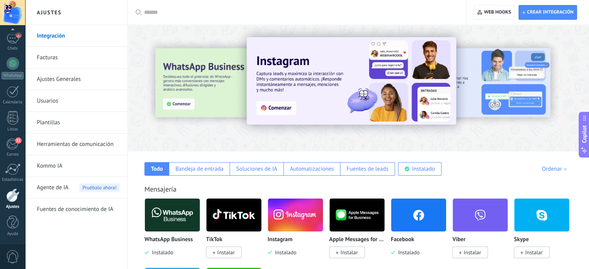
drag, startPoint x: 77, startPoint y: 147, endPoint x: 124, endPoint y: 142, distance: 48.0
click at [77, 147] on link "Herramientas de comunicación" at bounding box center [78, 145] width 83 height 22
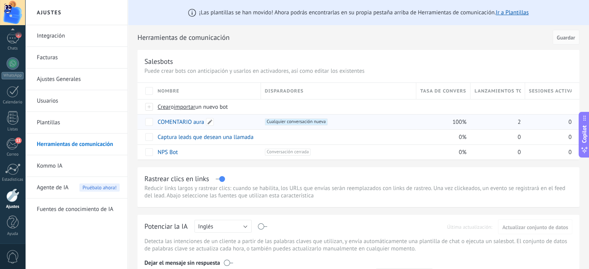
click at [172, 122] on link "COMENTARIO aura" at bounding box center [181, 121] width 46 height 7
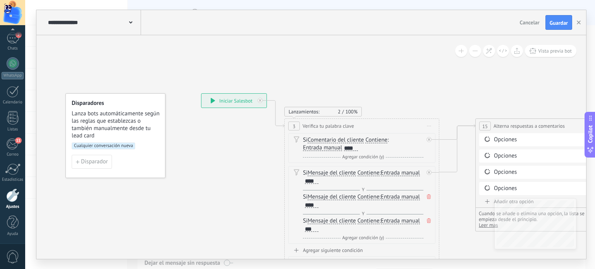
click at [118, 145] on span "Cualquier conversación nueva" at bounding box center [103, 145] width 63 height 7
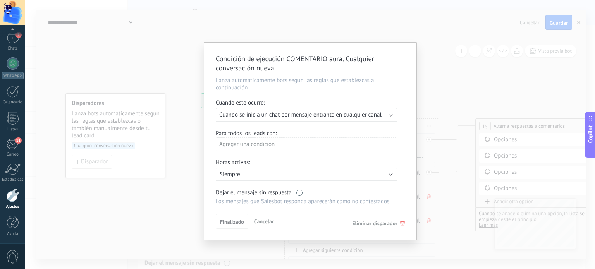
click at [276, 142] on div "Agregar una condición" at bounding box center [306, 144] width 181 height 14
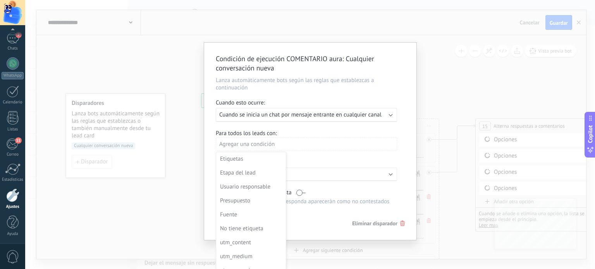
click at [308, 115] on div at bounding box center [310, 141] width 212 height 197
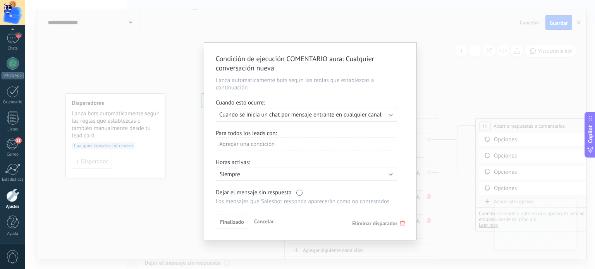
click at [308, 115] on span "Cuando se inicia un chat por mensaje entrante en cualquier canal" at bounding box center [300, 114] width 162 height 7
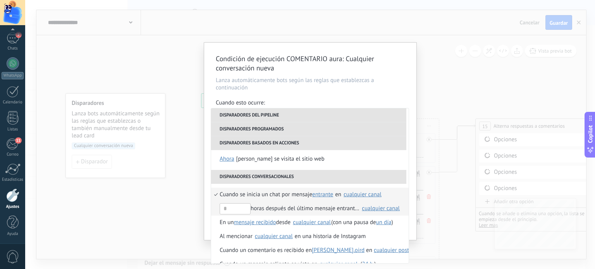
scroll to position [158, 0]
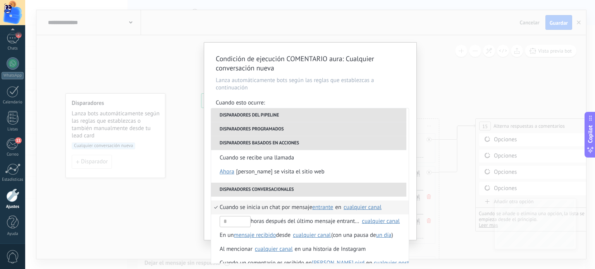
click at [356, 209] on div "cualquier canal" at bounding box center [362, 207] width 38 height 6
click at [317, 187] on li "Disparadores conversacionales" at bounding box center [308, 190] width 195 height 14
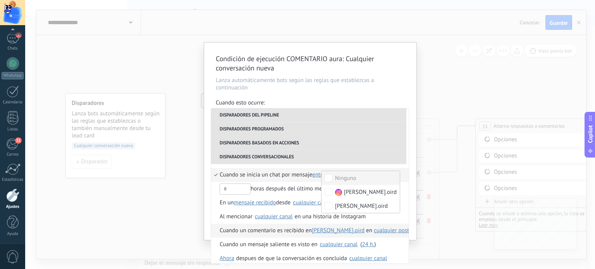
click at [218, 229] on li "Cuando un comentario es recibido en anelzayas.oird anelzayas.oird en cualquier …" at bounding box center [309, 231] width 197 height 14
click at [214, 230] on li "Cuando un comentario es recibido en anelzayas.oird anelzayas.oird en cualquier …" at bounding box center [309, 231] width 197 height 14
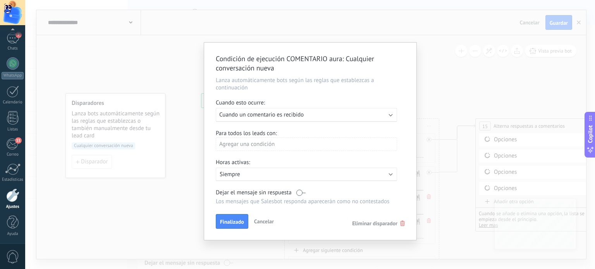
click at [254, 115] on span "Cuando un comentario es recibido" at bounding box center [261, 114] width 84 height 7
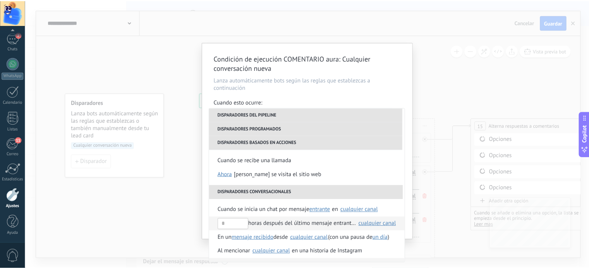
scroll to position [194, 0]
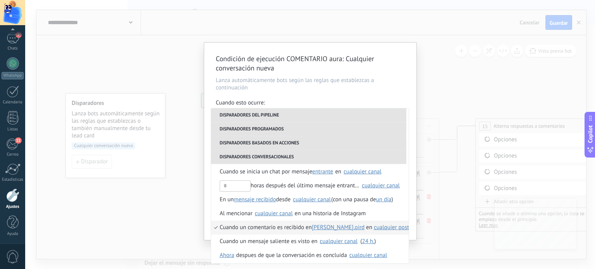
click at [376, 228] on span "cualquier post" at bounding box center [391, 227] width 35 height 7
click at [430, 241] on span "escoger posts" at bounding box center [439, 240] width 34 height 7
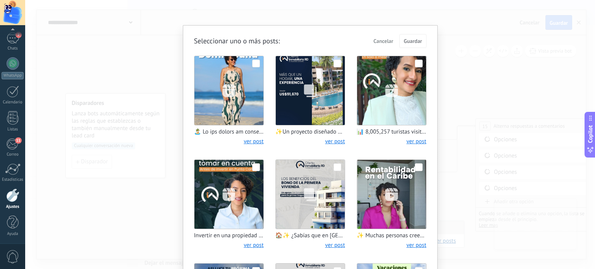
click at [387, 40] on span "Cancelar" at bounding box center [383, 40] width 20 height 5
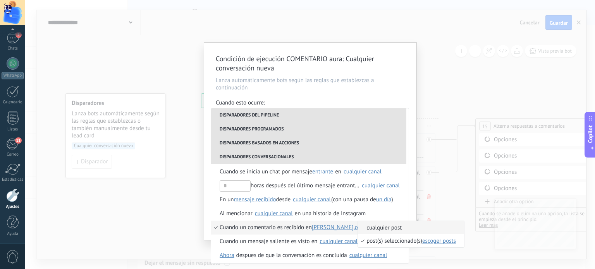
click at [363, 226] on span "cualquier post" at bounding box center [407, 227] width 98 height 7
click at [220, 229] on span "Cuando un comentario es recibido en" at bounding box center [265, 228] width 92 height 14
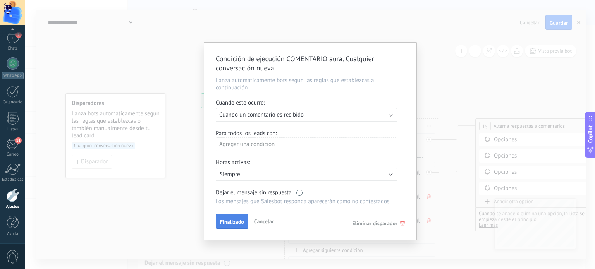
click at [229, 223] on span "Finalizado" at bounding box center [232, 221] width 24 height 5
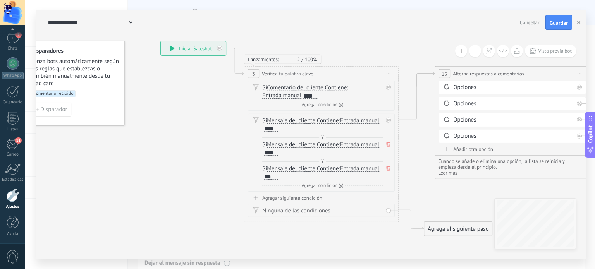
drag, startPoint x: 240, startPoint y: 177, endPoint x: 200, endPoint y: 125, distance: 66.0
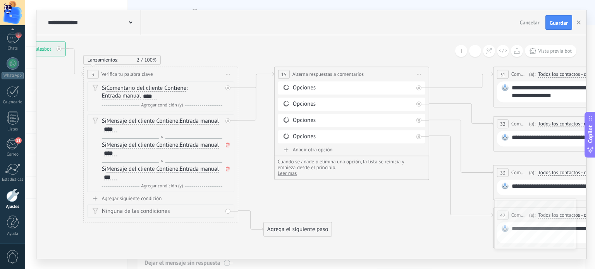
drag, startPoint x: 428, startPoint y: 189, endPoint x: 267, endPoint y: 189, distance: 161.4
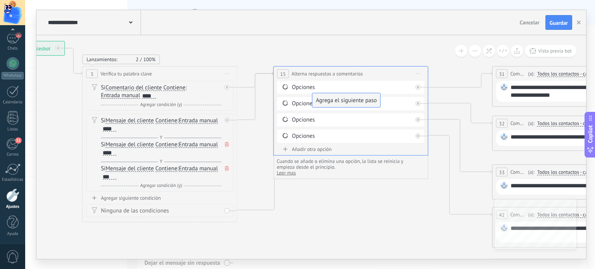
drag, startPoint x: 294, startPoint y: 231, endPoint x: 345, endPoint y: 100, distance: 140.6
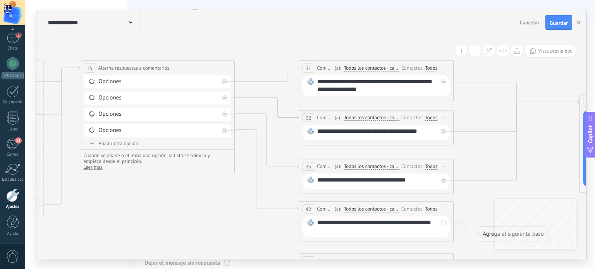
drag, startPoint x: 424, startPoint y: 196, endPoint x: 229, endPoint y: 190, distance: 195.2
click at [229, 190] on icon at bounding box center [444, 188] width 1665 height 693
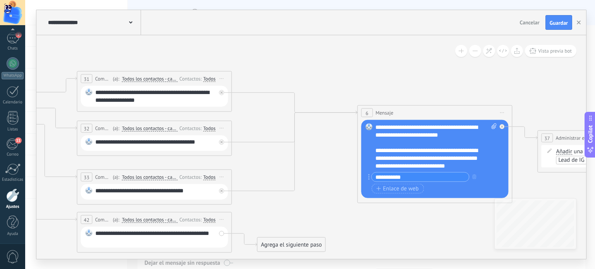
drag, startPoint x: 537, startPoint y: 74, endPoint x: 316, endPoint y: 84, distance: 221.7
click at [316, 84] on icon at bounding box center [222, 199] width 1665 height 693
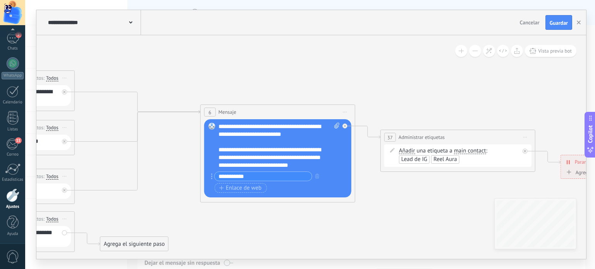
drag, startPoint x: 455, startPoint y: 84, endPoint x: 298, endPoint y: 83, distance: 157.2
click at [298, 83] on icon at bounding box center [66, 198] width 1665 height 693
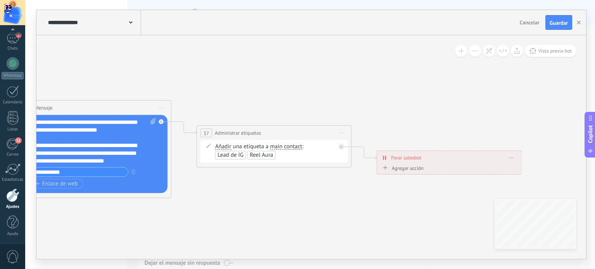
drag, startPoint x: 535, startPoint y: 94, endPoint x: 351, endPoint y: 90, distance: 183.5
click at [555, 24] on span "Guardar" at bounding box center [558, 22] width 18 height 5
click at [580, 24] on use "button" at bounding box center [578, 23] width 4 height 4
